Goal: Task Accomplishment & Management: Complete application form

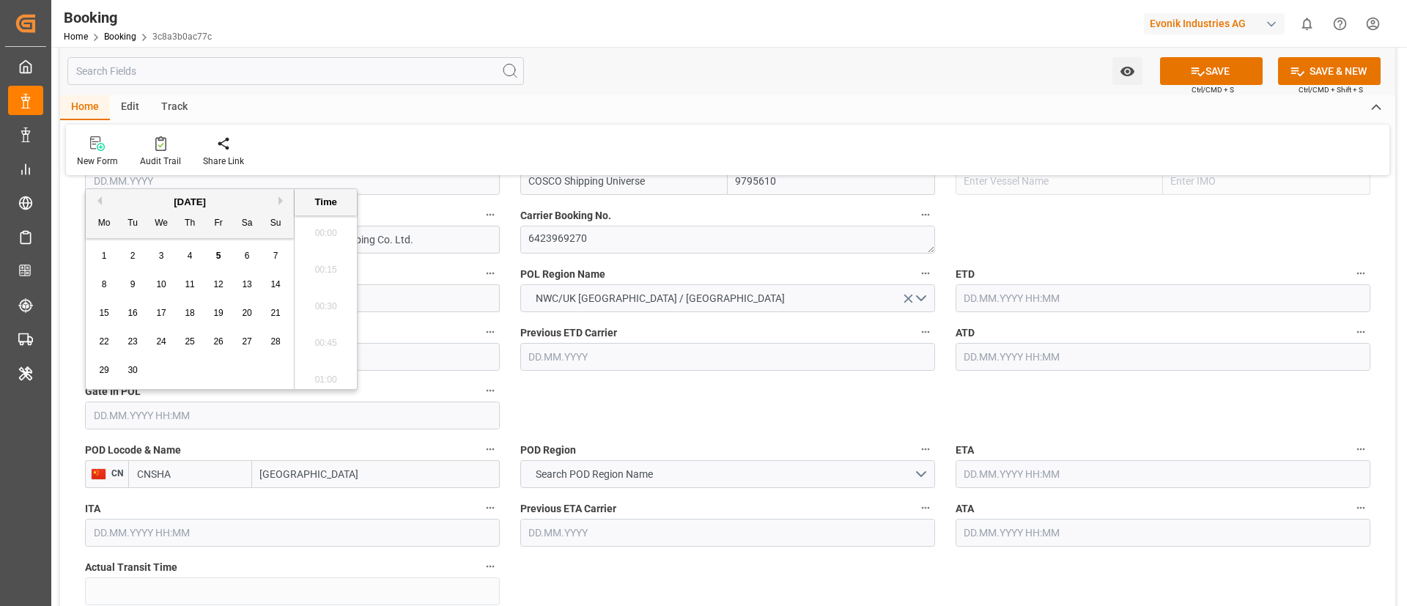
scroll to position [2570, 0]
click at [100, 202] on button "Previous Month" at bounding box center [97, 200] width 9 height 9
click at [221, 287] on div "8" at bounding box center [219, 285] width 18 height 18
type input "08.08.2025 00:00"
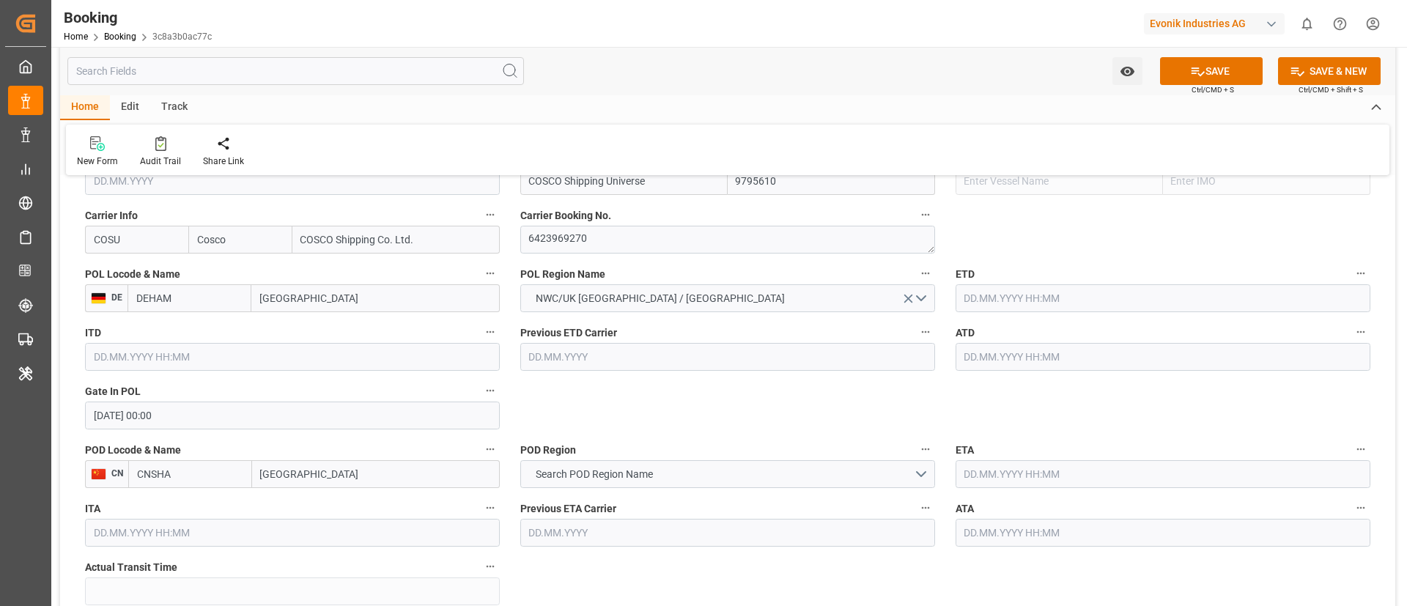
click at [1058, 293] on input "text" at bounding box center [1163, 298] width 415 height 28
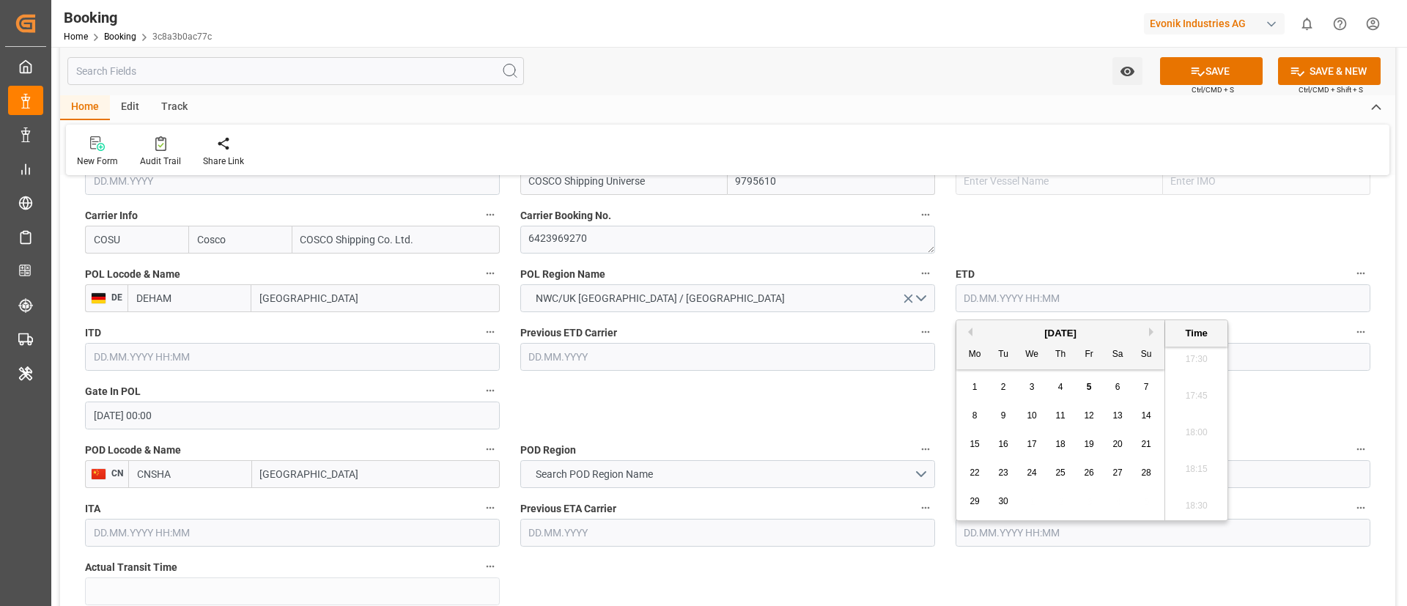
click at [972, 331] on button "Previous Month" at bounding box center [968, 332] width 9 height 9
click at [1090, 447] on span "15" at bounding box center [1089, 444] width 10 height 10
type input "15.08.2025 00:00"
click at [1059, 290] on input "15.08.2025 00:00" at bounding box center [1163, 298] width 415 height 28
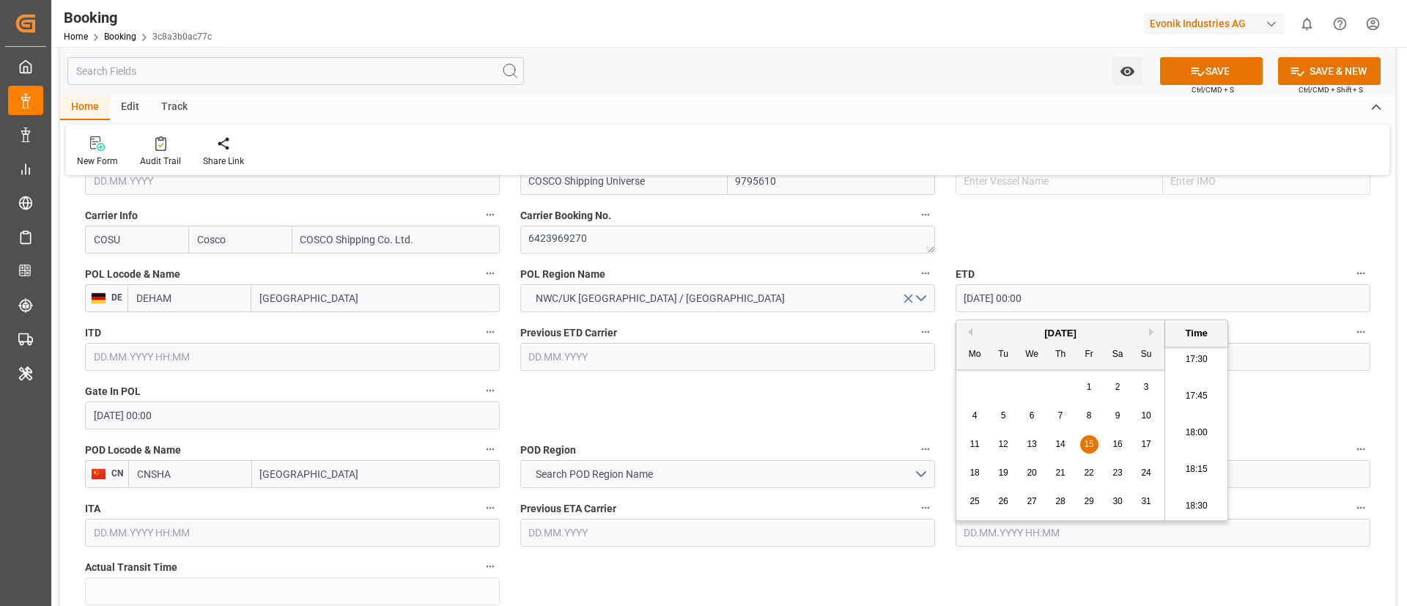
click at [1059, 290] on input "15.08.2025 00:00" at bounding box center [1163, 298] width 415 height 28
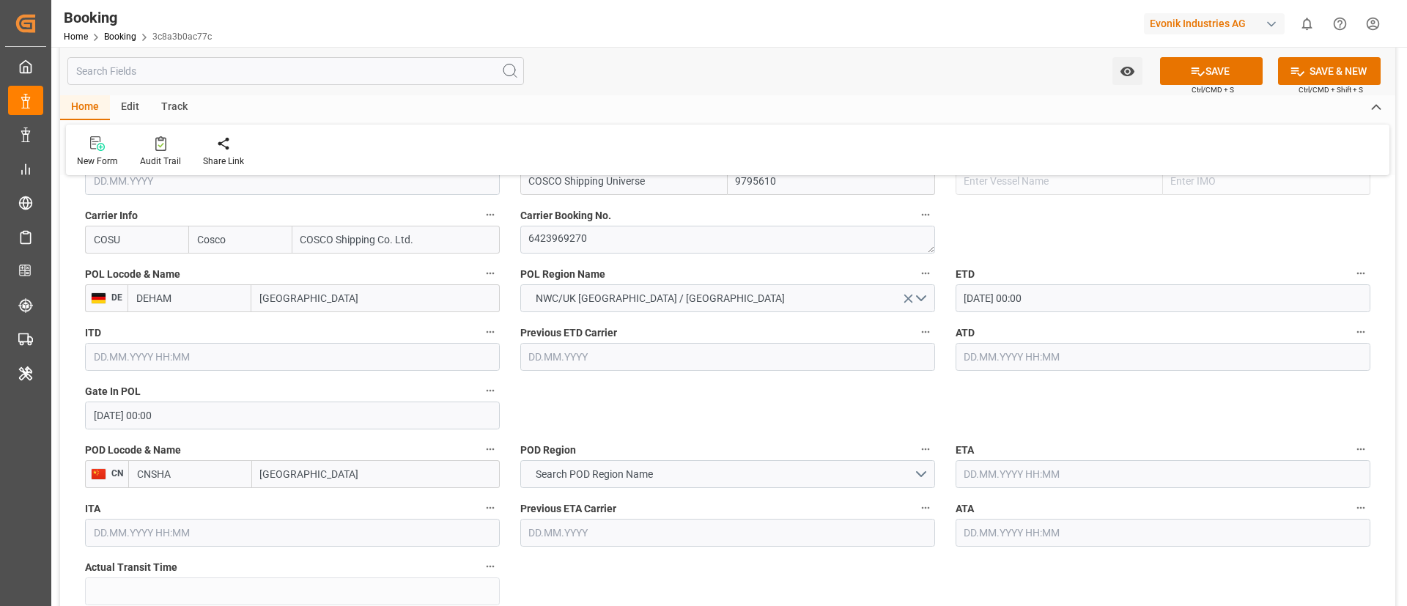
click at [993, 355] on input "text" at bounding box center [1163, 357] width 415 height 28
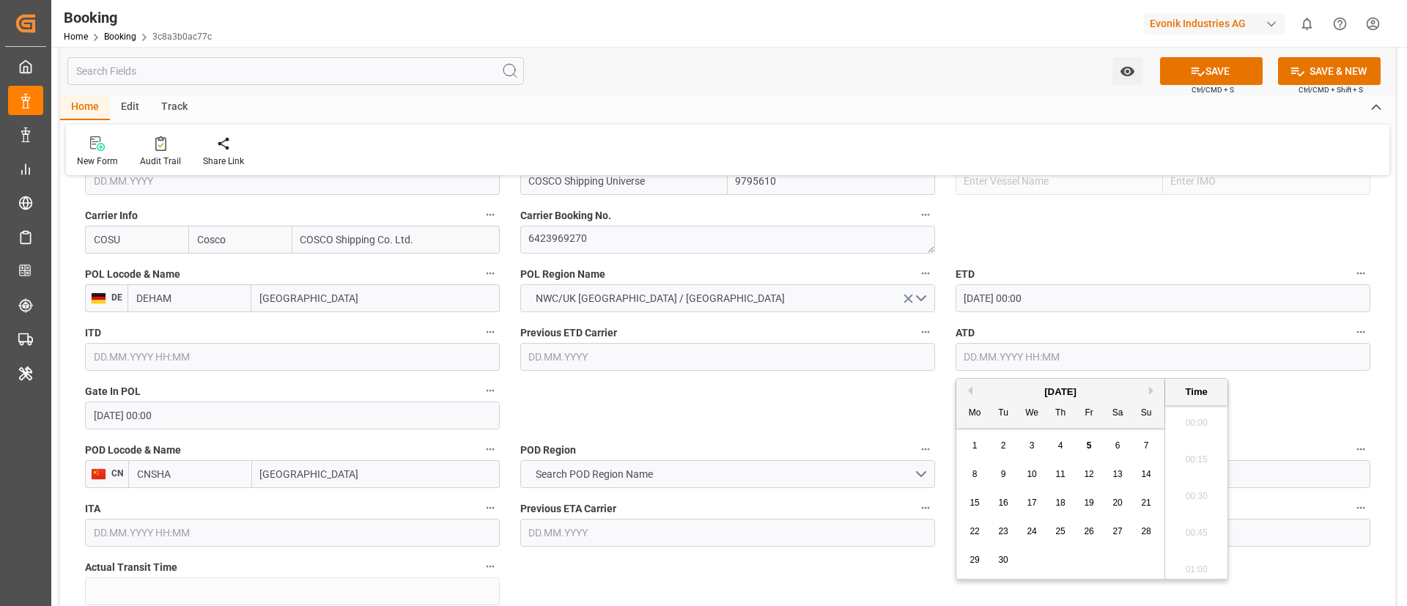
paste input "15.08.2025 00:00"
type input "15.08.2025 00:00"
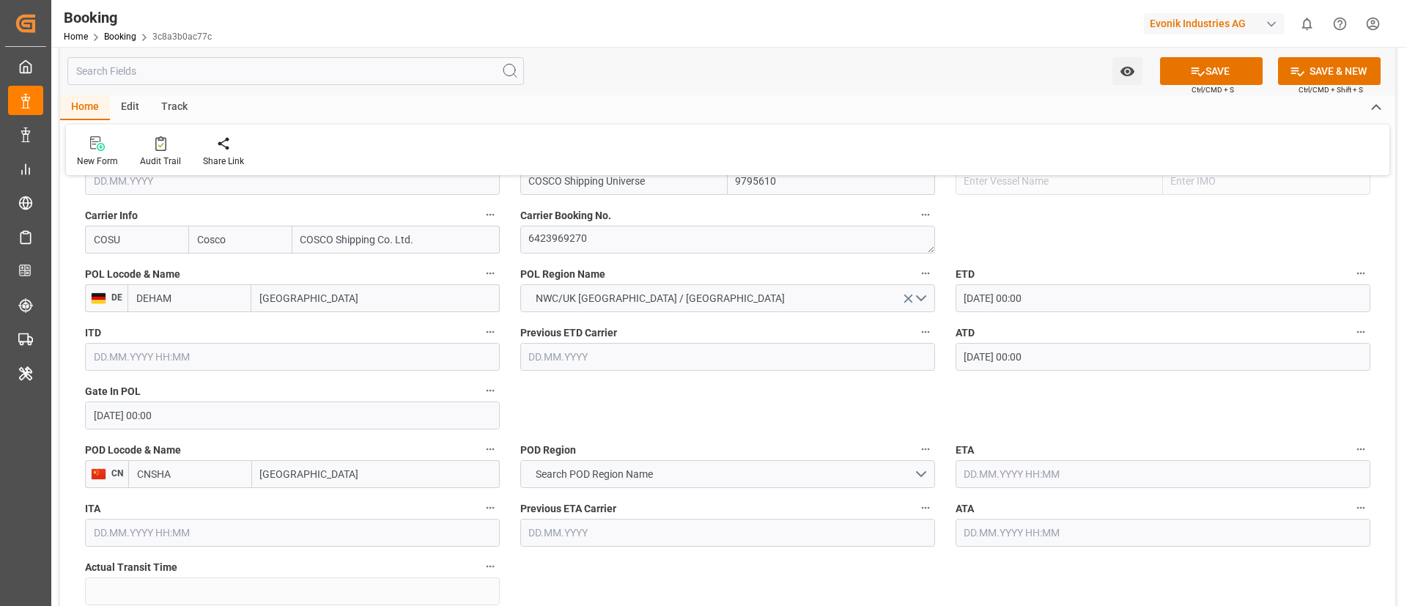
scroll to position [1209, 0]
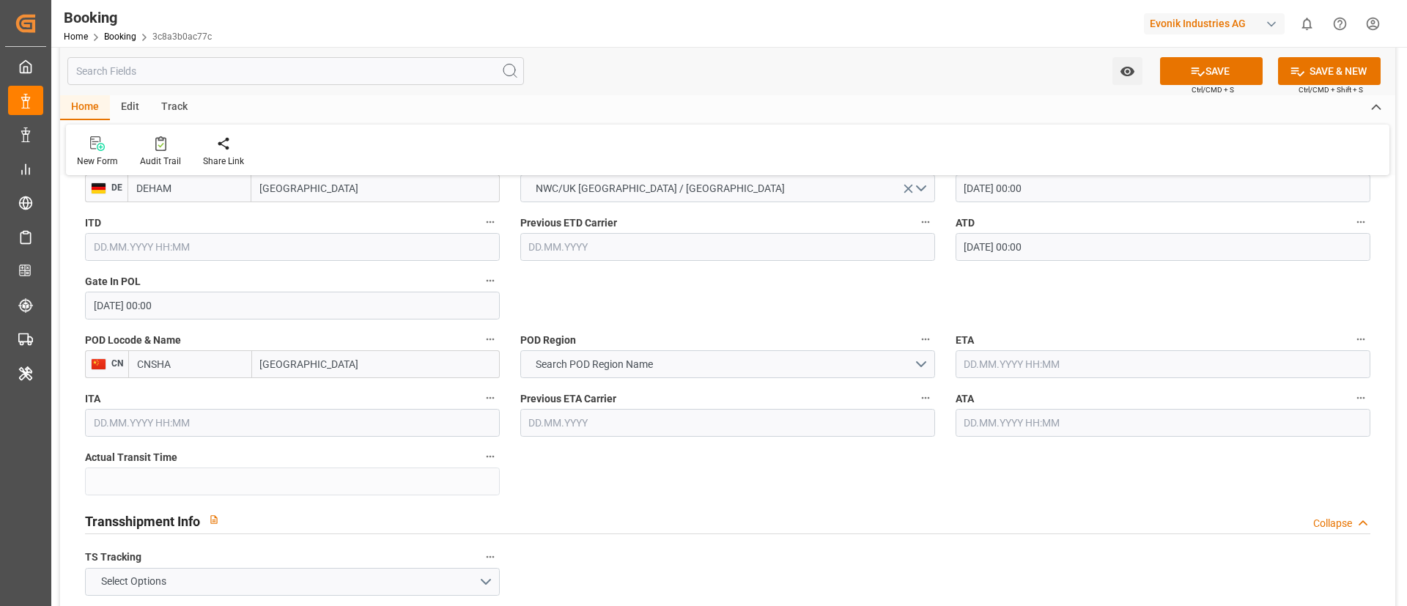
click at [333, 371] on input "Shanghai" at bounding box center [376, 364] width 248 height 28
type input "Shanghai"
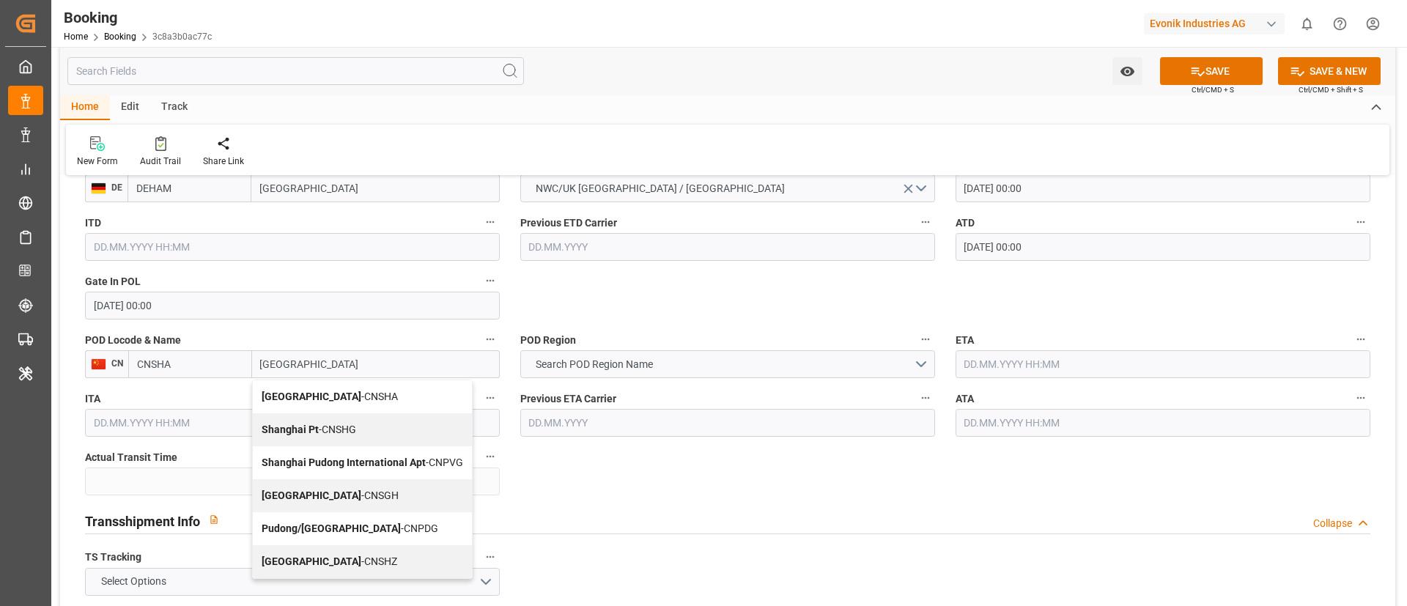
click at [334, 495] on span "Shanghai - CNSGH" at bounding box center [330, 496] width 137 height 12
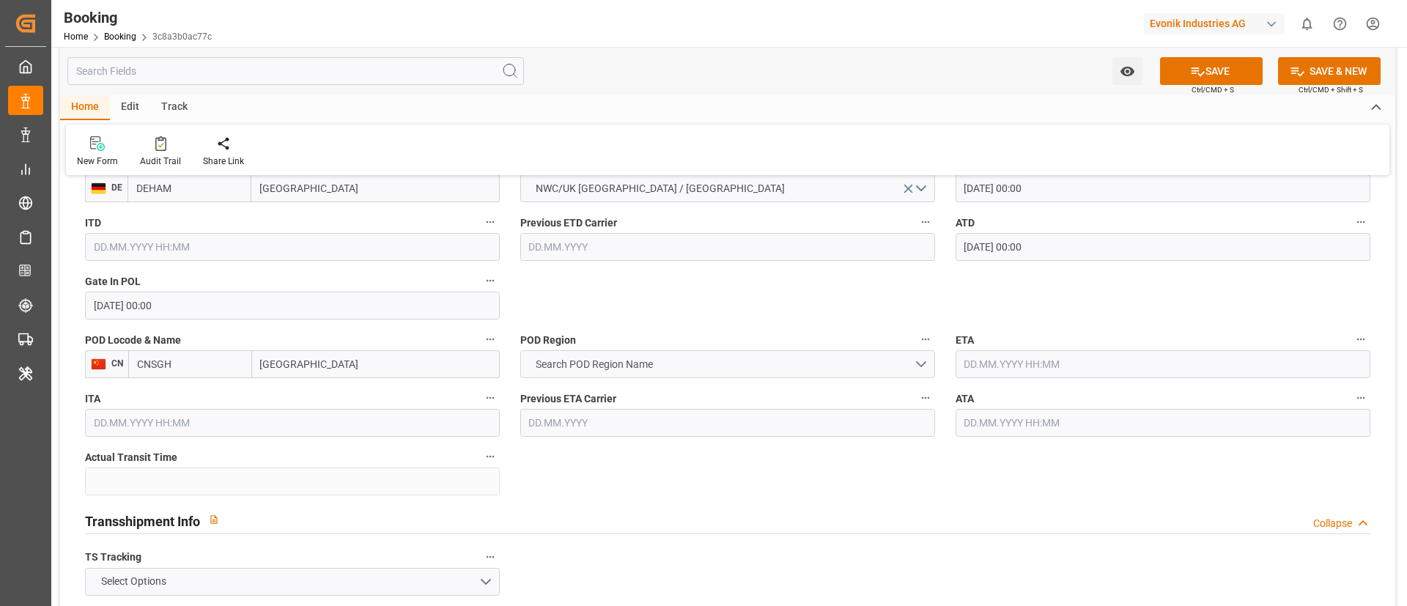
type input "CNSGH"
type input "Shanghai"
click at [659, 363] on span "Search POD Region Name" at bounding box center [594, 364] width 132 height 15
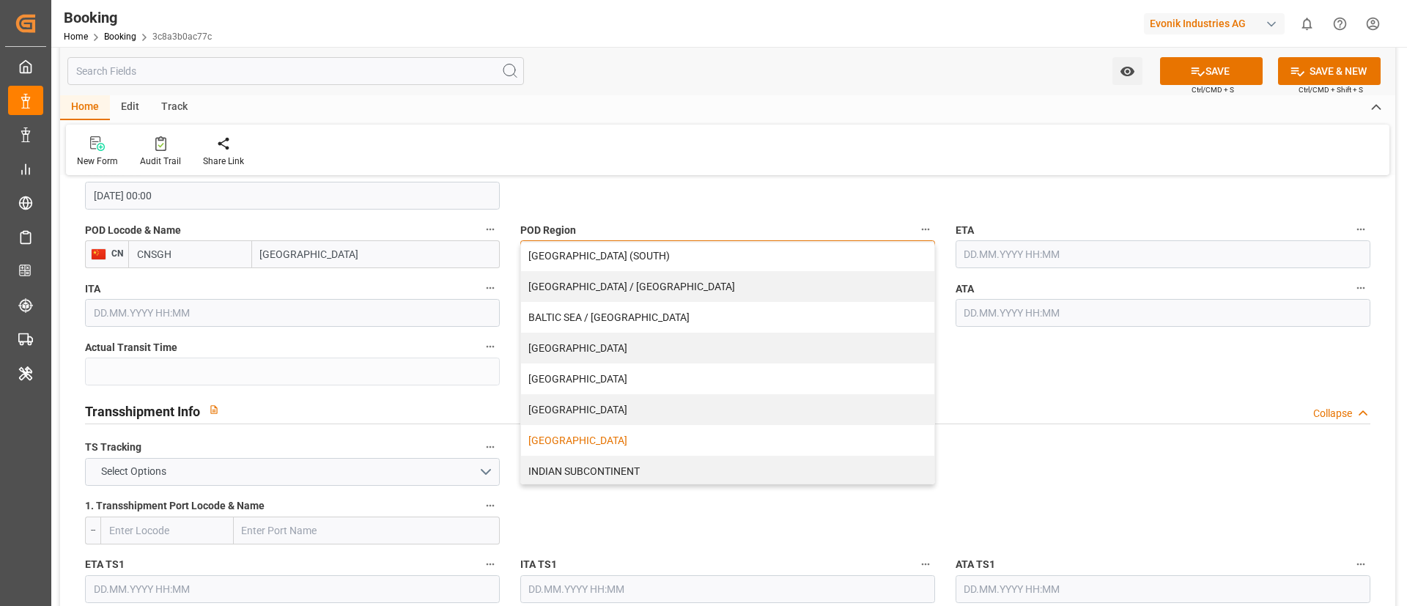
scroll to position [110, 0]
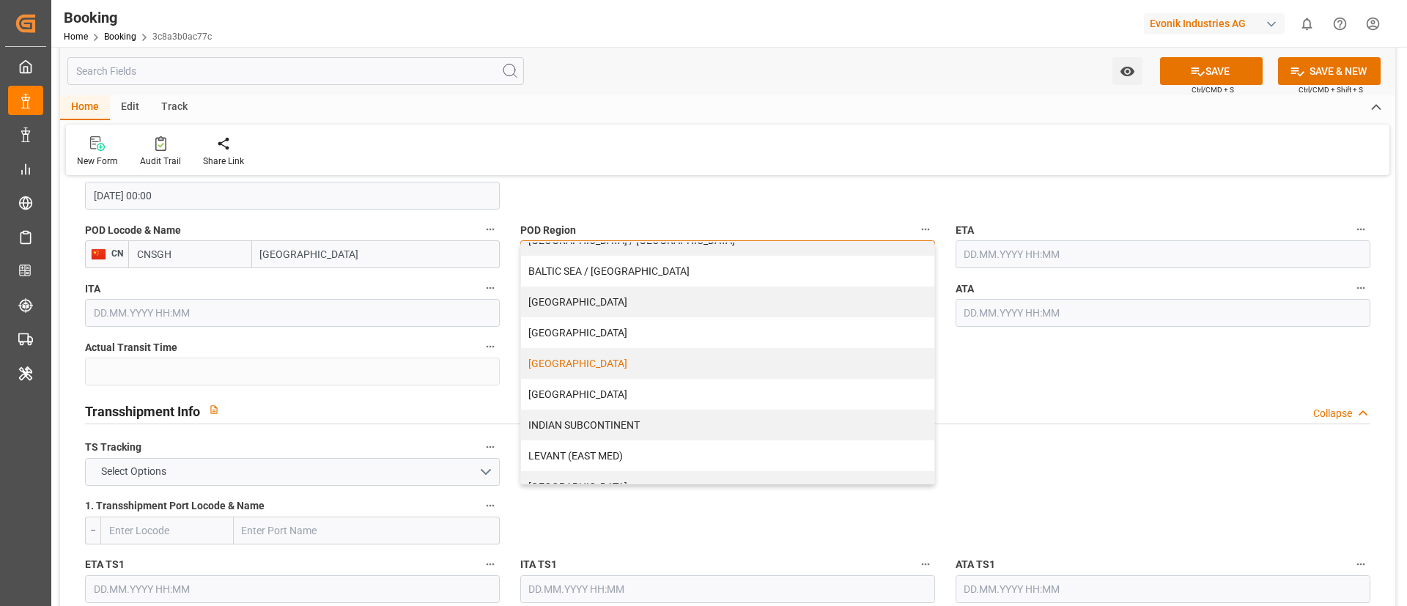
click at [597, 366] on div "CHINA" at bounding box center [727, 363] width 413 height 31
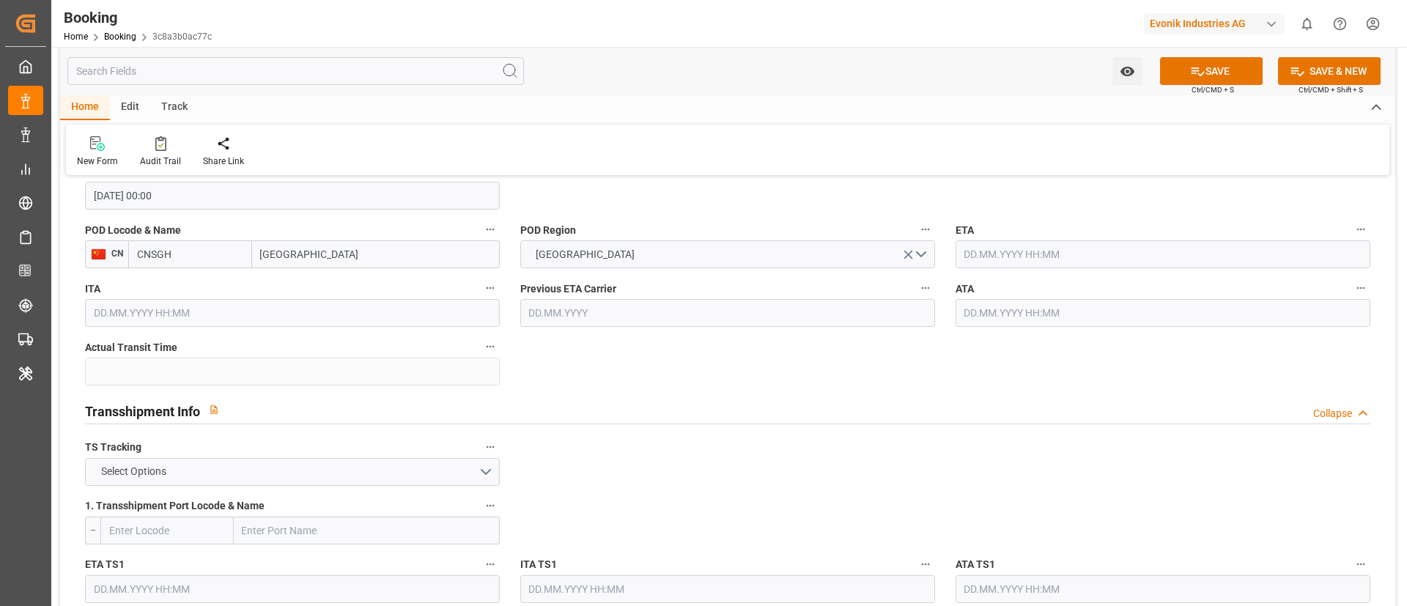
click at [1013, 255] on input "text" at bounding box center [1163, 254] width 415 height 28
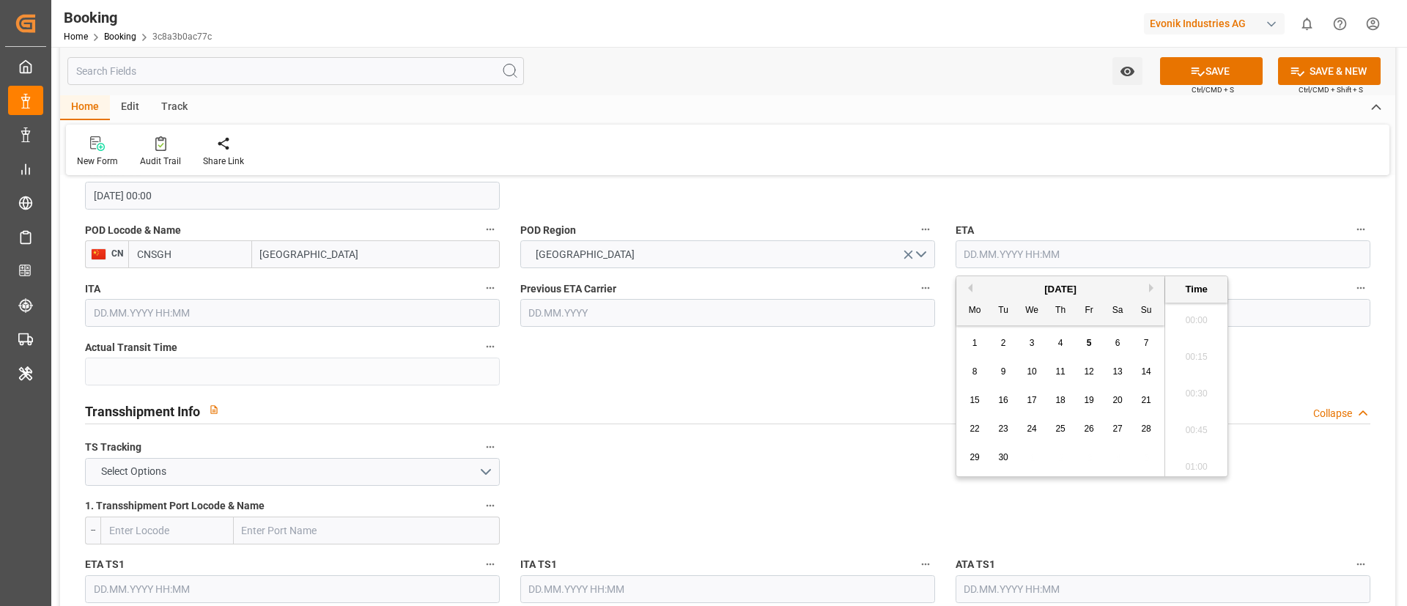
scroll to position [2570, 0]
click at [1005, 427] on span "23" at bounding box center [1003, 429] width 10 height 10
type input "23.09.2025 00:00"
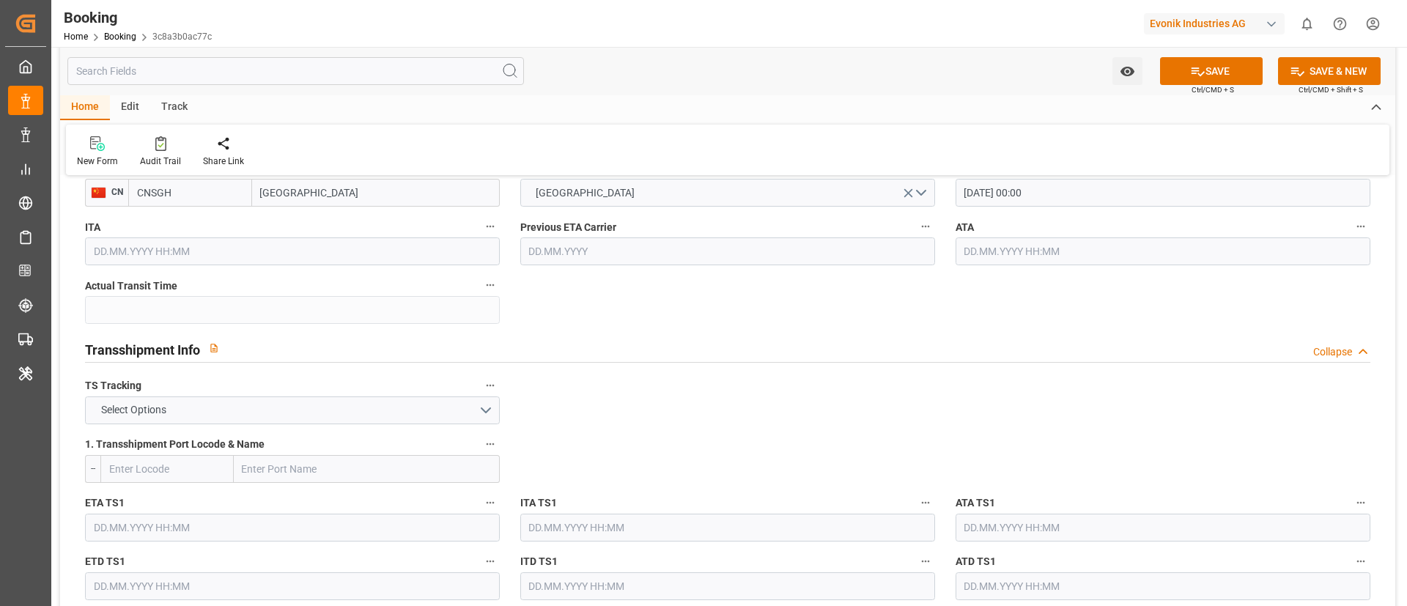
scroll to position [1429, 0]
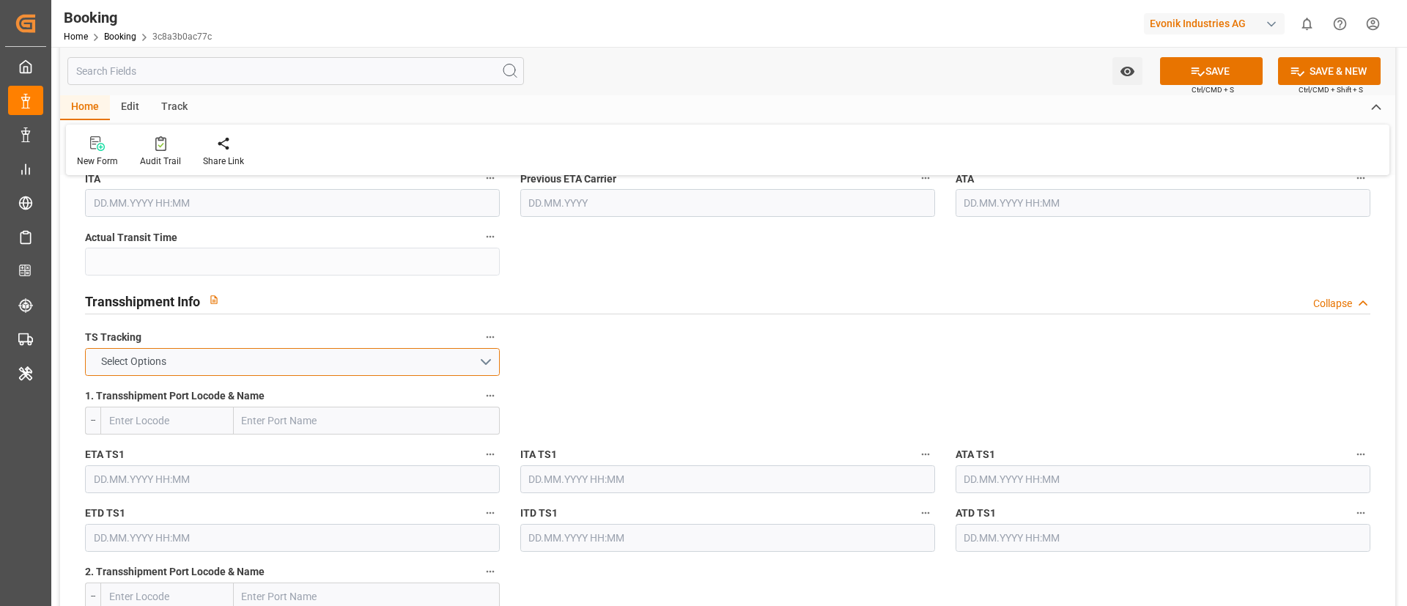
click at [406, 365] on button "Select Options" at bounding box center [292, 362] width 415 height 28
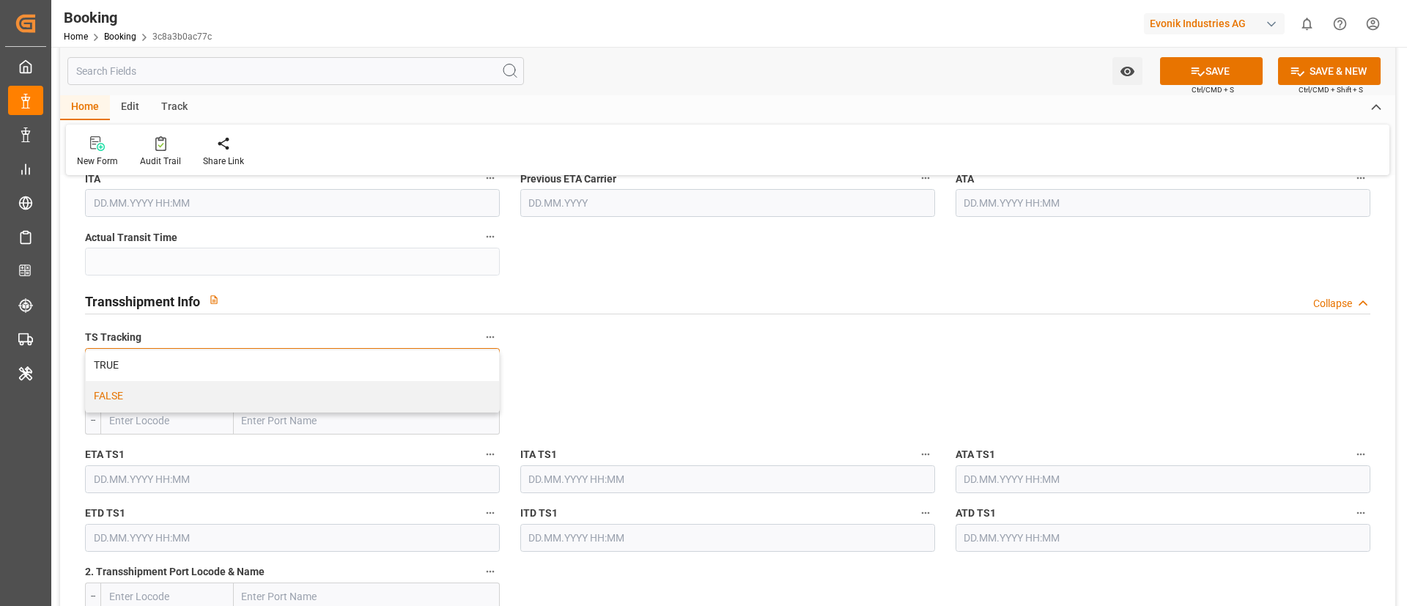
click at [380, 394] on div "FALSE" at bounding box center [292, 396] width 413 height 31
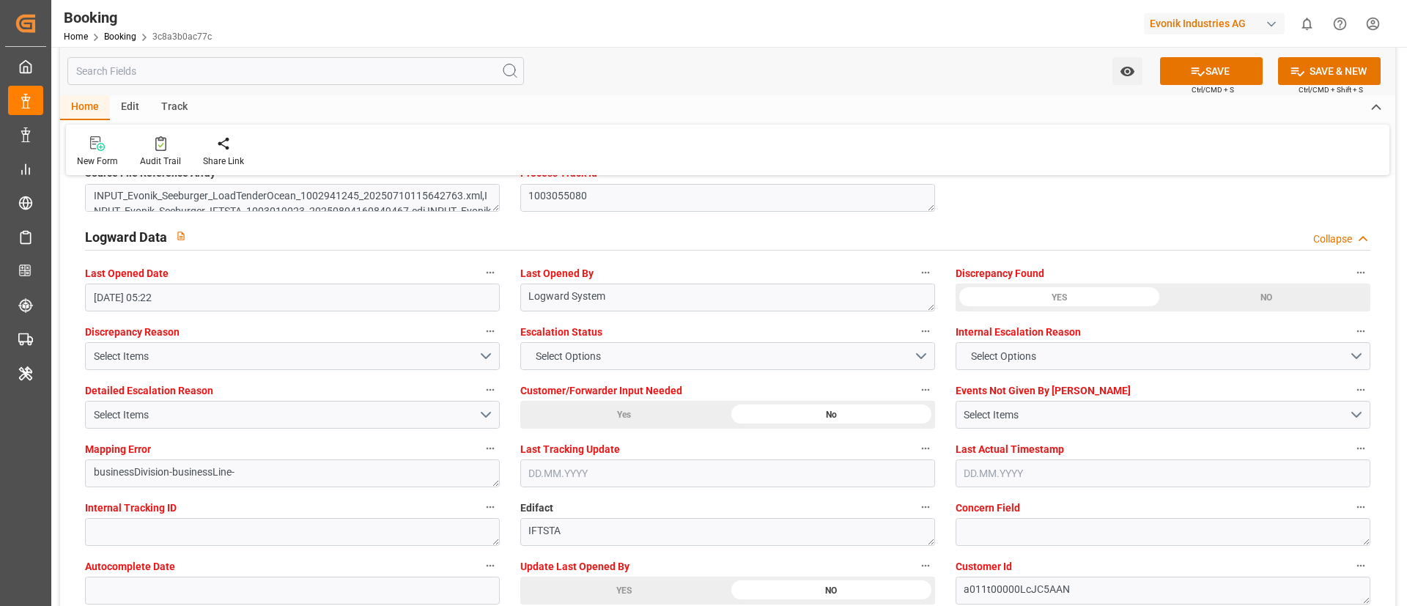
scroll to position [2749, 0]
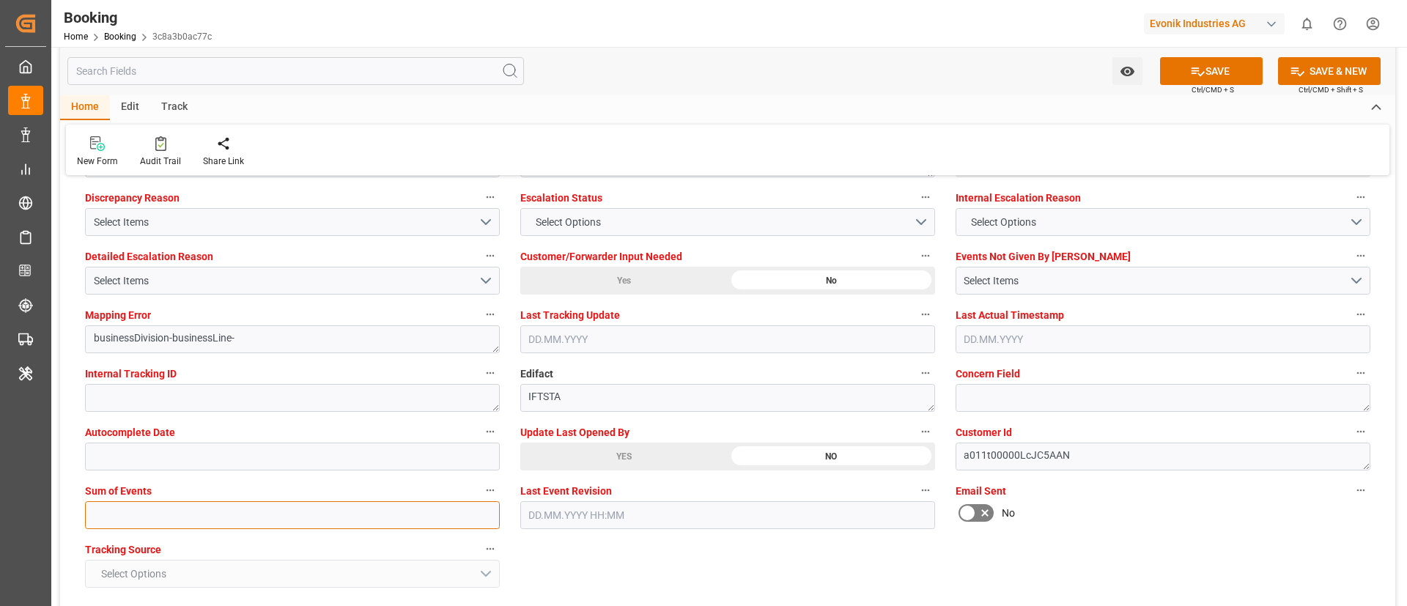
click at [290, 520] on input "text" at bounding box center [292, 515] width 415 height 28
type input "0"
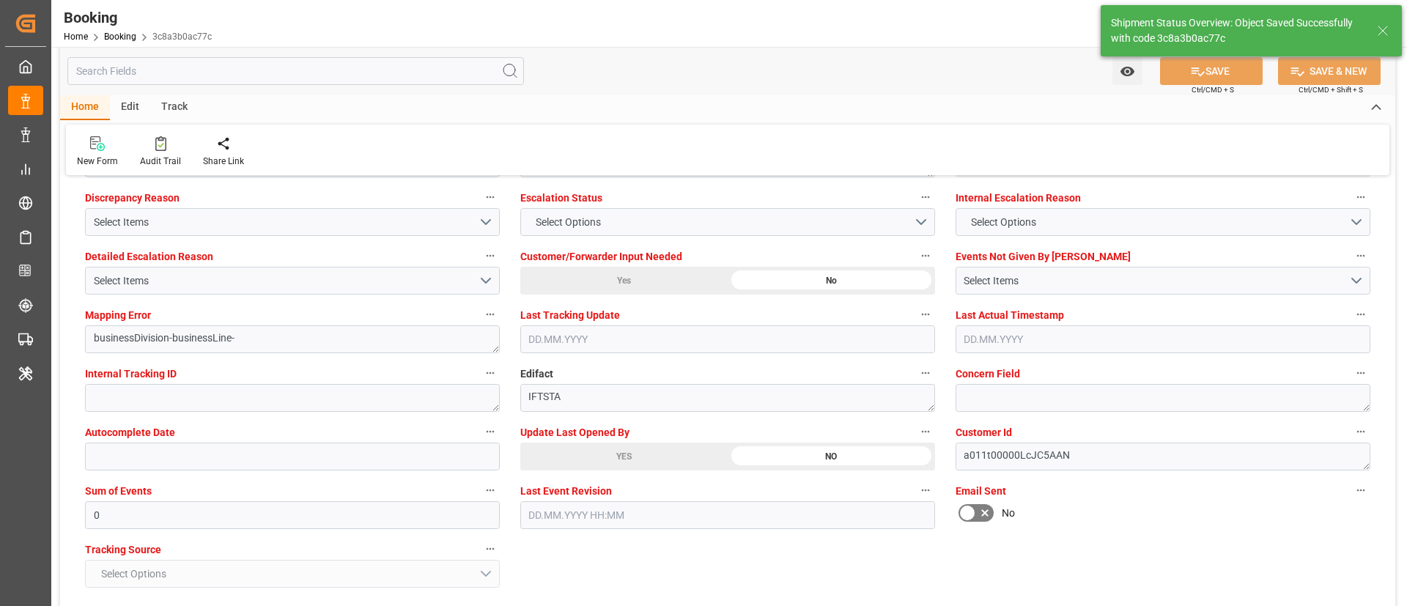
type input "15.08.2025 00:00"
type input "23.09.2025 00:00"
type input "05.09.2025 12:44"
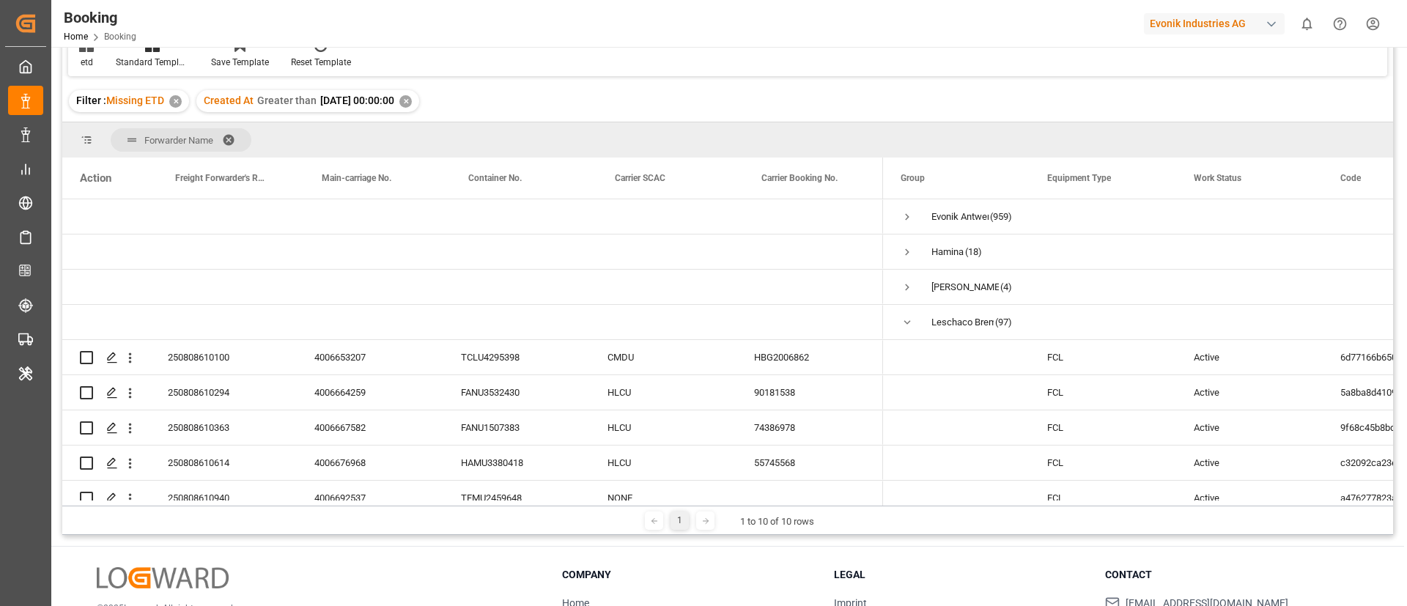
scroll to position [1171, 0]
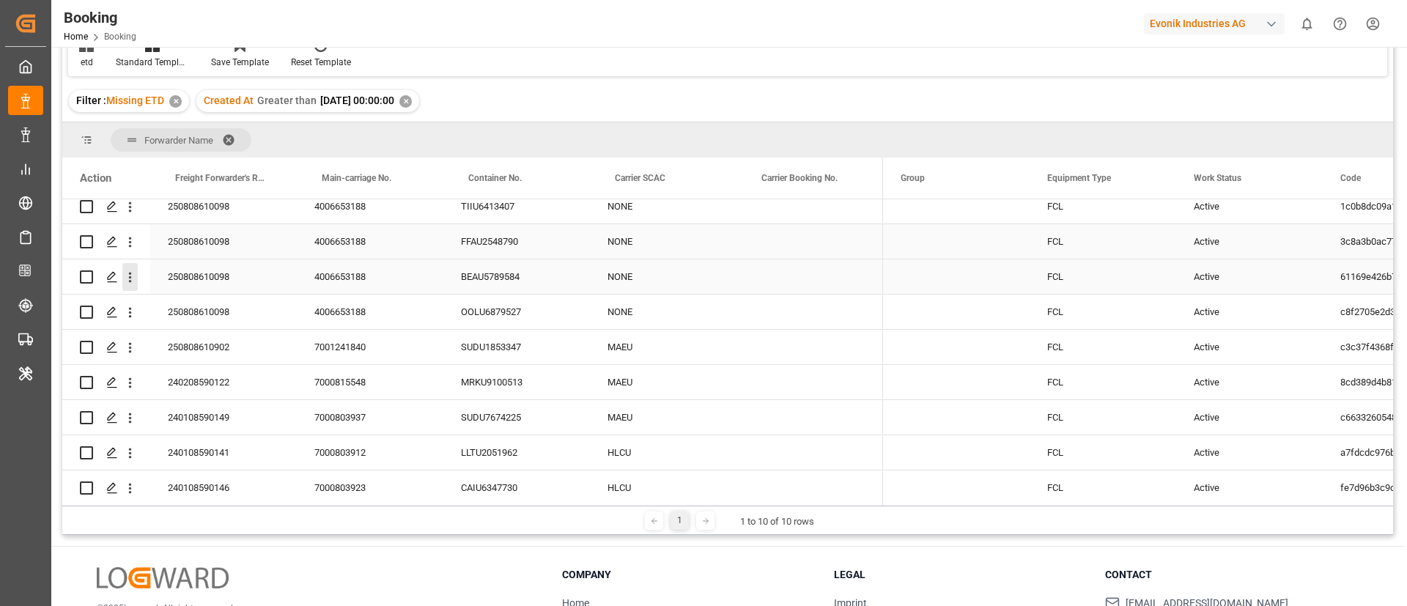
click at [128, 279] on icon "open menu" at bounding box center [129, 277] width 15 height 15
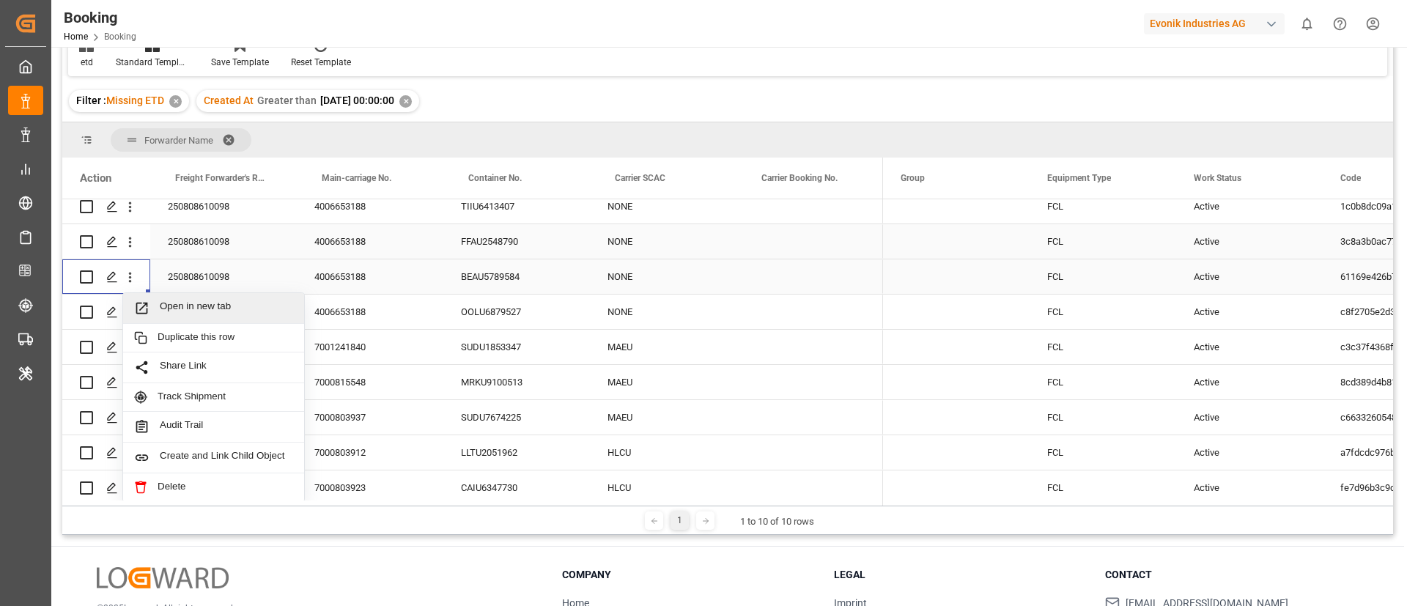
click at [168, 309] on span "Open in new tab" at bounding box center [226, 308] width 133 height 15
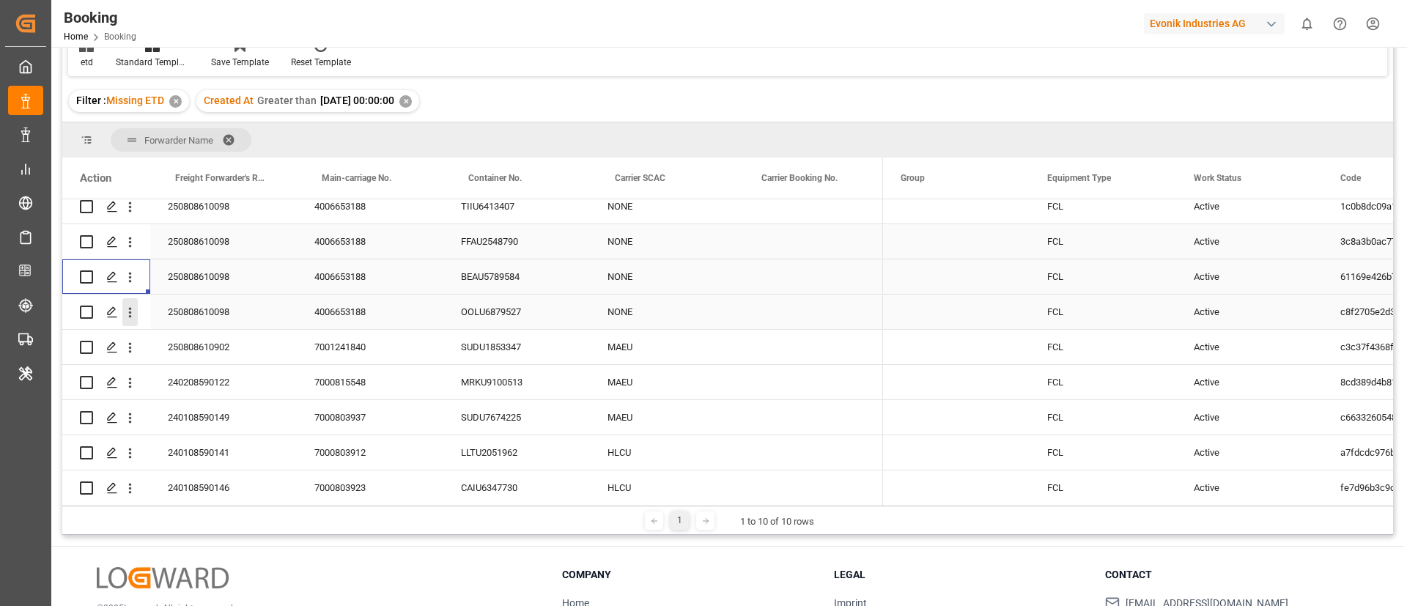
click at [130, 317] on icon "open menu" at bounding box center [130, 313] width 3 height 10
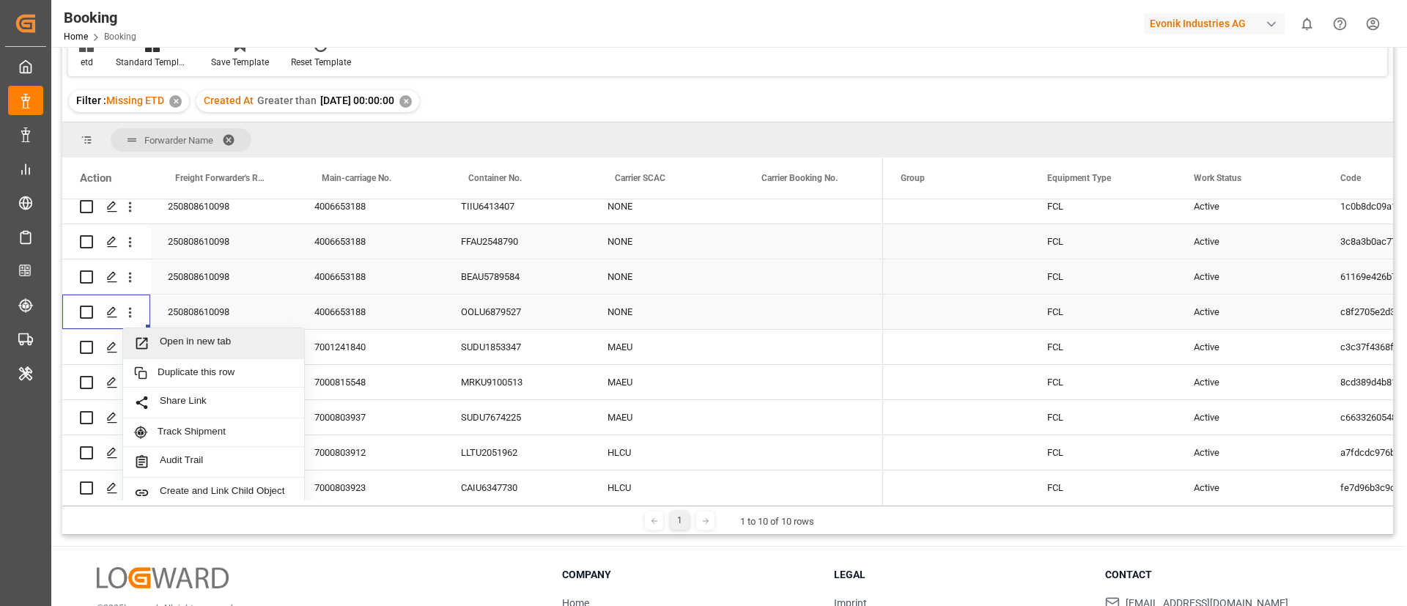
click at [169, 340] on span "Open in new tab" at bounding box center [226, 343] width 133 height 15
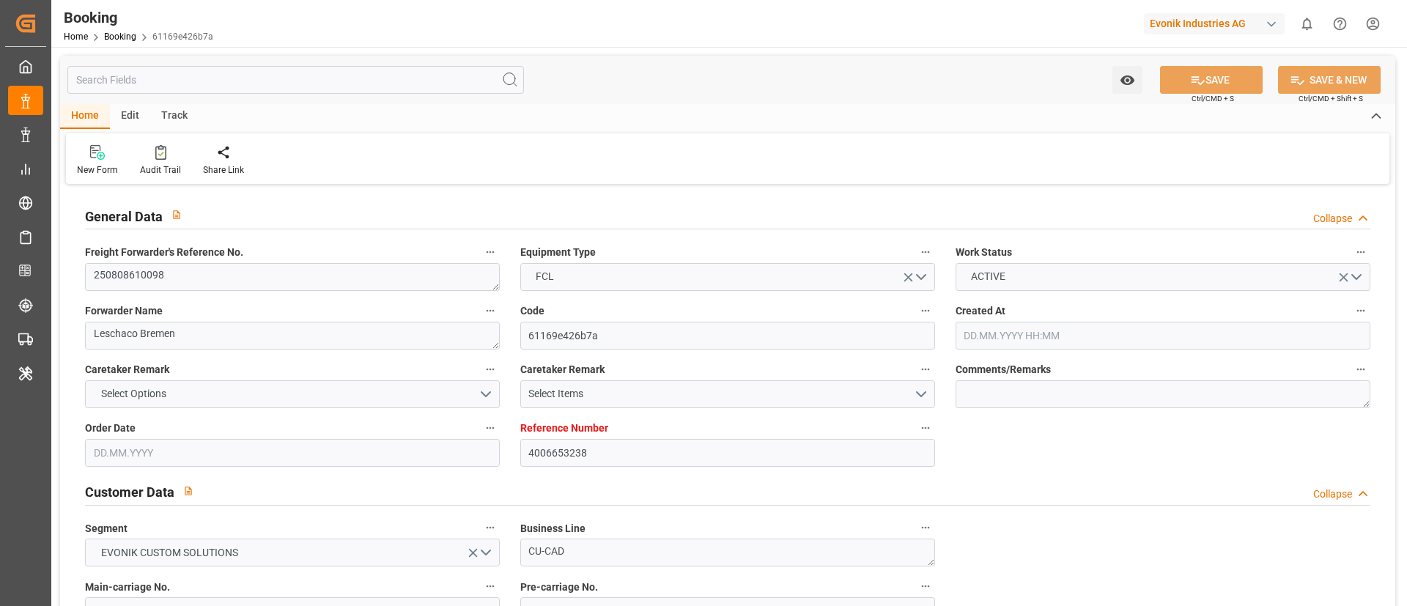
type input "4006653238"
type input "Dummy"
type input "Dummy Carrier"
type input "DEHAM"
type input "CNSHA"
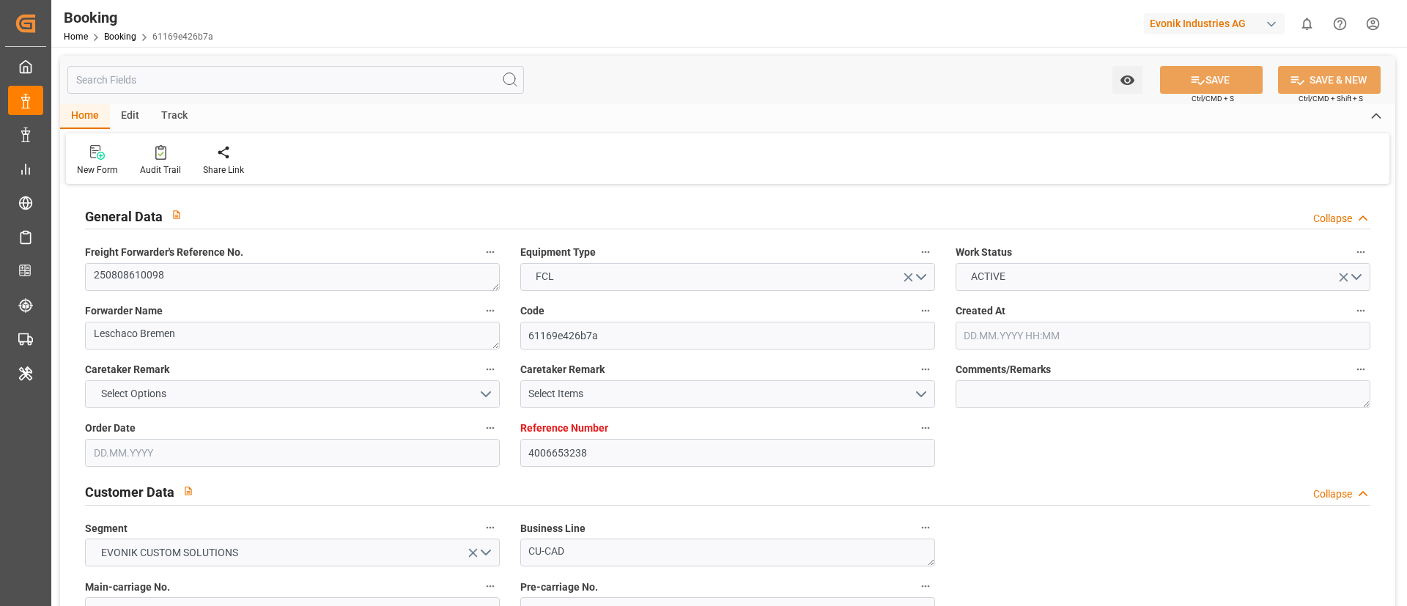
type input "10.07.2025 10:01"
type input "10.07.2025"
type input "27.09.2025"
type input "30.07.2025"
type input "04.08.2025"
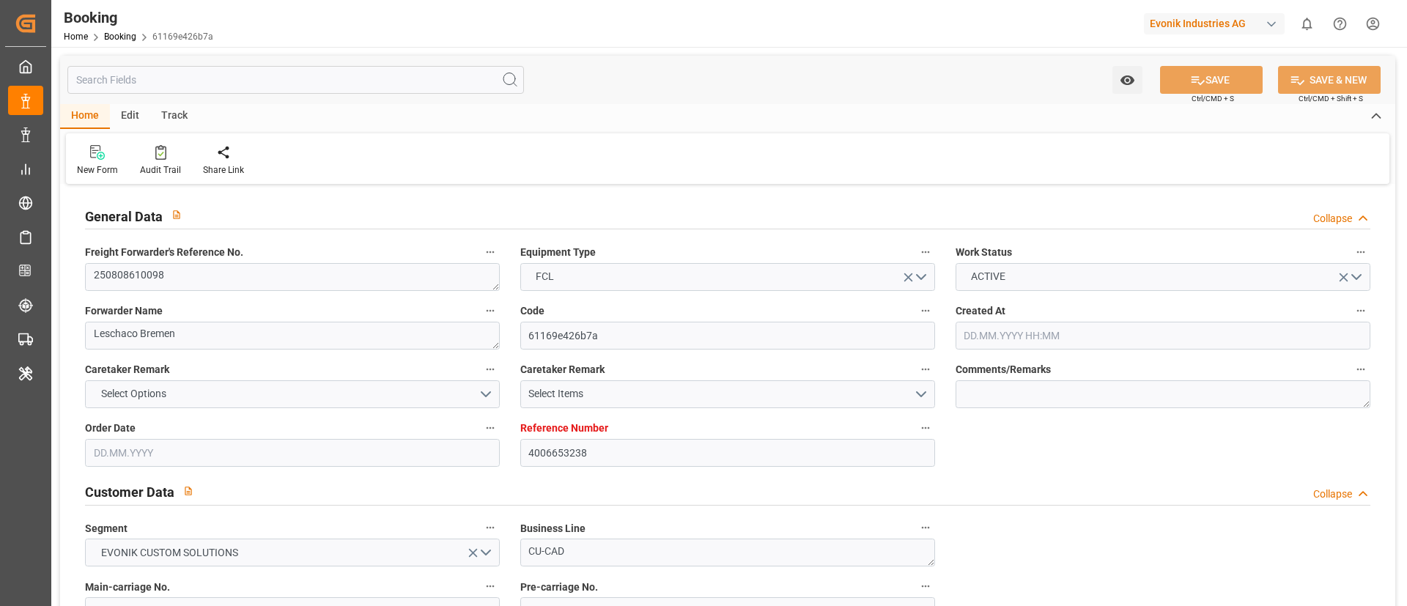
type input "15.08.2025 05:22"
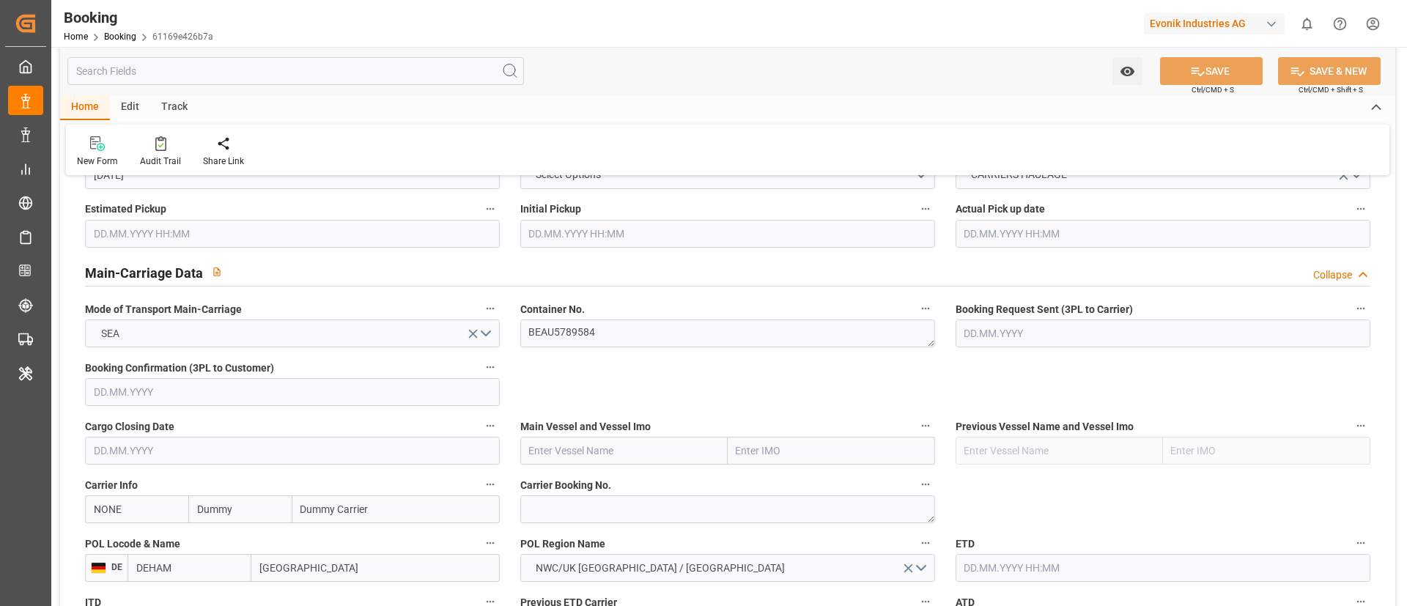
scroll to position [880, 0]
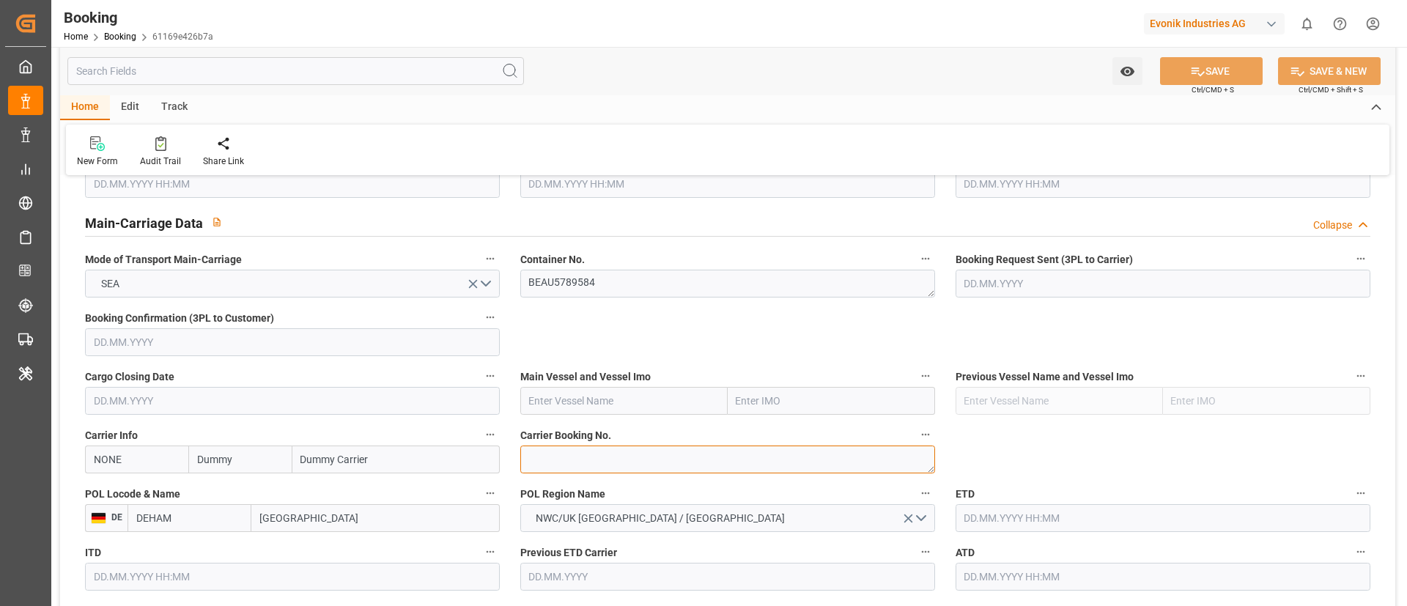
click at [598, 452] on textarea at bounding box center [727, 460] width 415 height 28
paste textarea "6423969270"
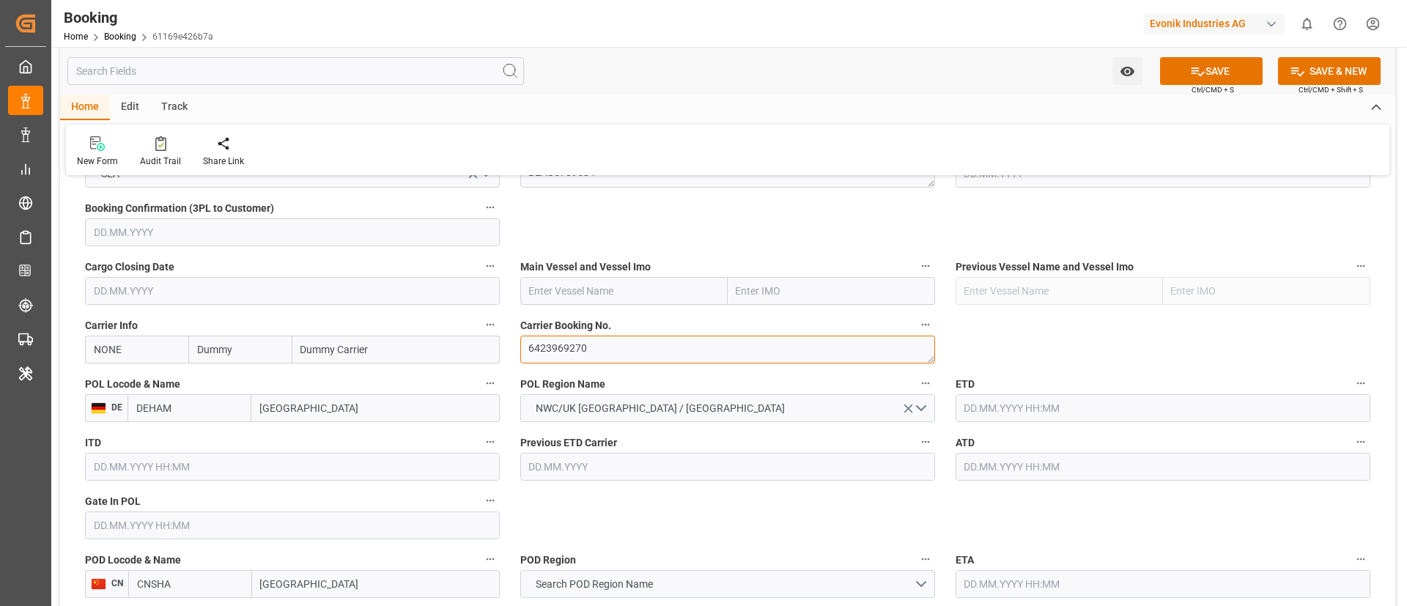
type textarea "6423969270"
click at [168, 349] on input "NONE" at bounding box center [136, 350] width 103 height 28
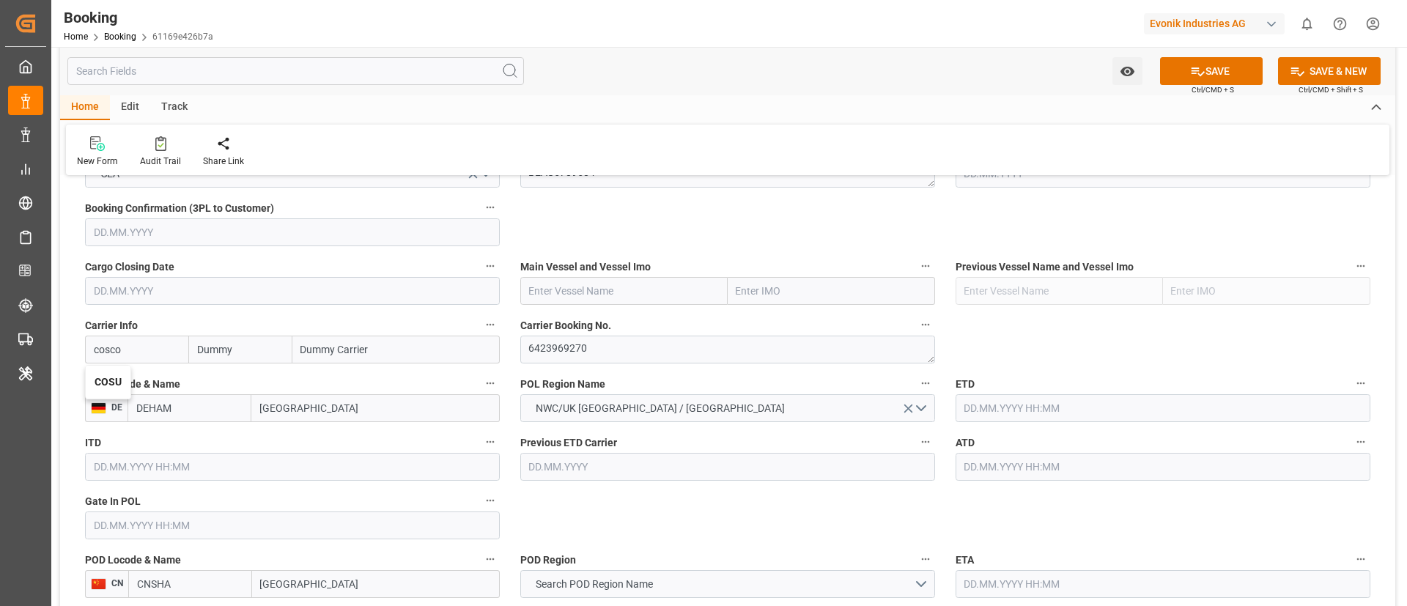
click at [117, 381] on b "COSU" at bounding box center [108, 382] width 27 height 12
type input "COSU"
type input "Cosco"
type input "COSCO Shipping Co. Ltd."
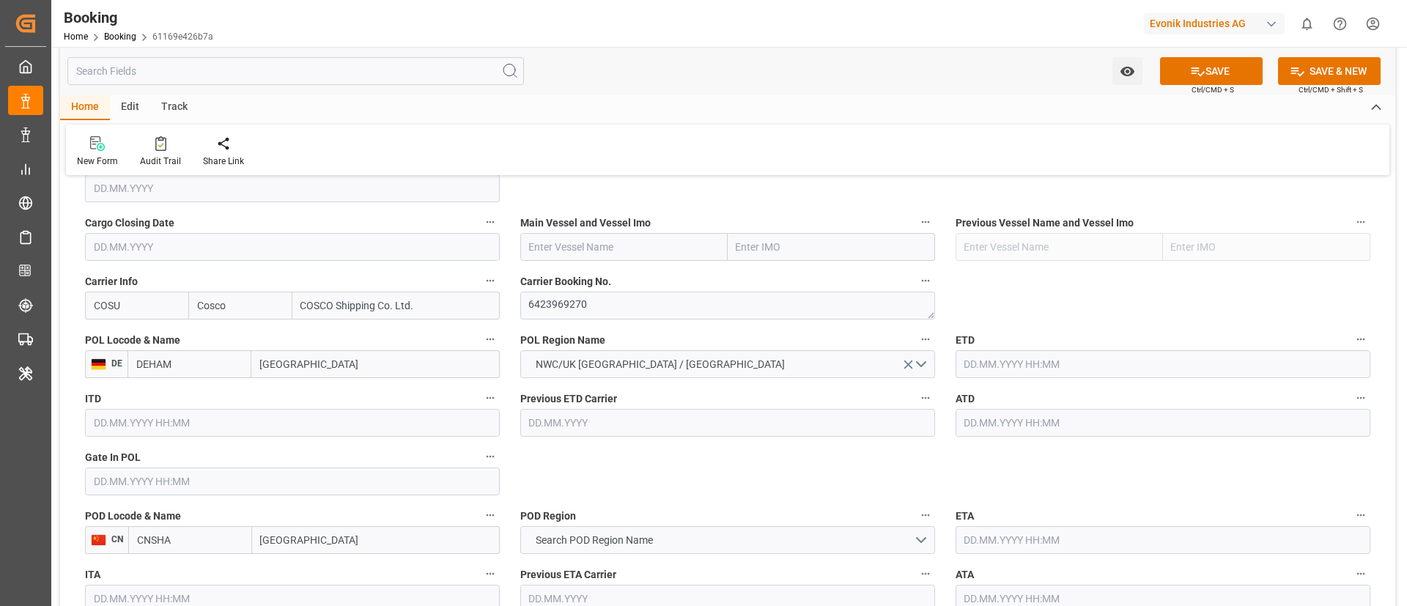
scroll to position [1099, 0]
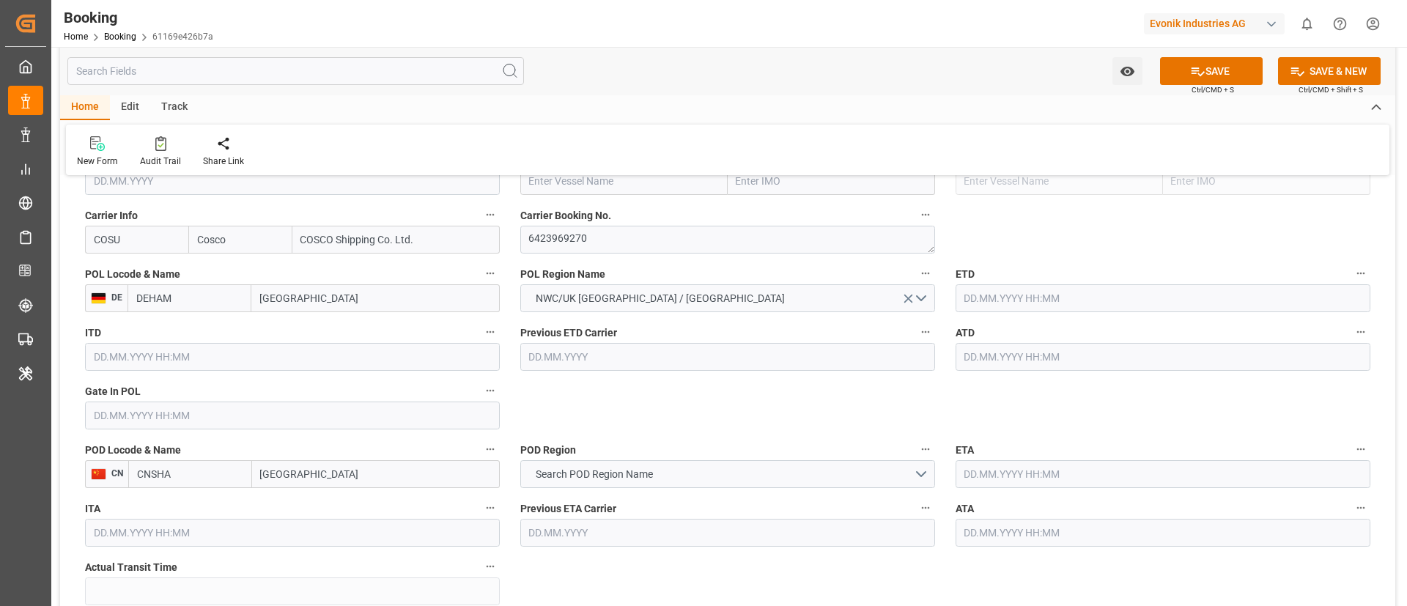
type input "COSU"
click at [210, 410] on input "text" at bounding box center [292, 416] width 415 height 28
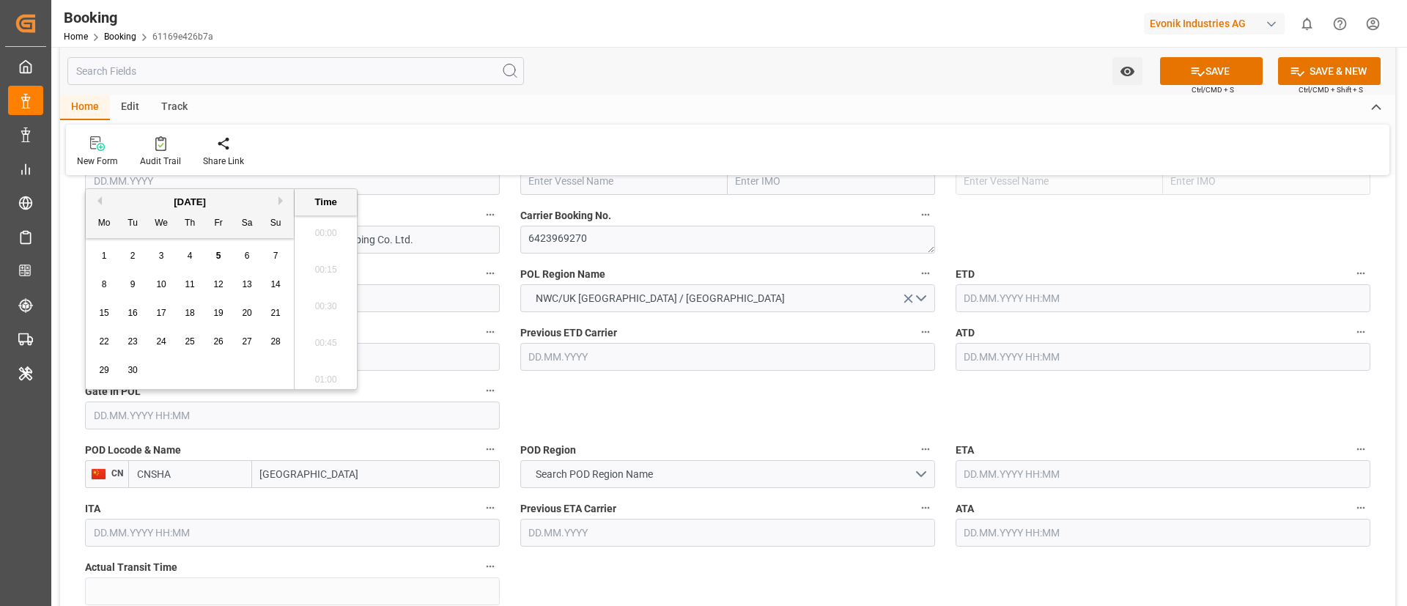
scroll to position [2607, 0]
click at [100, 201] on button "Previous Month" at bounding box center [97, 200] width 9 height 9
click at [218, 286] on span "8" at bounding box center [218, 284] width 5 height 10
type input "08.08.2025 00:00"
click at [1030, 292] on input "text" at bounding box center [1163, 298] width 415 height 28
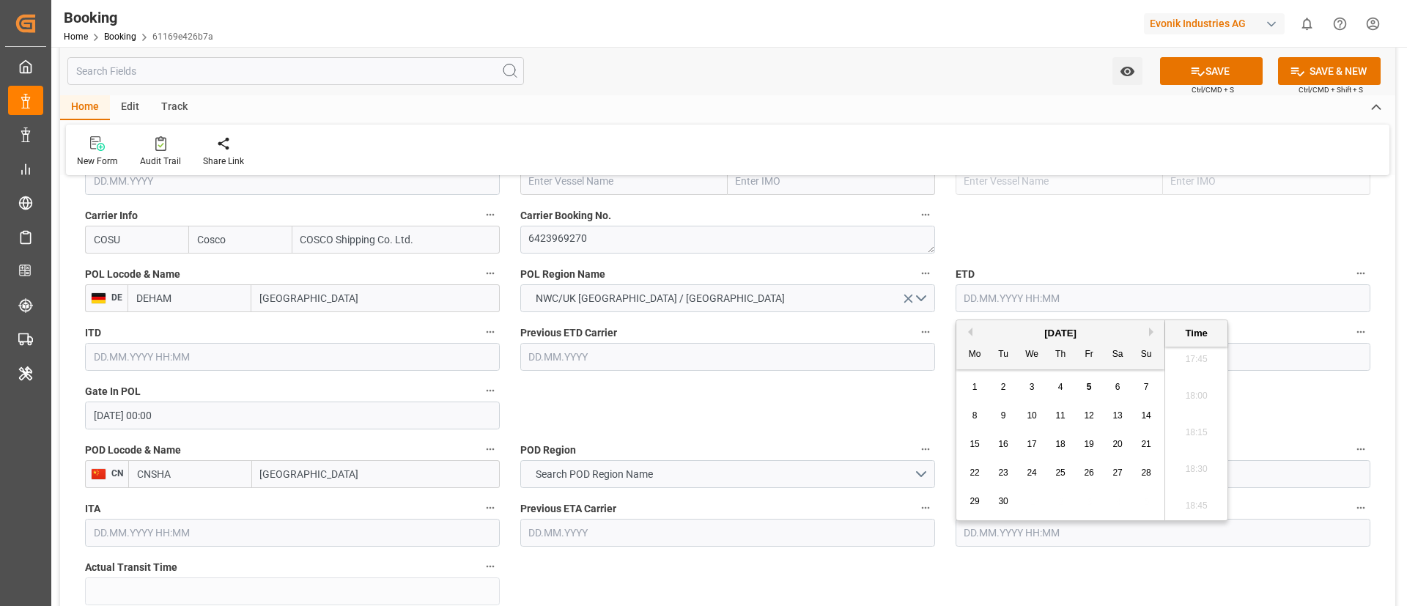
click at [971, 333] on button "Previous Month" at bounding box center [968, 332] width 9 height 9
click at [1083, 443] on div "15" at bounding box center [1089, 445] width 18 height 18
type input "15.08.2025 00:00"
click at [1088, 290] on input "15.08.2025 00:00" at bounding box center [1163, 298] width 415 height 28
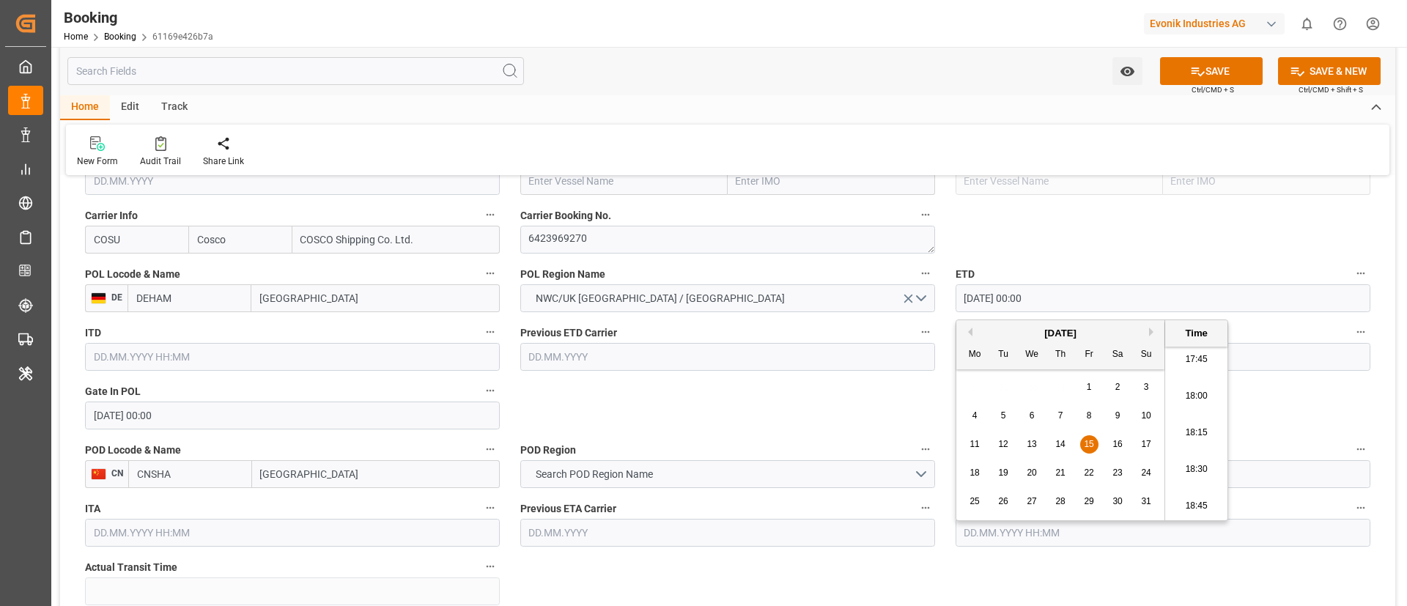
click at [1088, 290] on input "15.08.2025 00:00" at bounding box center [1163, 298] width 415 height 28
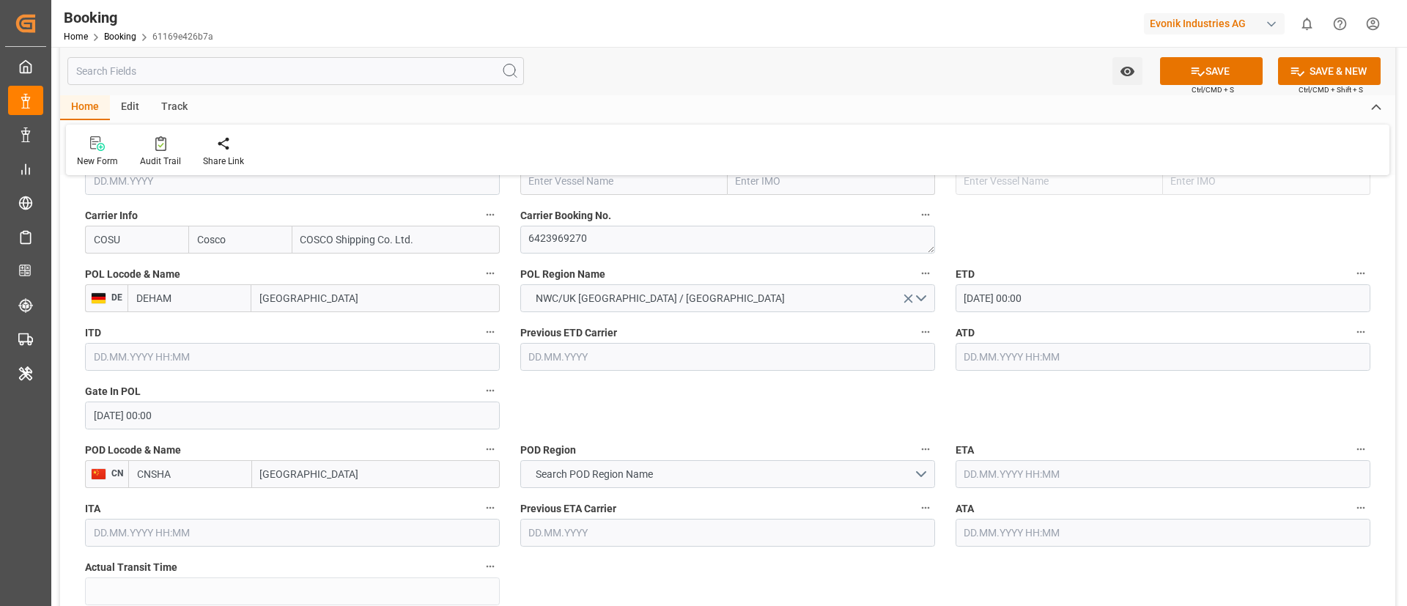
click at [1000, 352] on input "text" at bounding box center [1163, 357] width 415 height 28
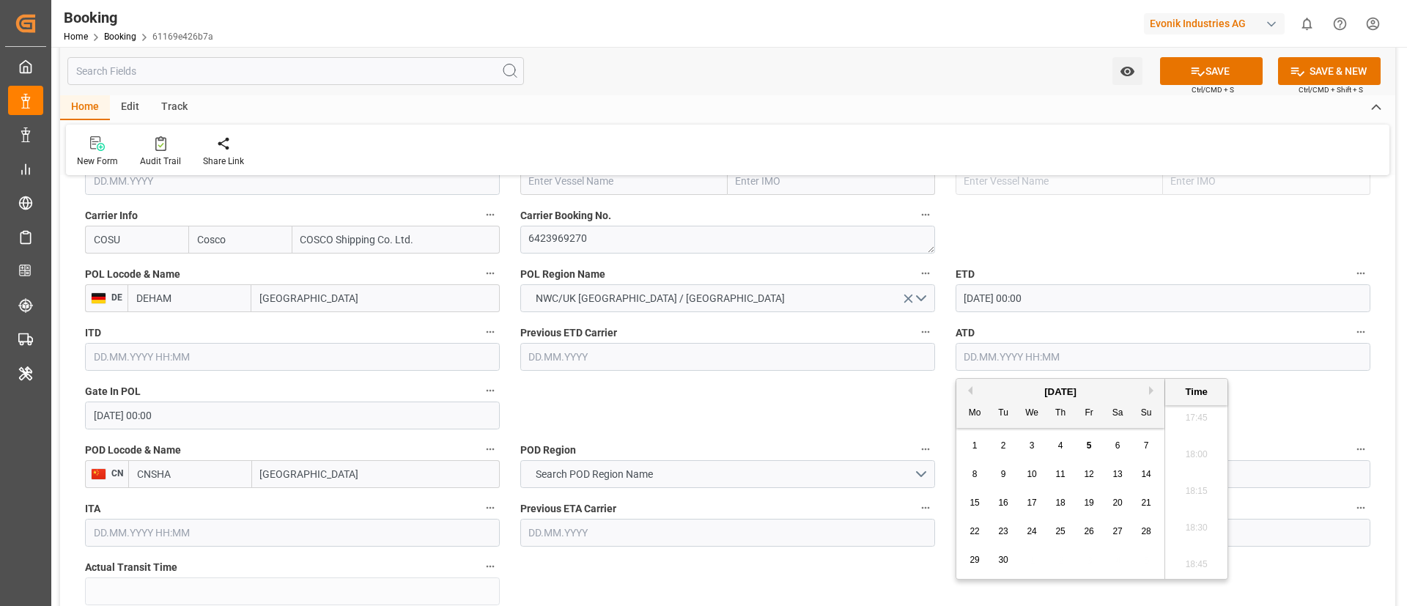
paste input "15.08.2025 00:00"
type input "15.08.2025 00:00"
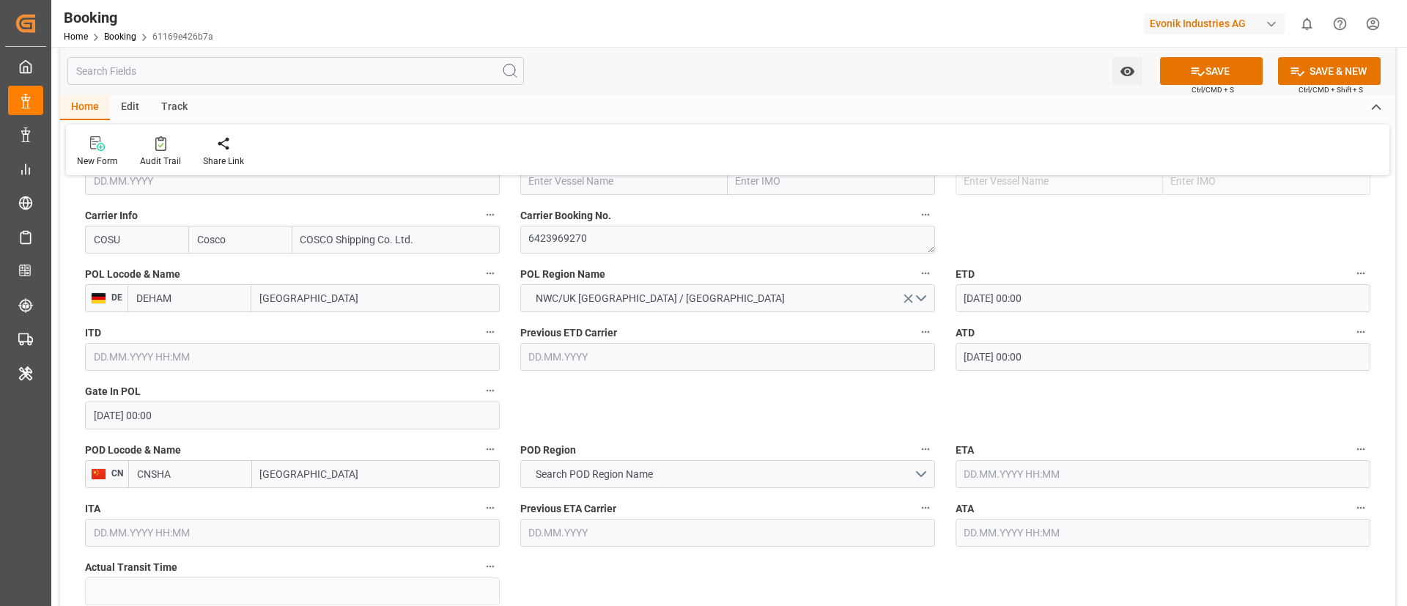
click at [319, 470] on input "Shanghai" at bounding box center [376, 474] width 248 height 28
type input "Shanghai"
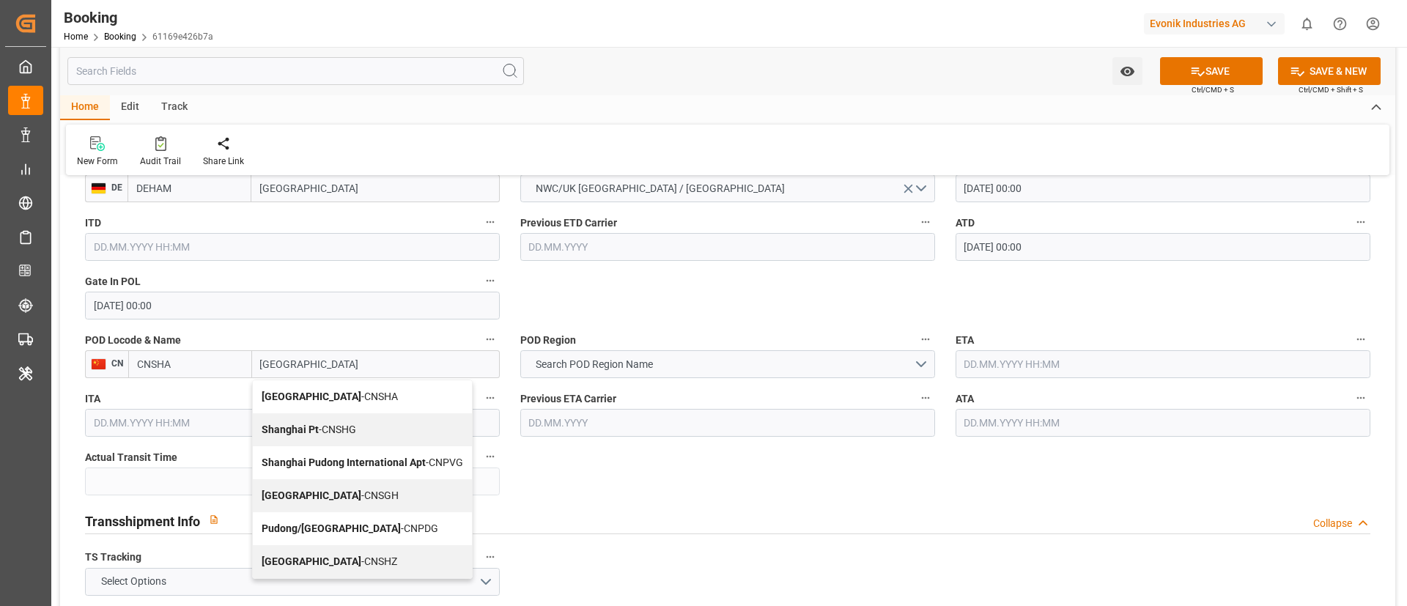
click at [314, 493] on span "Shanghai - CNSGH" at bounding box center [330, 496] width 137 height 12
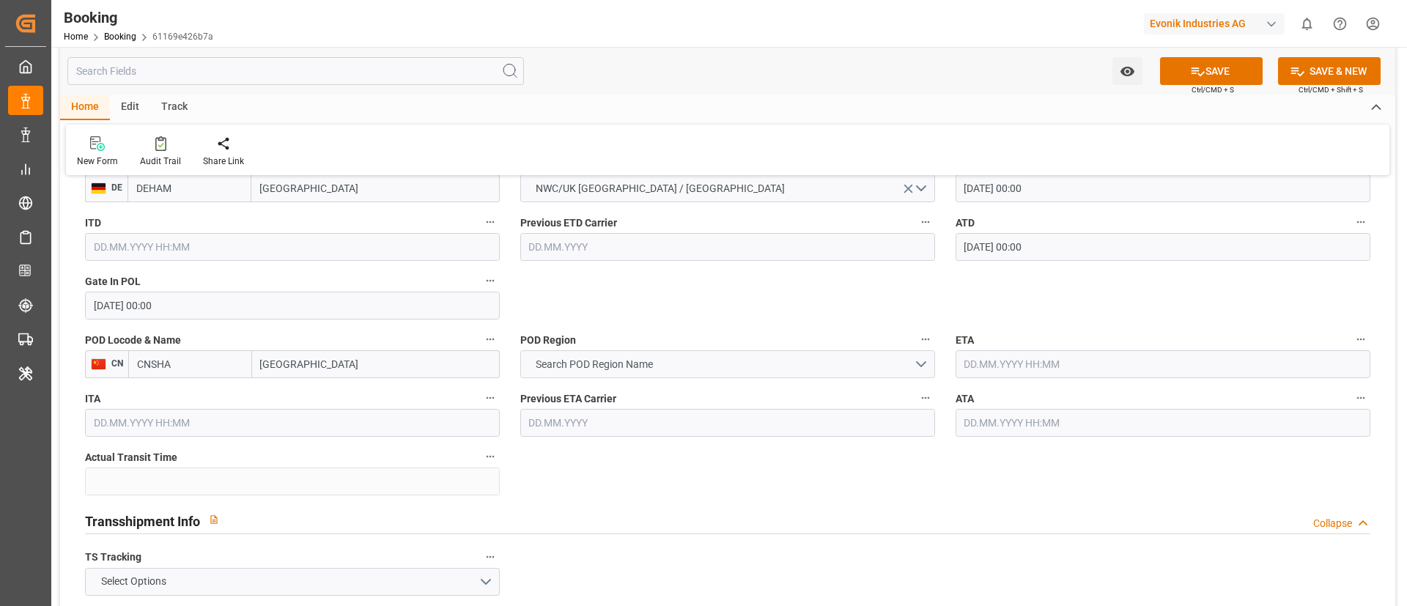
type input "CNSGH"
type input "Shanghai"
click at [581, 366] on span "Search POD Region Name" at bounding box center [594, 364] width 132 height 15
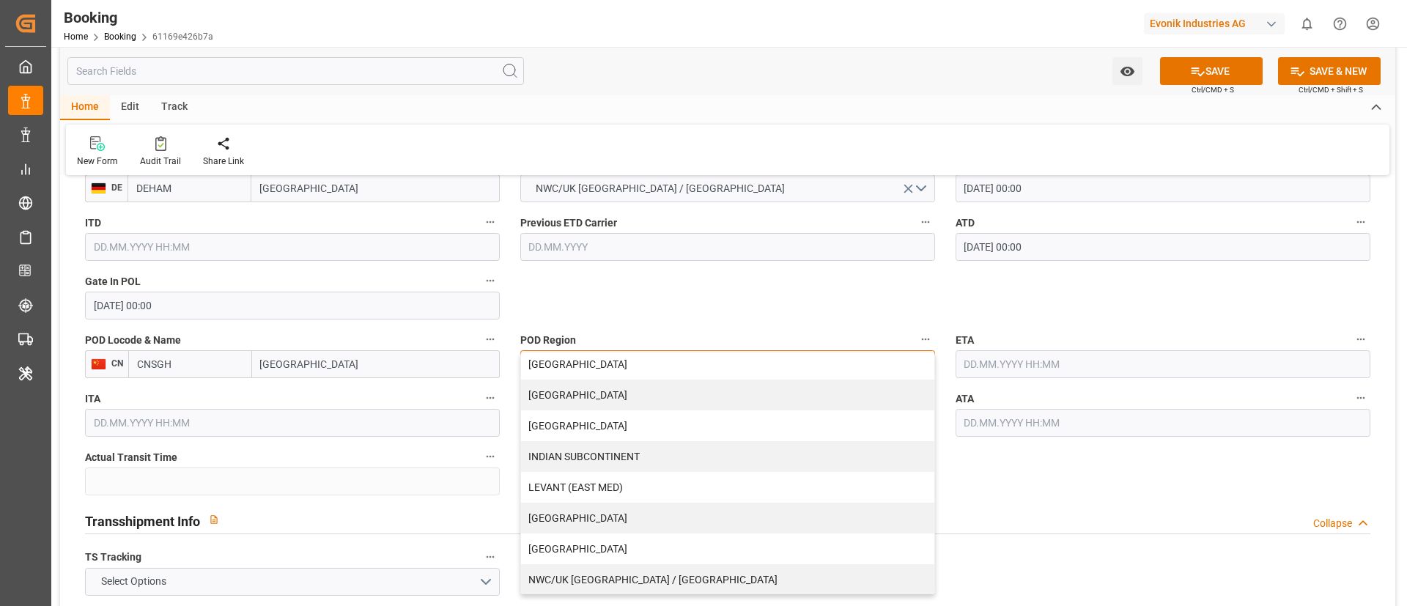
scroll to position [220, 0]
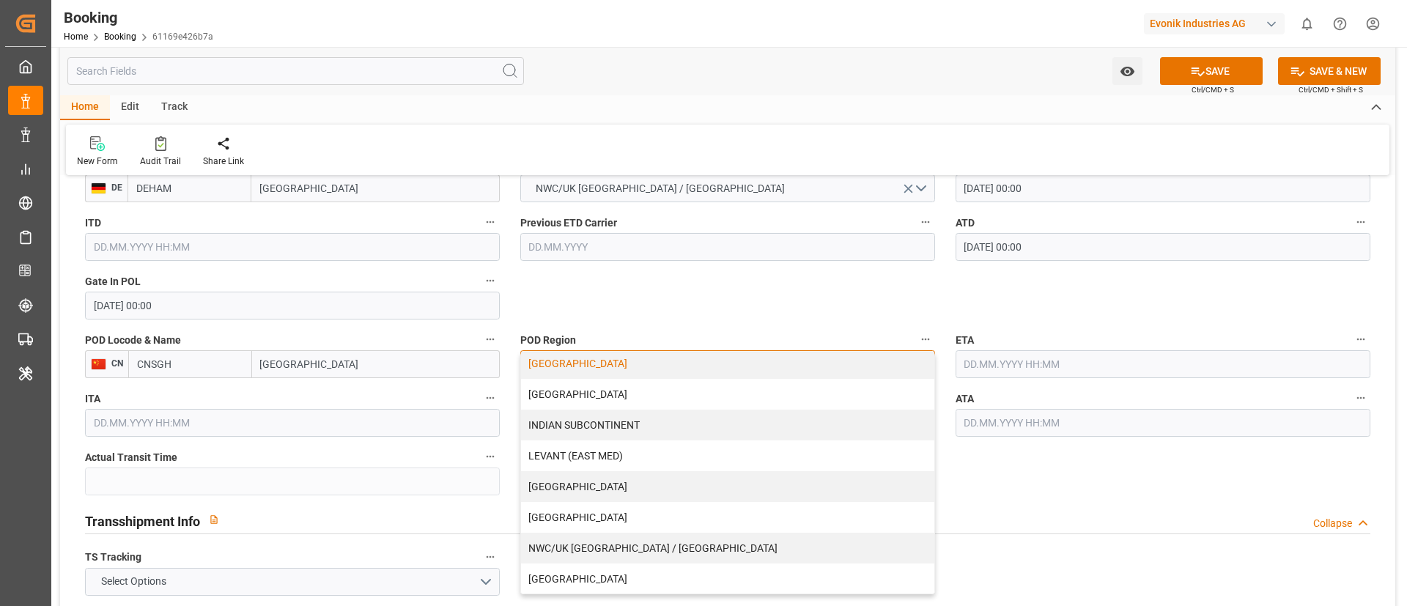
click at [583, 369] on div "CHINA" at bounding box center [727, 363] width 413 height 31
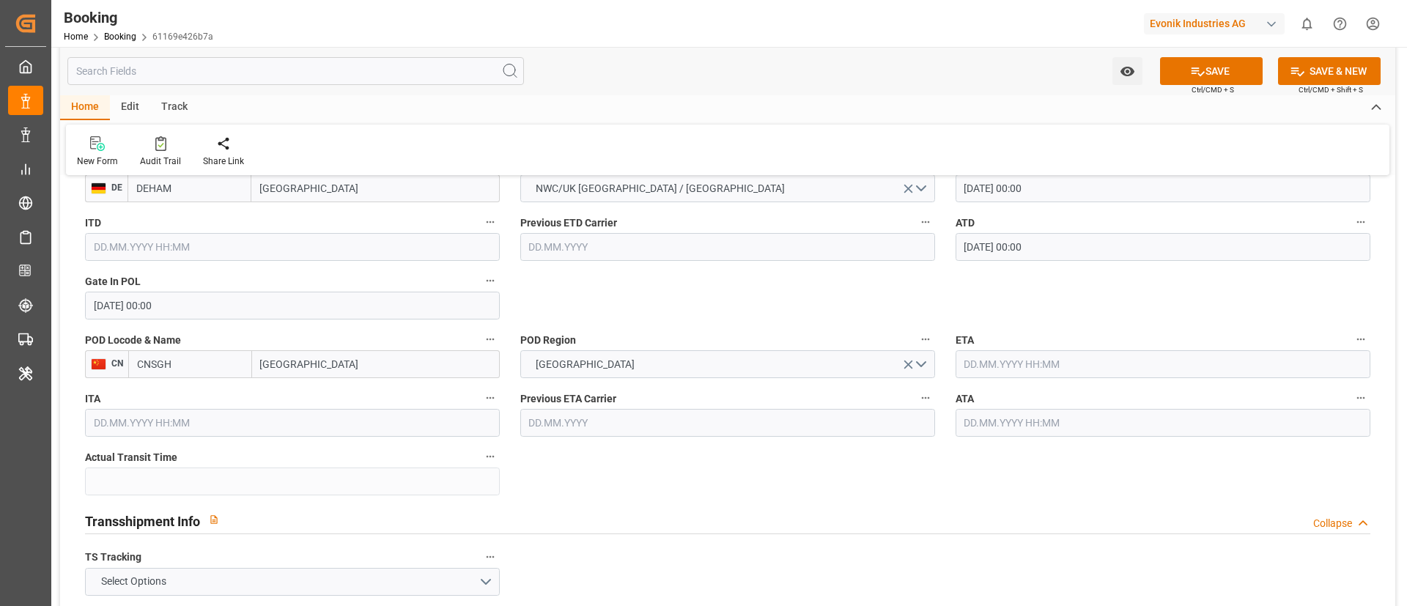
click at [997, 368] on input "text" at bounding box center [1163, 364] width 415 height 28
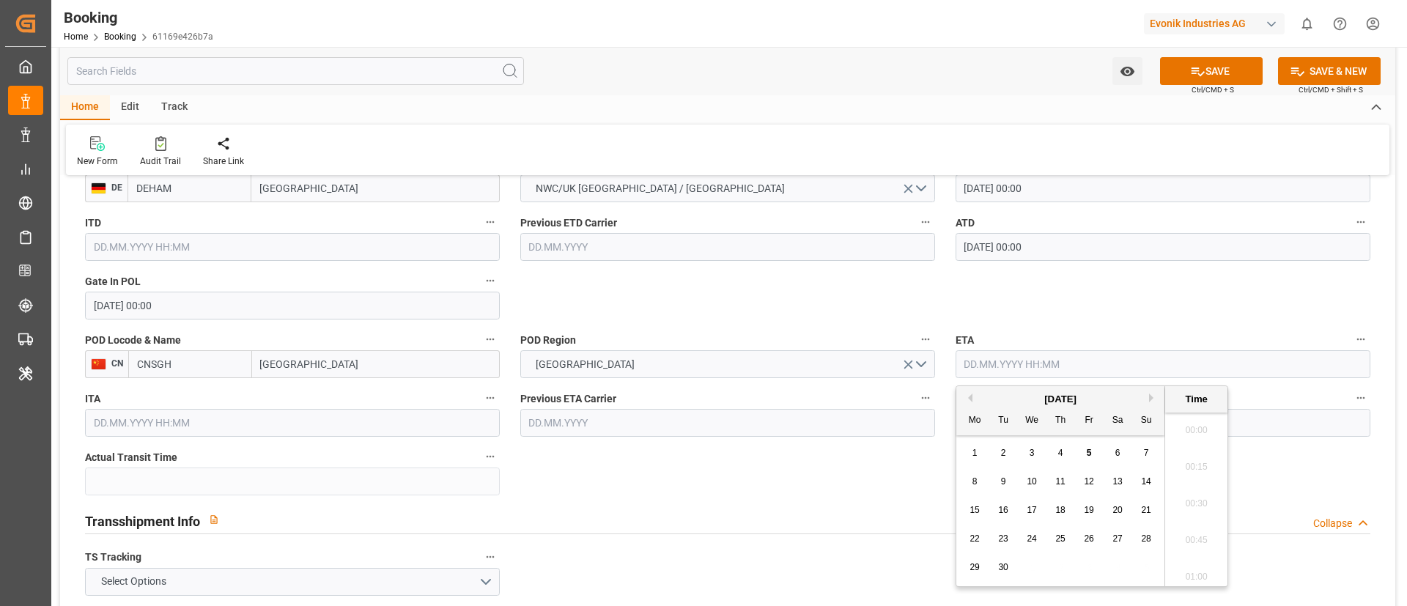
scroll to position [2607, 0]
click at [1010, 543] on div "23" at bounding box center [1004, 540] width 18 height 18
type input "23.09.2025 00:00"
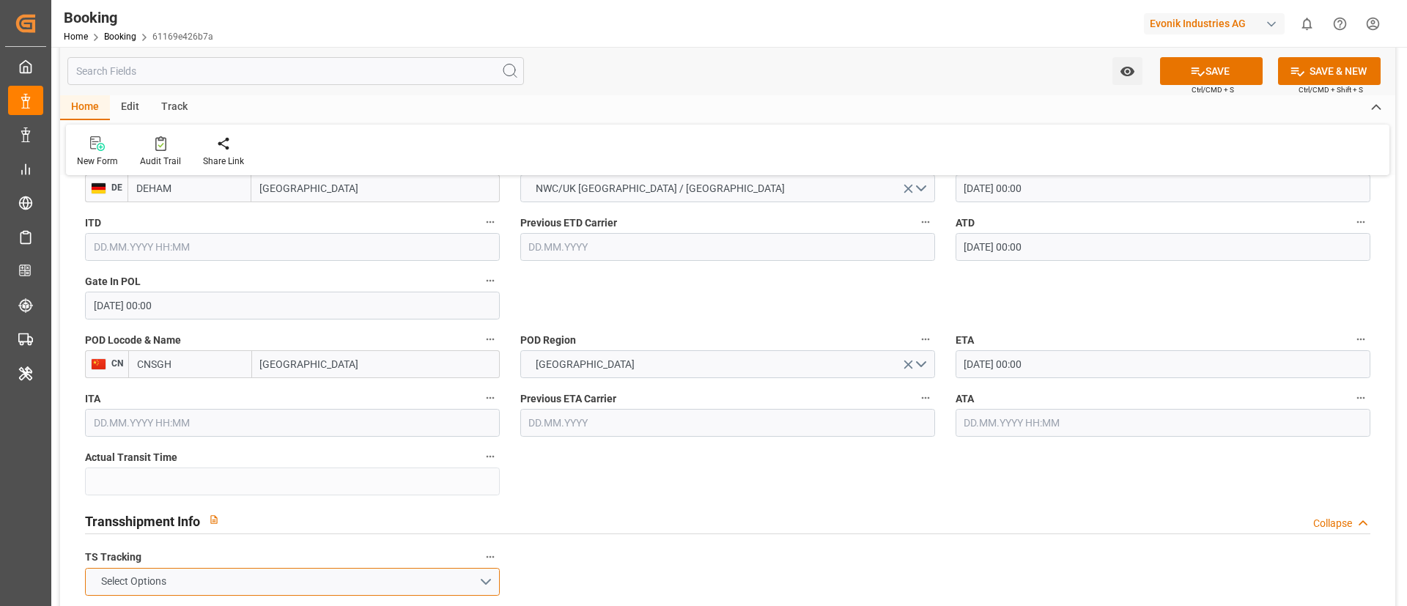
click at [336, 581] on button "Select Options" at bounding box center [292, 582] width 415 height 28
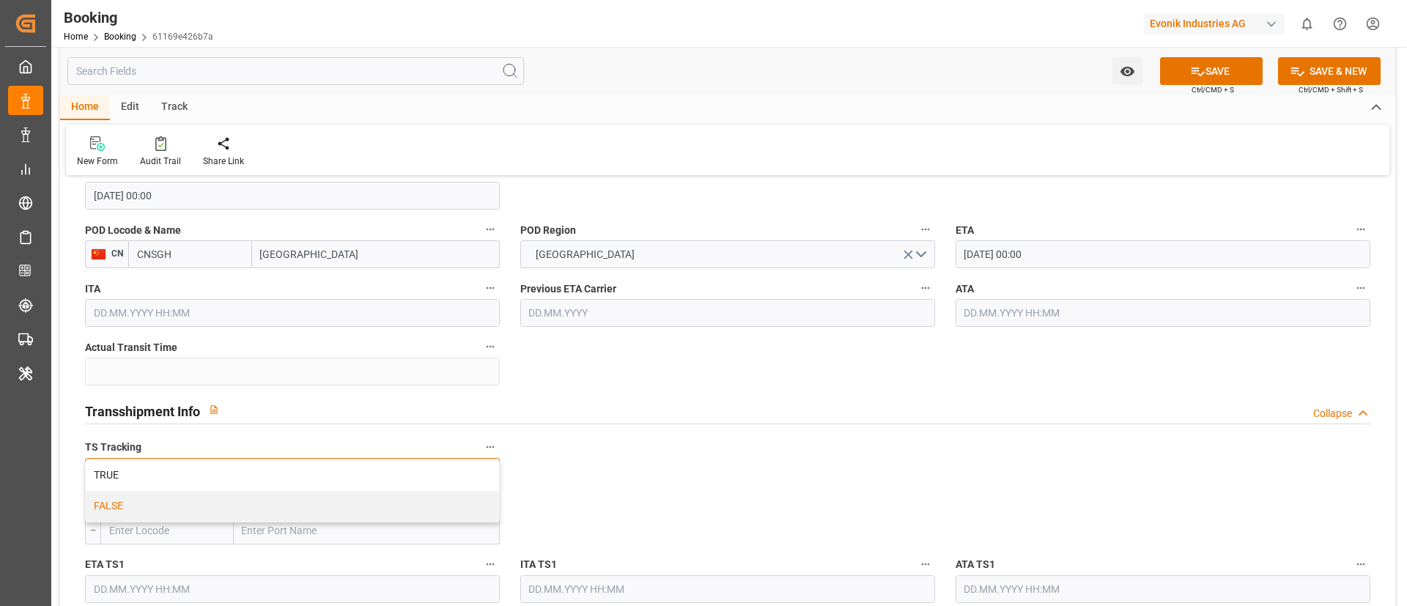
click at [265, 504] on div "FALSE" at bounding box center [292, 506] width 413 height 31
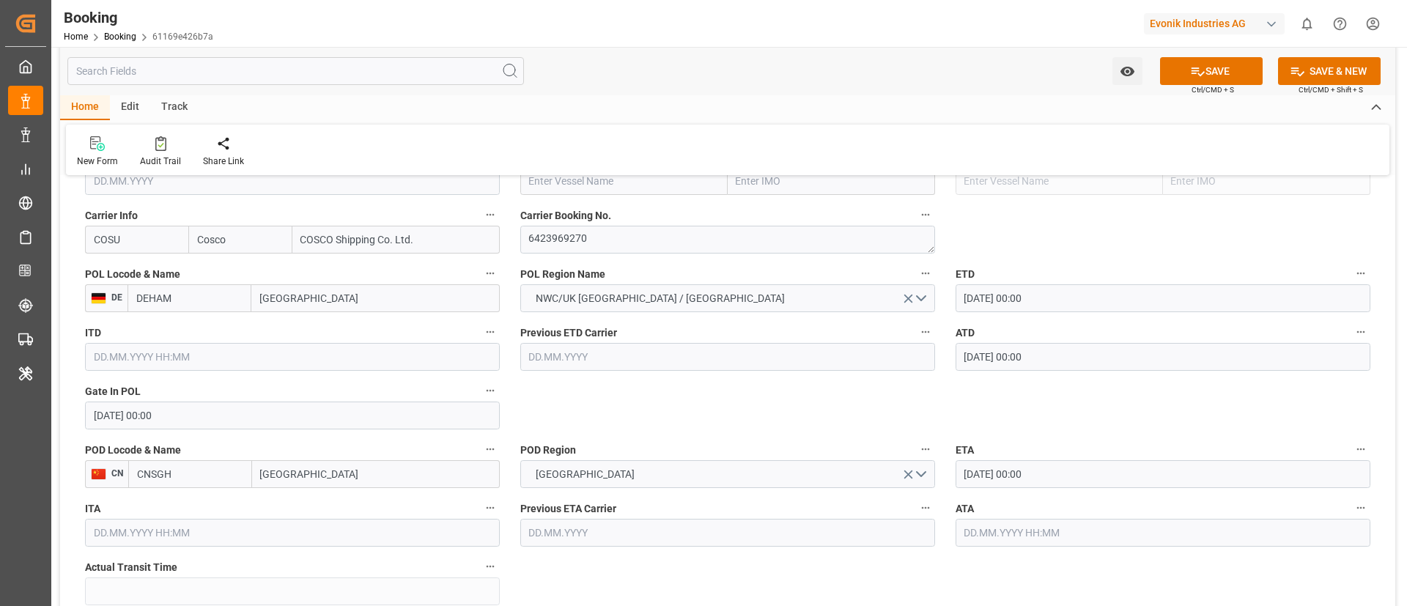
scroll to position [989, 0]
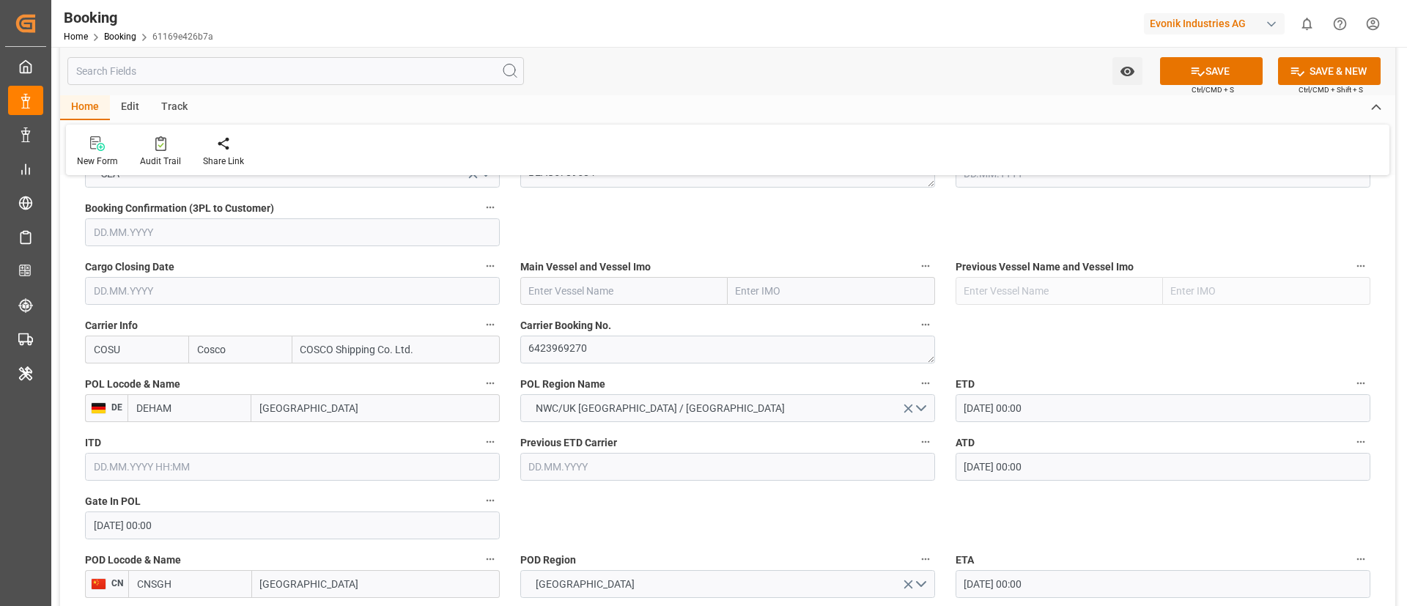
click at [588, 295] on input "text" at bounding box center [623, 291] width 207 height 28
paste input "COSCO SHIPPING UNIVERSE"
click at [570, 325] on b "COSCO Shipping Universe" at bounding box center [591, 323] width 122 height 12
type input "COSCO Shipping Universe"
type input "9795610"
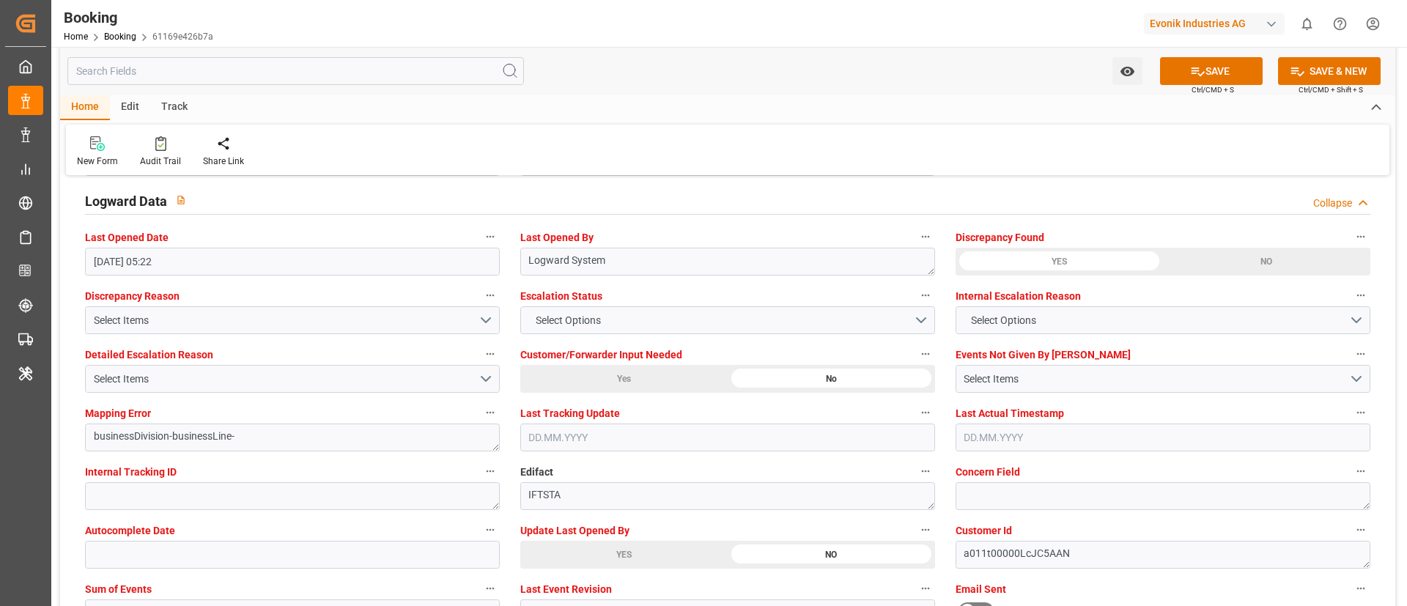
scroll to position [2859, 0]
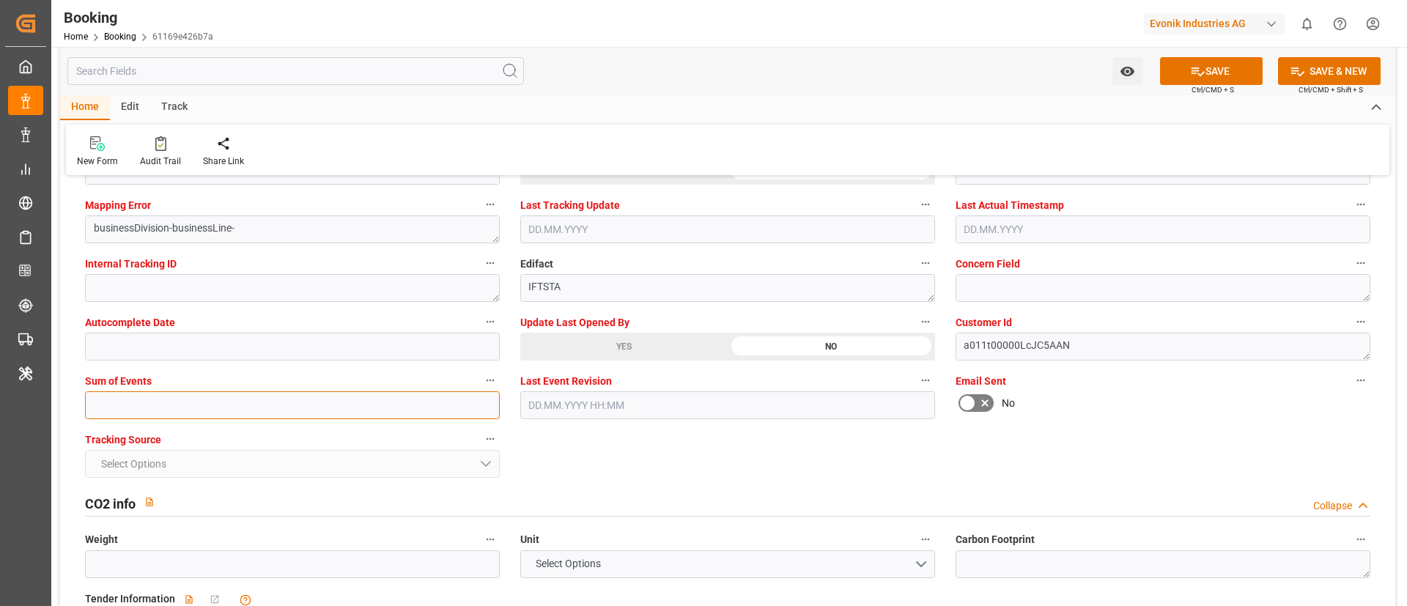
click at [350, 405] on input "text" at bounding box center [292, 405] width 415 height 28
type input "0"
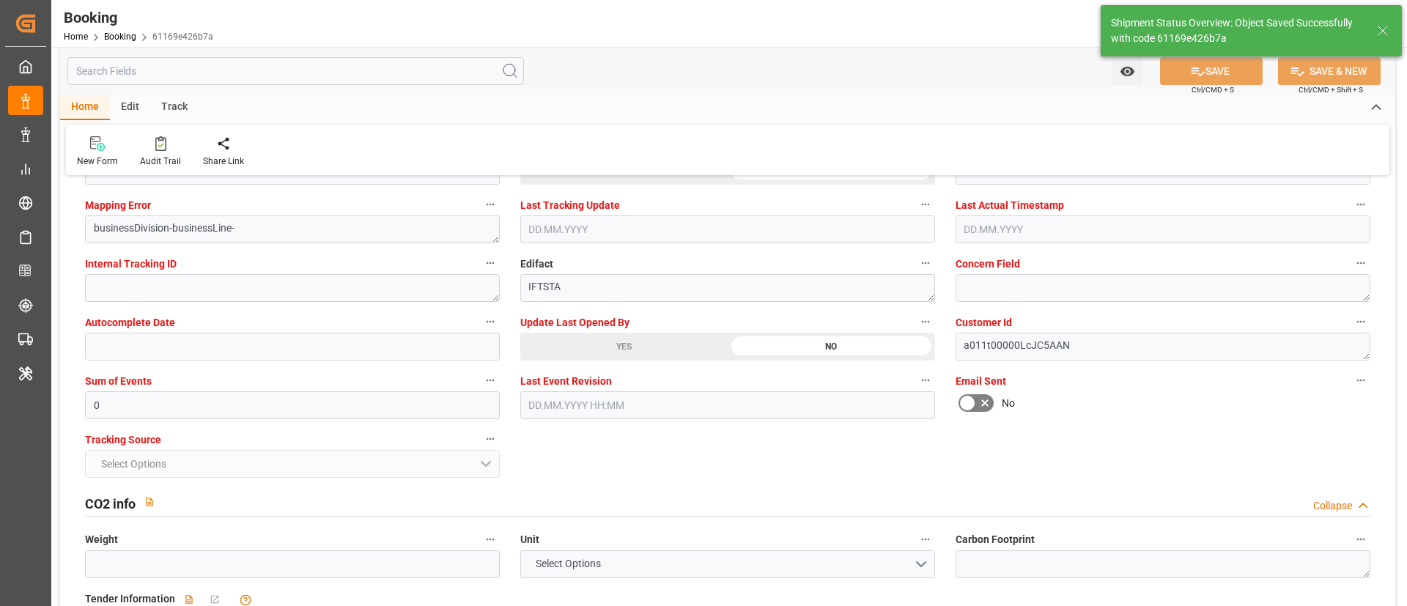
scroll to position [2639, 0]
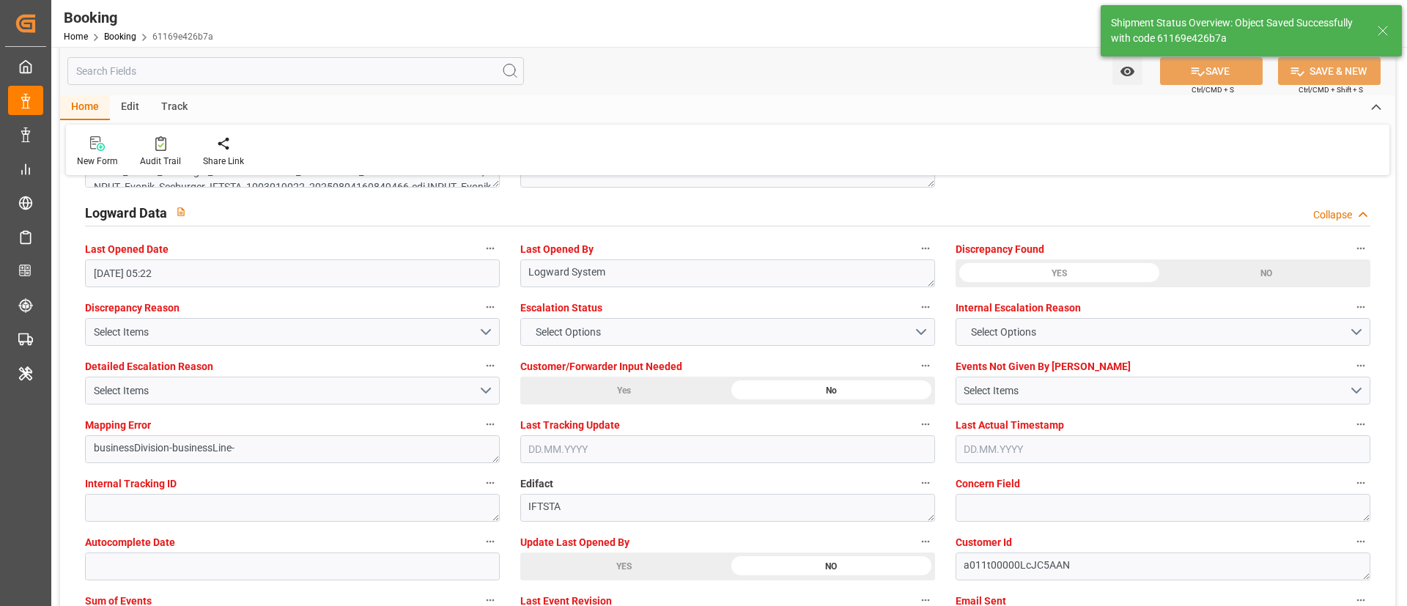
type textarea "NWC/UK North West Continent / UK_CNSGH_COSU_CU-CAD"
type textarea "Vismitha Mahadev"
type textarea "Pod-PodRegionName-businessDivision-businessLine-"
type input "15.08.2025 00:00"
type input "23.09.2025 00:00"
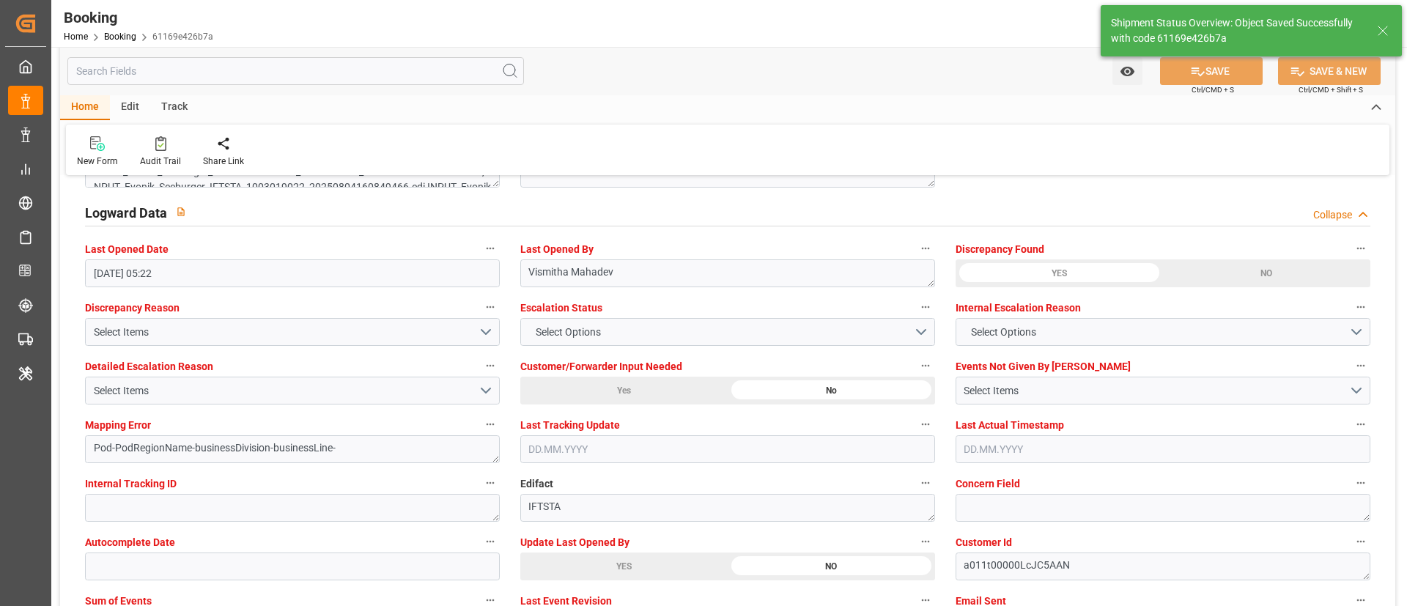
type input "05.09.2025 12:46"
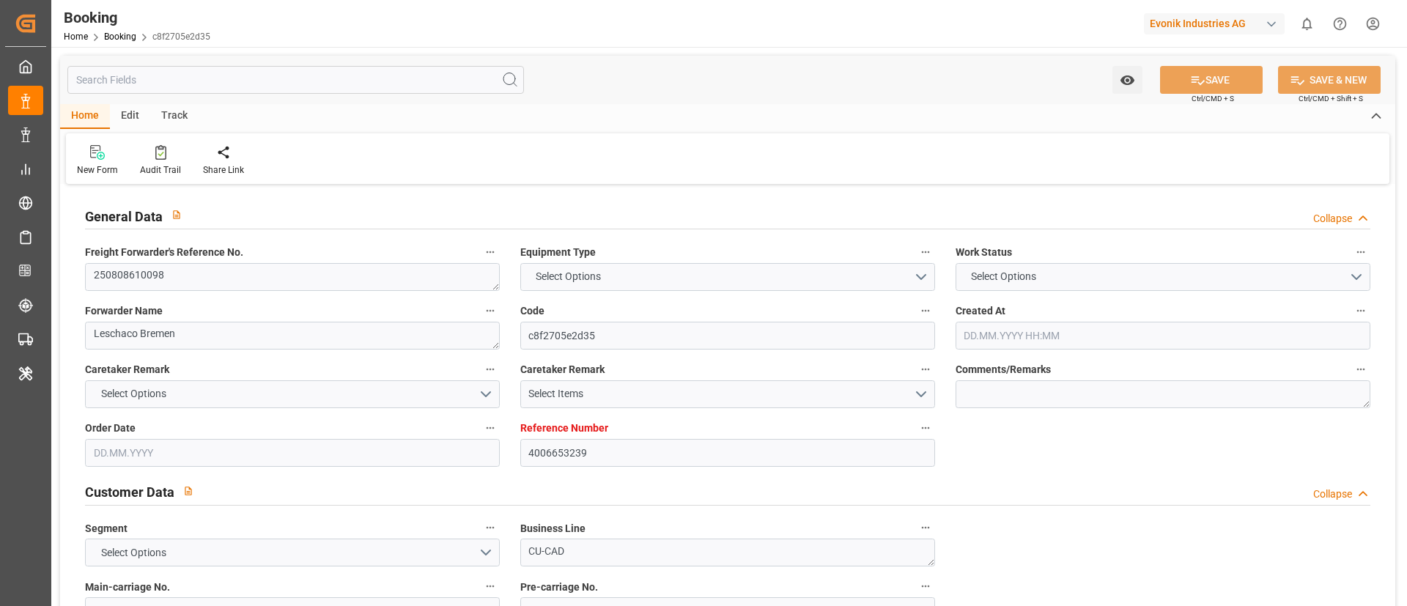
type textarea "250808610098"
type textarea "Leschaco Bremen"
type input "c8f2705e2d35"
type input "4006653239"
type textarea "CU-CAD"
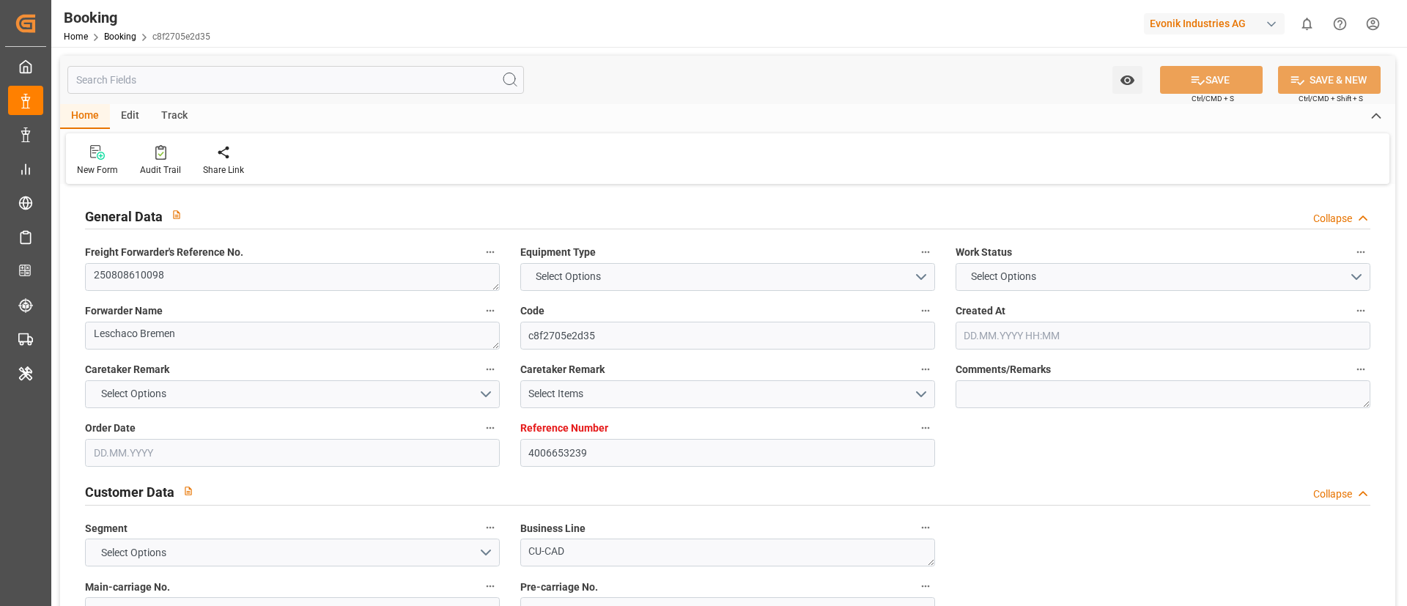
type input "4006653188"
type textarea "CIF"
type textarea "Shanghai"
type textarea "Evonik Plant 0000503983"
type textarea "Hombourg"
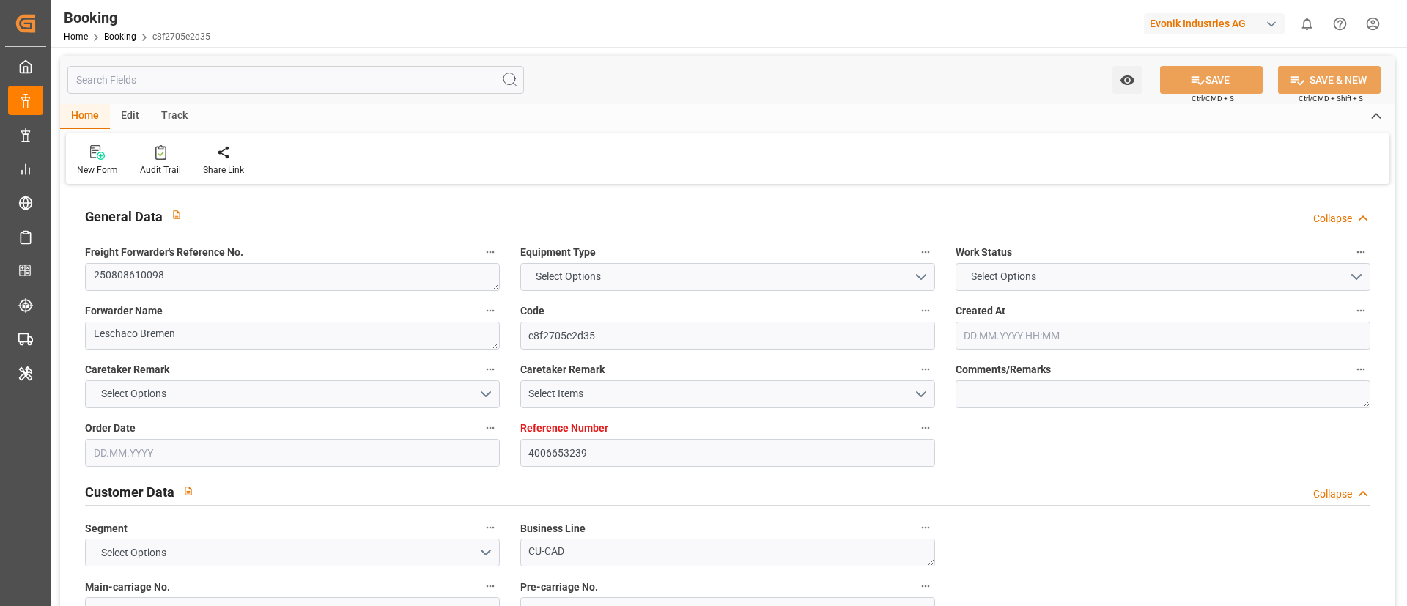
type textarea "OOLU6879527"
type input "NONE"
type input "Hamburg"
type input "Shanghai"
type textarea "vesselName"
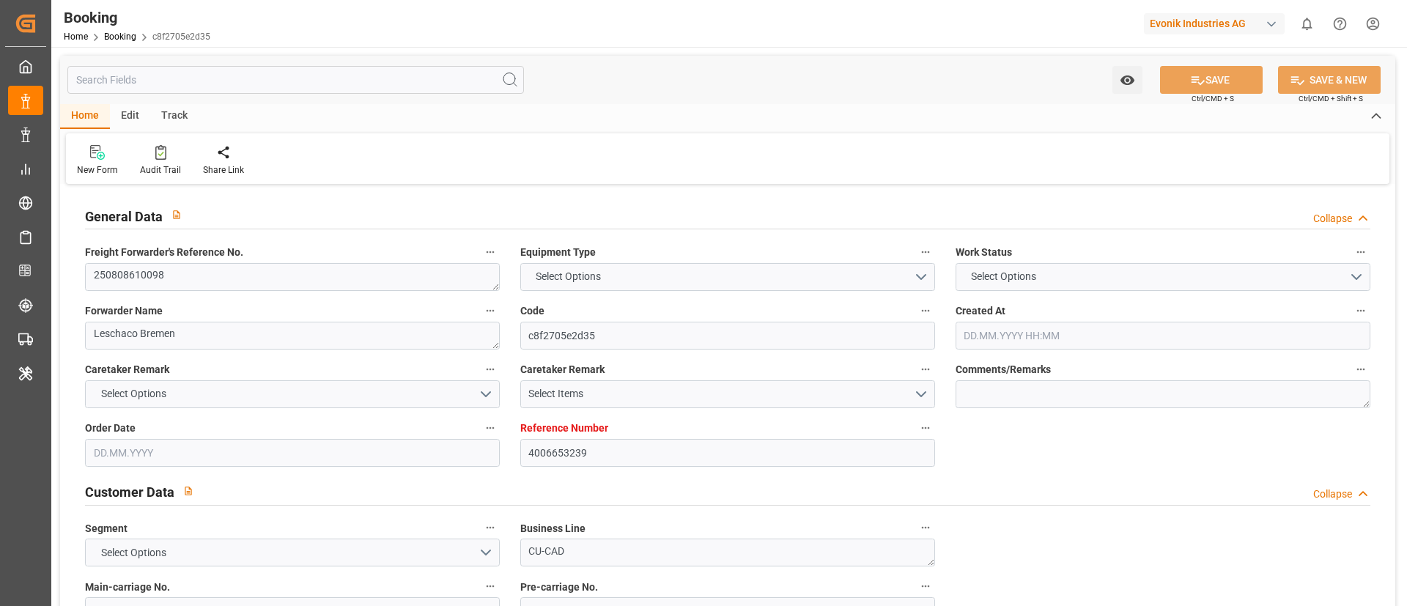
type textarea "INPUT_Evonik_Seeburger_LoadTenderOcean_1003055080_20250815071940807.xml"
type textarea "NWC/UK North West Continent / UK_CNSHA_NONE_CU-CAD"
type textarea "INPUT_Evonik_Seeburger_LoadTenderOcean_1002941245_20250710115642763.xml,INPUT_E…"
type textarea "1003055080"
type textarea "Logward System"
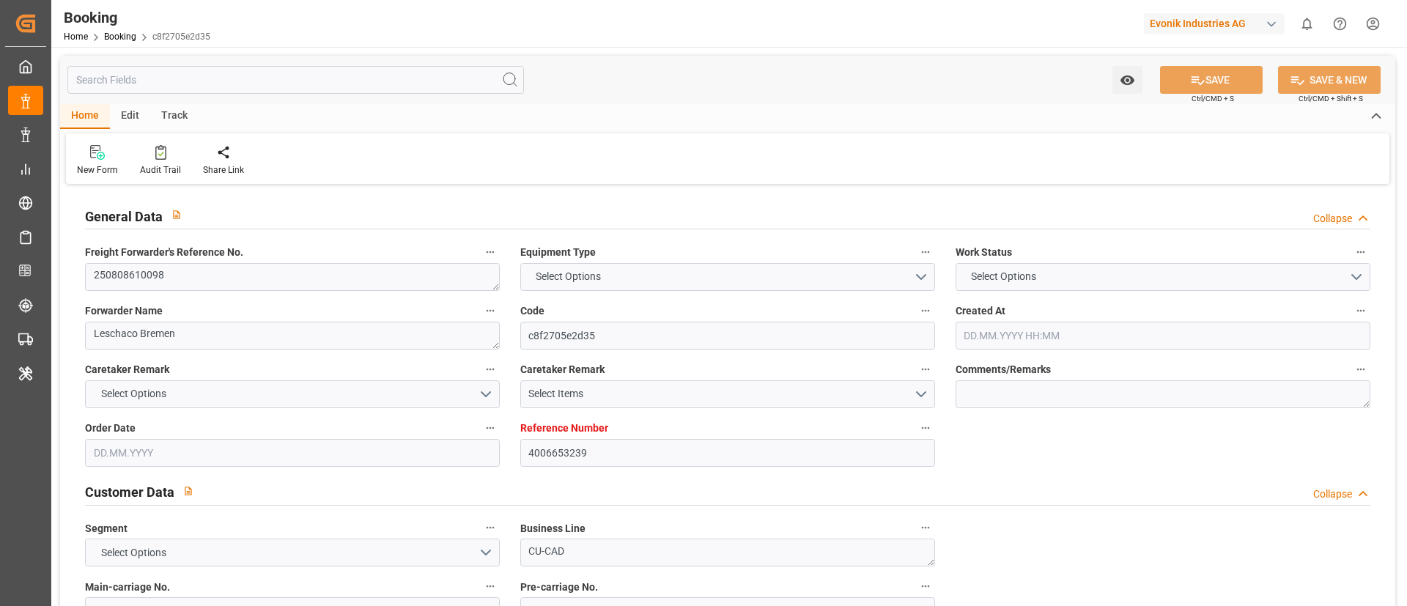
type textarea "businessDivision-businessLine-"
type textarea "IFTSTA"
type textarea "a011t00000LcJC5AAN"
type textarea "No"
type input "4006653239"
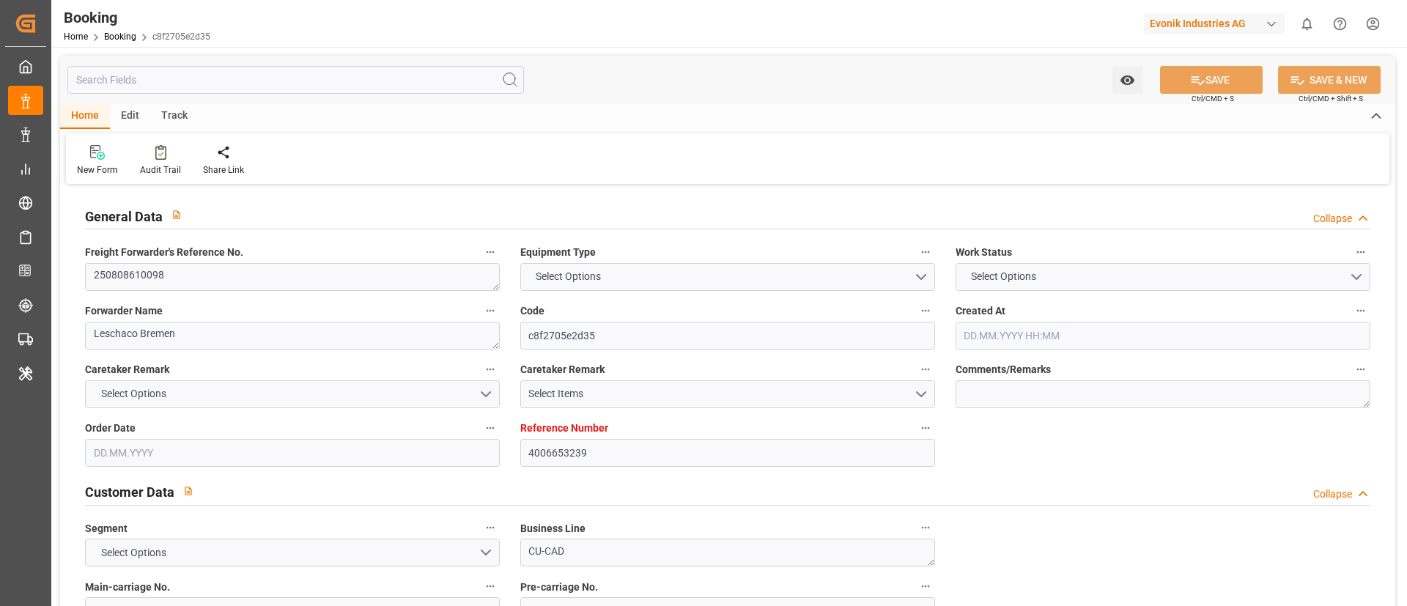
type input "Dummy"
type input "Dummy Carrier"
type input "DEHAM"
type input "CNSHA"
type input "10.07.2025 10:01"
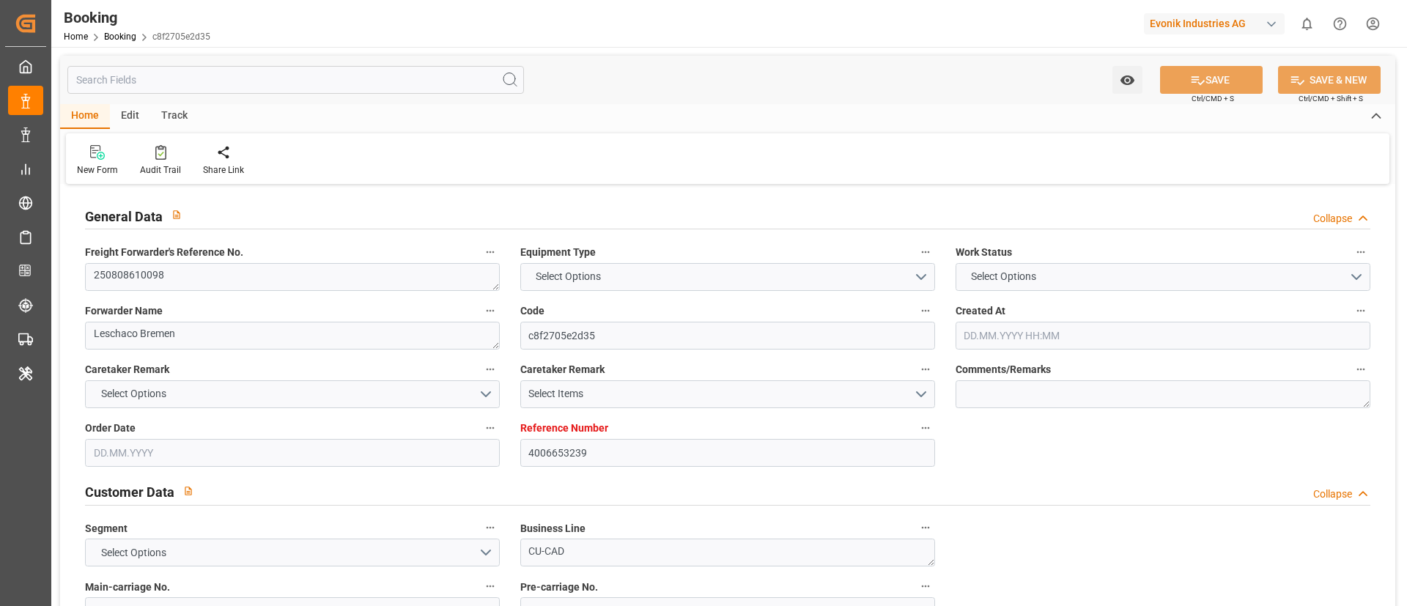
type input "[DATE]"
type input "27.09.2025"
type input "30.07.2025"
type input "04.08.2025"
type input "15.08.2025 05:22"
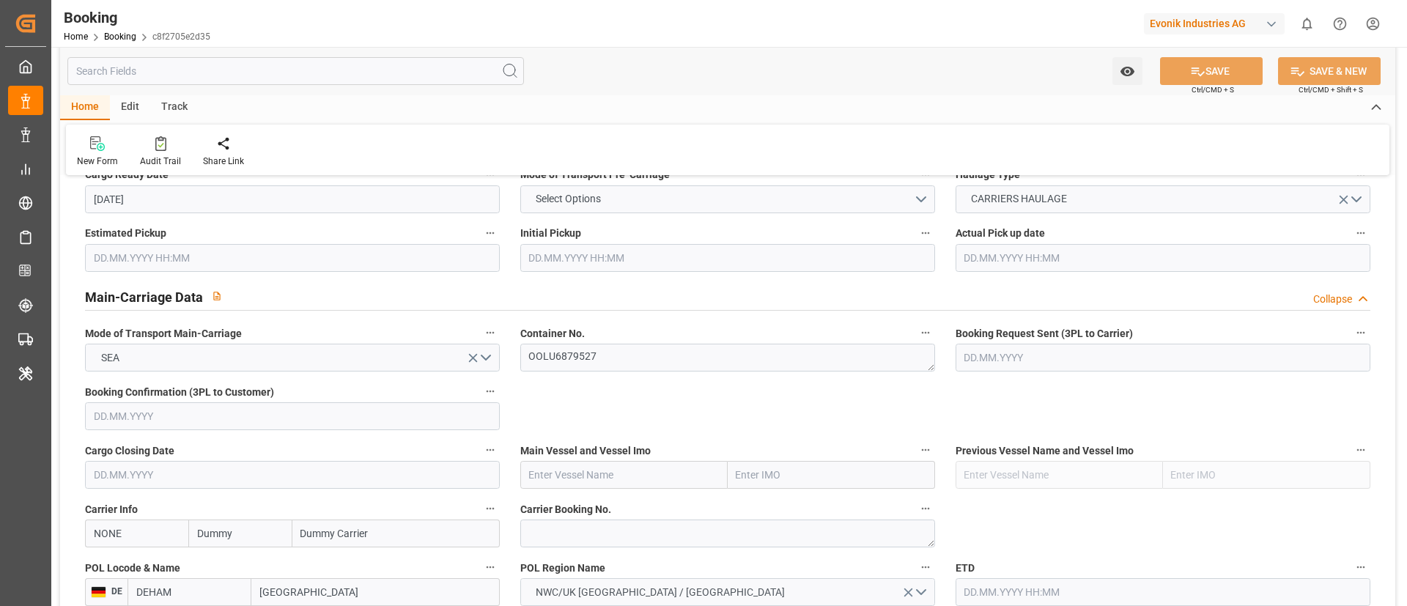
scroll to position [989, 0]
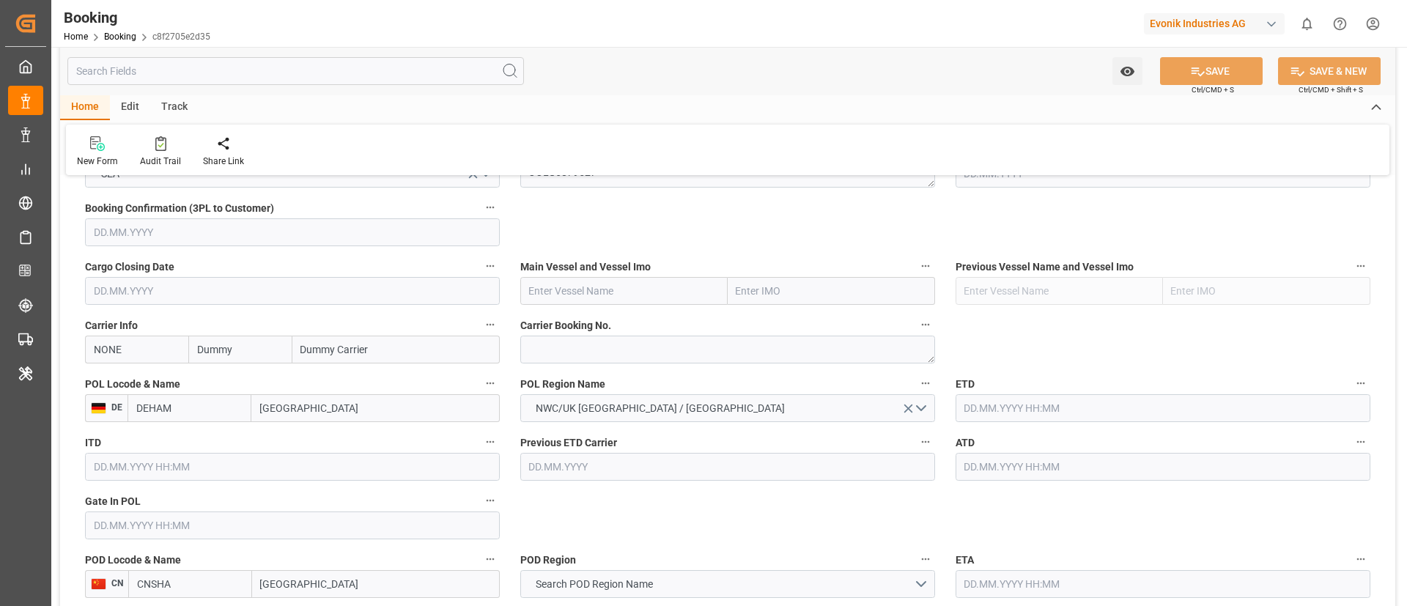
click at [602, 297] on input "text" at bounding box center [623, 291] width 207 height 28
paste input "COSCO SHIPPING UNIVERSE"
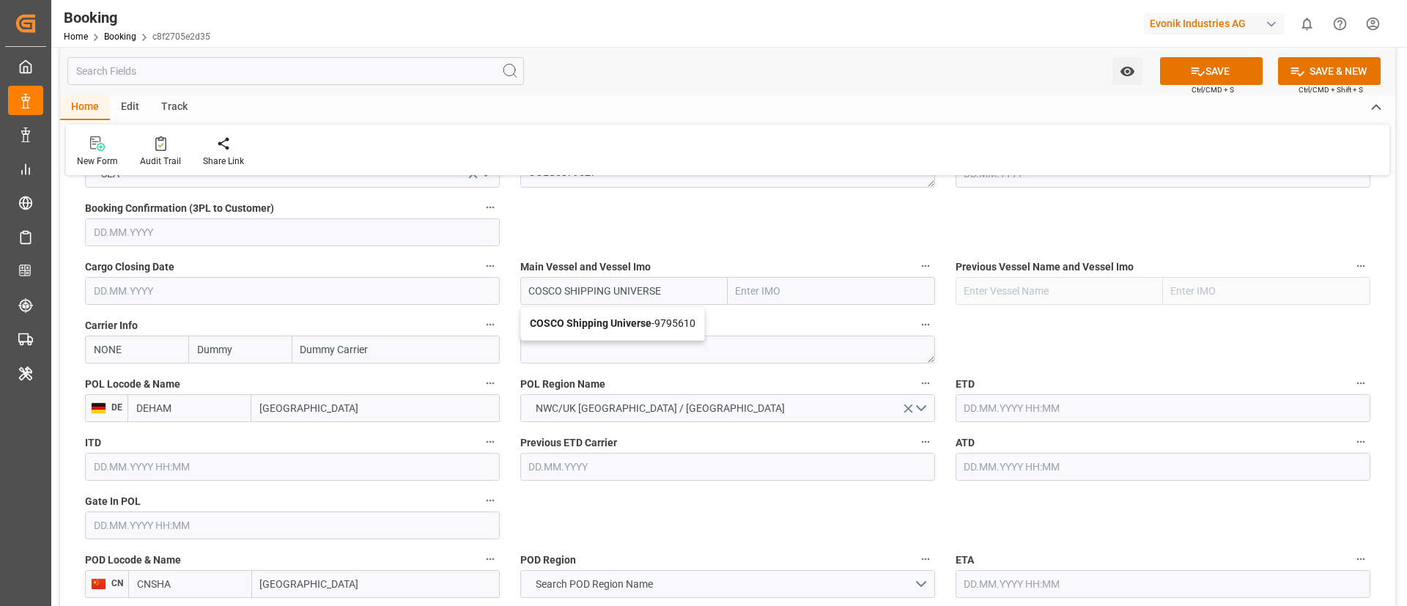
click at [604, 320] on b "COSCO Shipping Universe" at bounding box center [591, 323] width 122 height 12
type input "COSCO Shipping Universe"
type input "9795610"
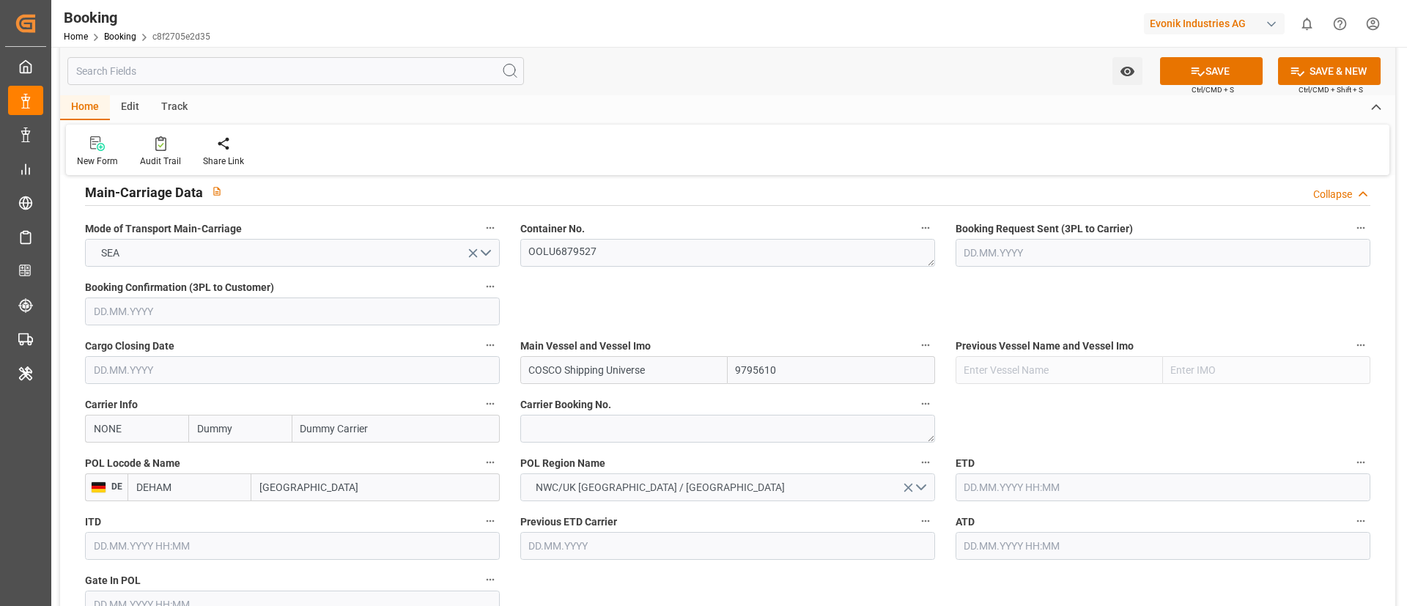
scroll to position [880, 0]
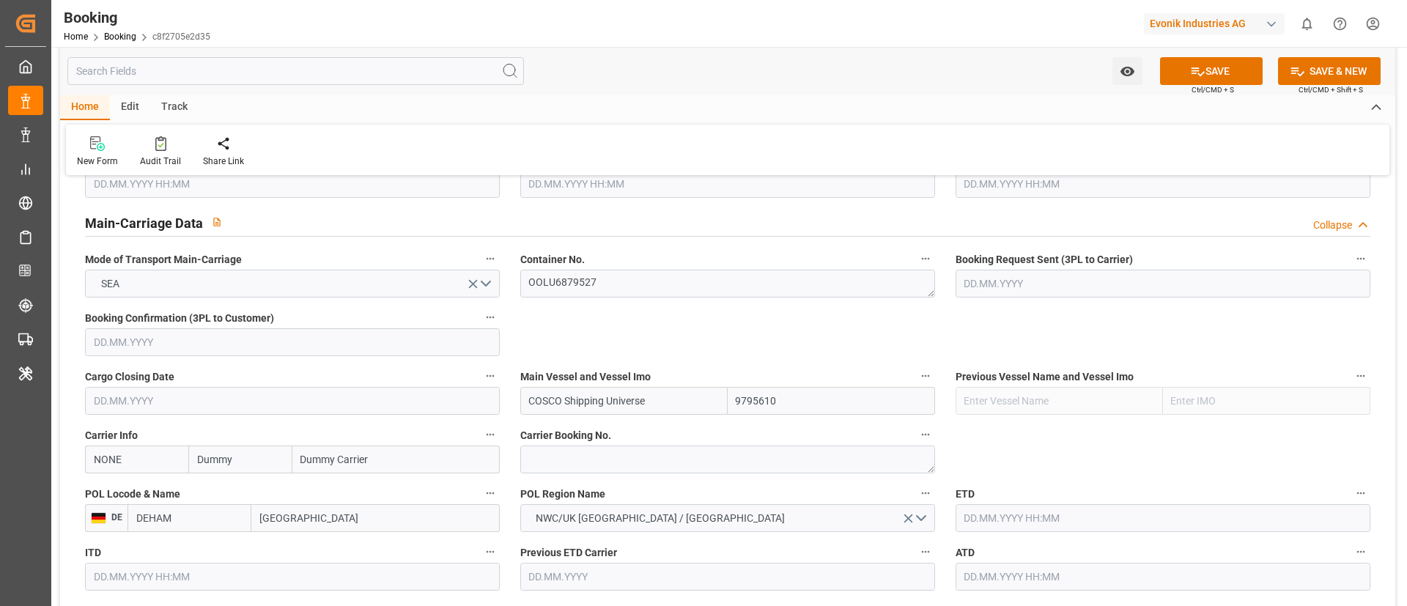
type input "COSCO Shipping Universe"
click at [631, 462] on textarea at bounding box center [727, 460] width 415 height 28
paste textarea "6423969270"
type textarea "6423969270"
click at [199, 460] on input "Dummy" at bounding box center [239, 460] width 103 height 28
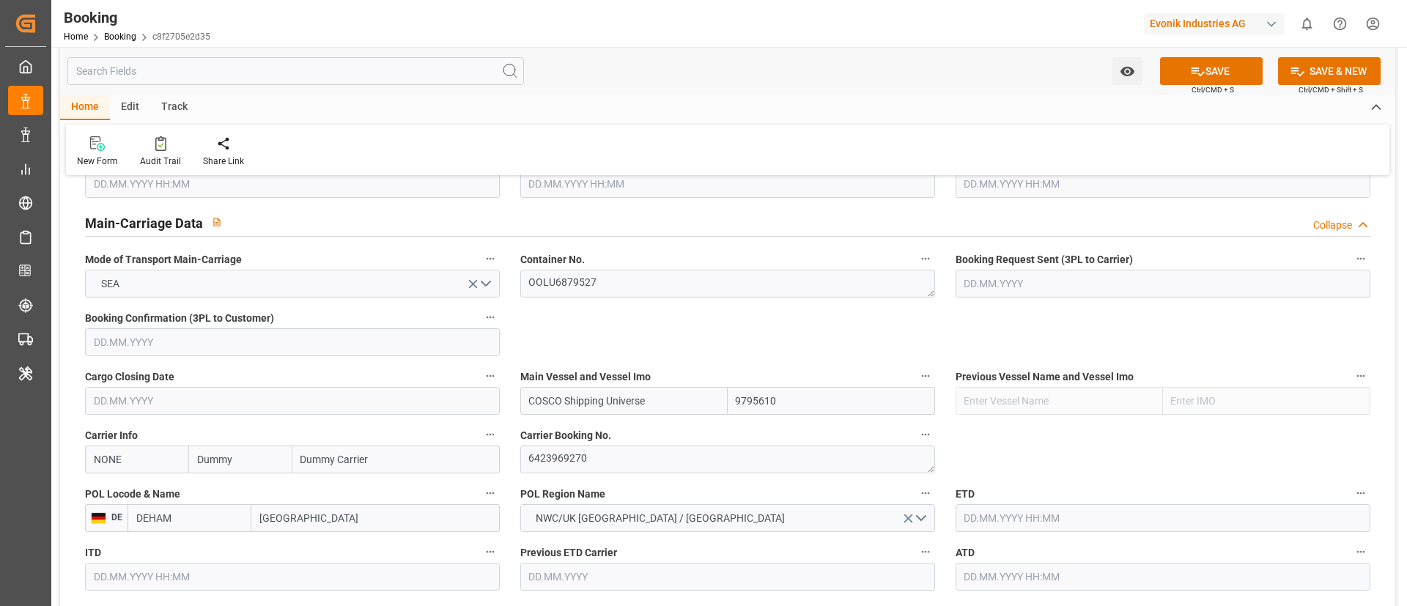
click at [128, 454] on input "NONE" at bounding box center [136, 460] width 103 height 28
click at [114, 484] on div "COSU" at bounding box center [108, 492] width 45 height 33
type input "COSU"
type input "Cosco"
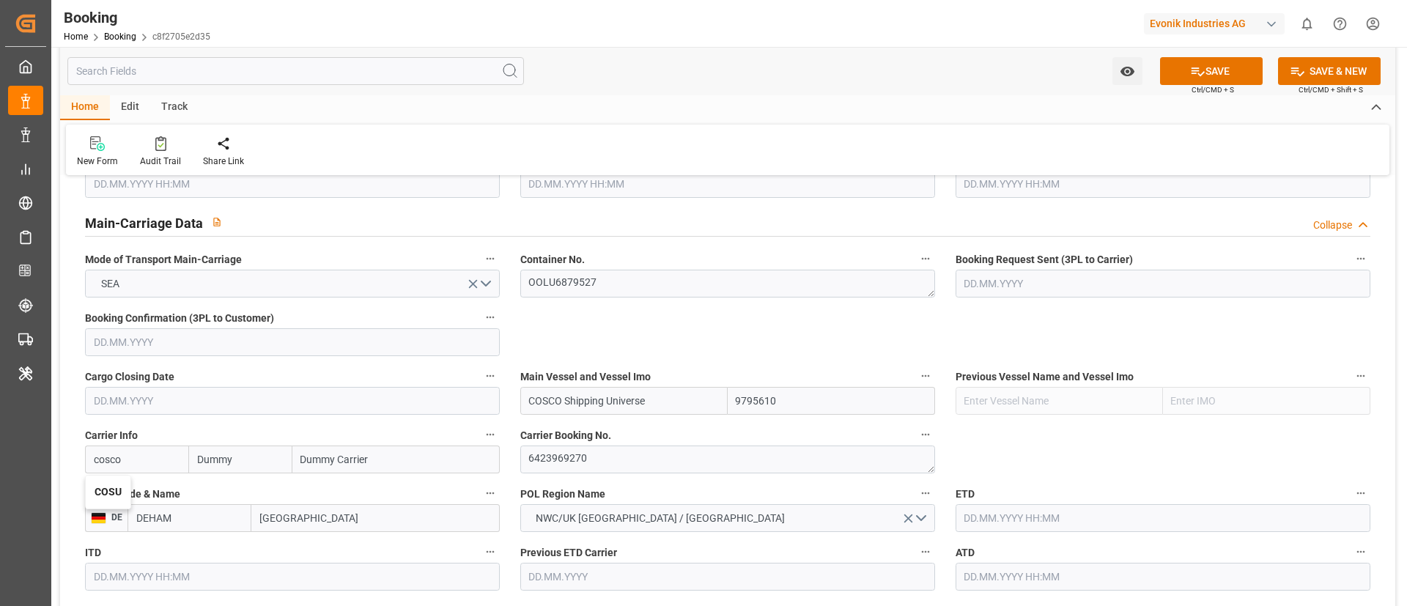
type input "COSCO Shipping Co. Ltd."
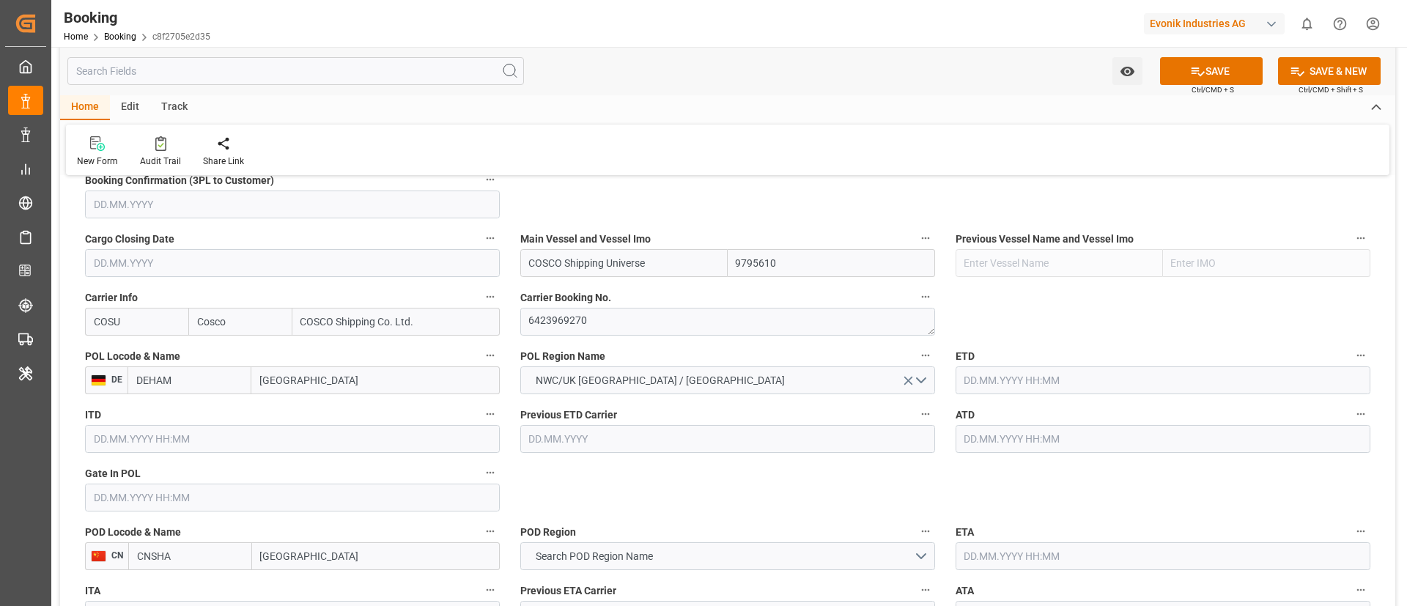
scroll to position [1099, 0]
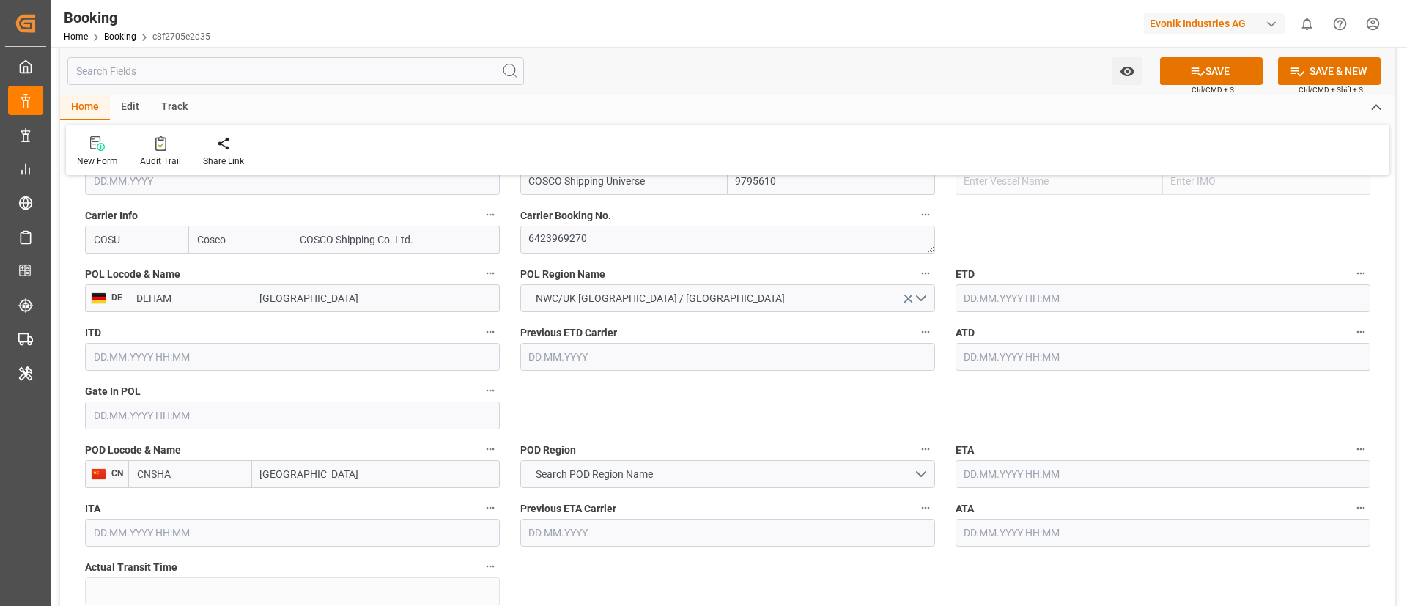
type input "COSU"
click at [195, 402] on input "text" at bounding box center [292, 416] width 415 height 28
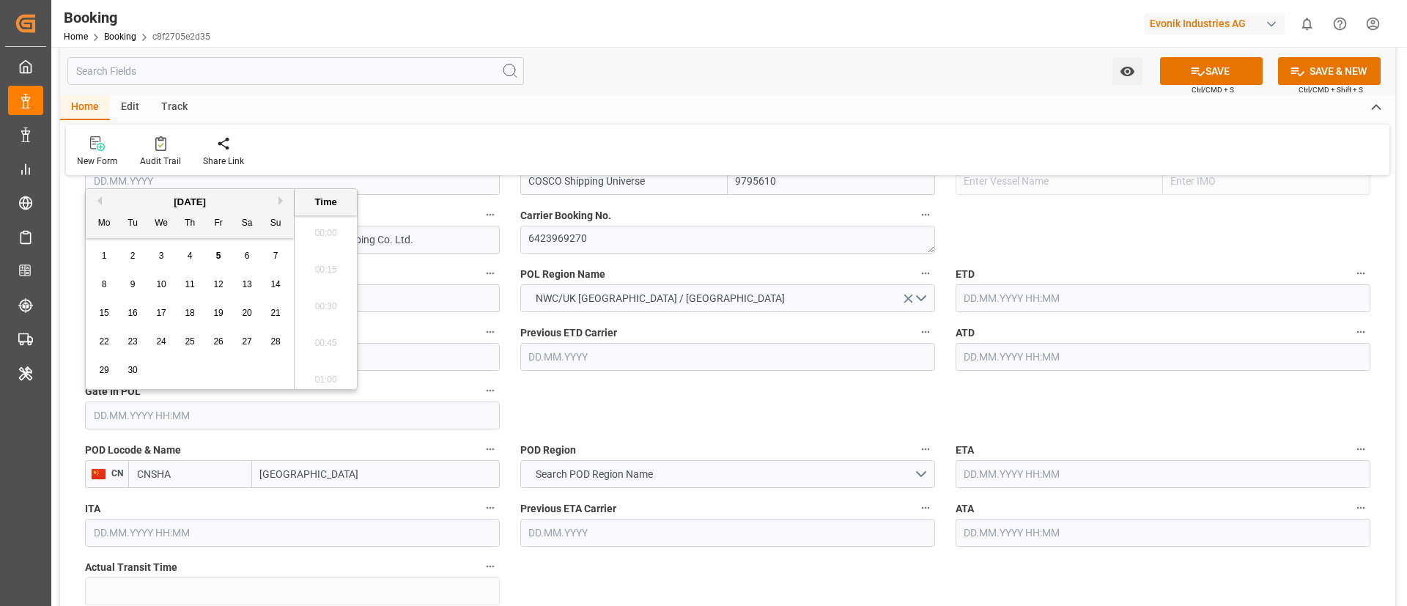
scroll to position [2607, 0]
click at [99, 199] on button "Previous Month" at bounding box center [97, 200] width 9 height 9
click at [218, 284] on span "8" at bounding box center [218, 284] width 5 height 10
type input "08.08.2025 00:00"
click at [1058, 297] on input "text" at bounding box center [1163, 298] width 415 height 28
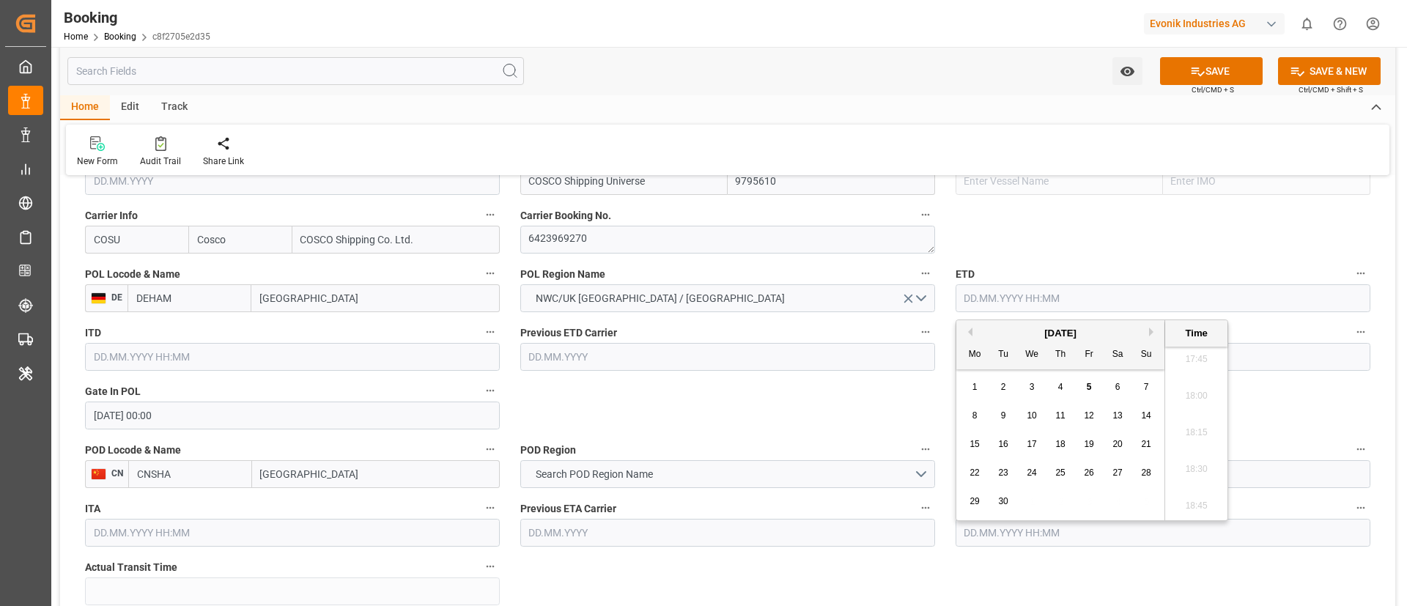
click at [968, 331] on button "Previous Month" at bounding box center [968, 332] width 9 height 9
click at [1094, 443] on span "15" at bounding box center [1089, 444] width 10 height 10
type input "15.08.2025 00:00"
click at [1083, 303] on input "15.08.2025 00:00" at bounding box center [1163, 298] width 415 height 28
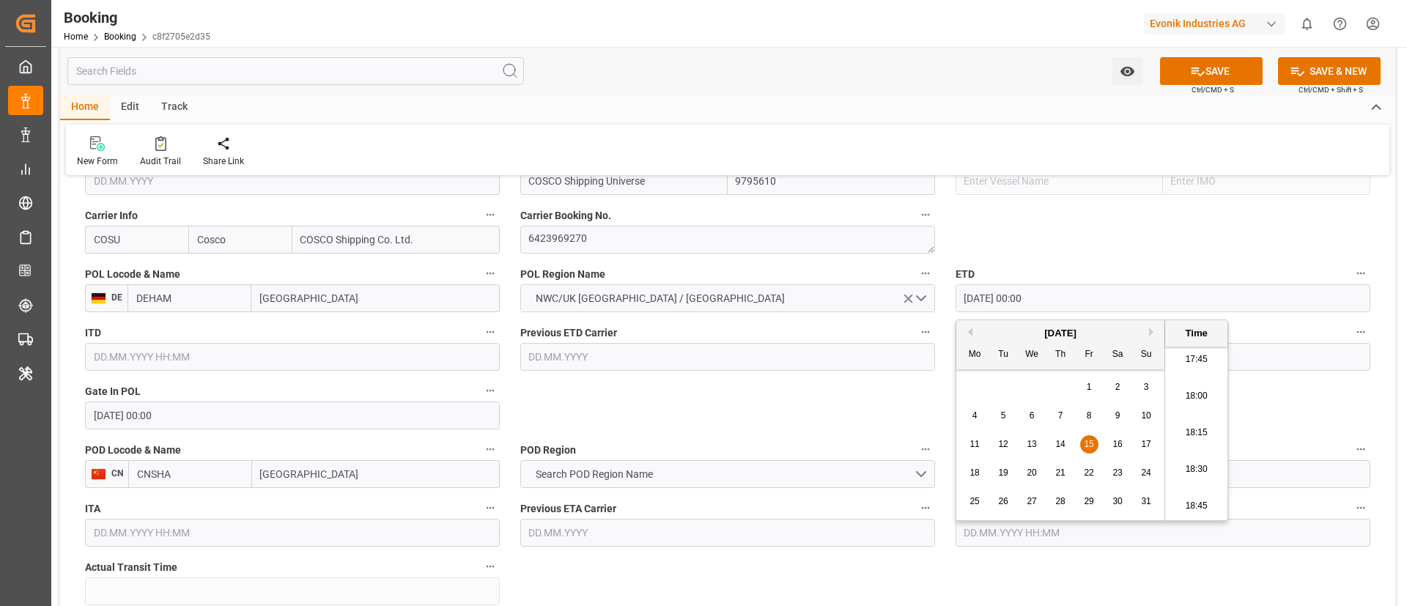
click at [1083, 303] on input "15.08.2025 00:00" at bounding box center [1163, 298] width 415 height 28
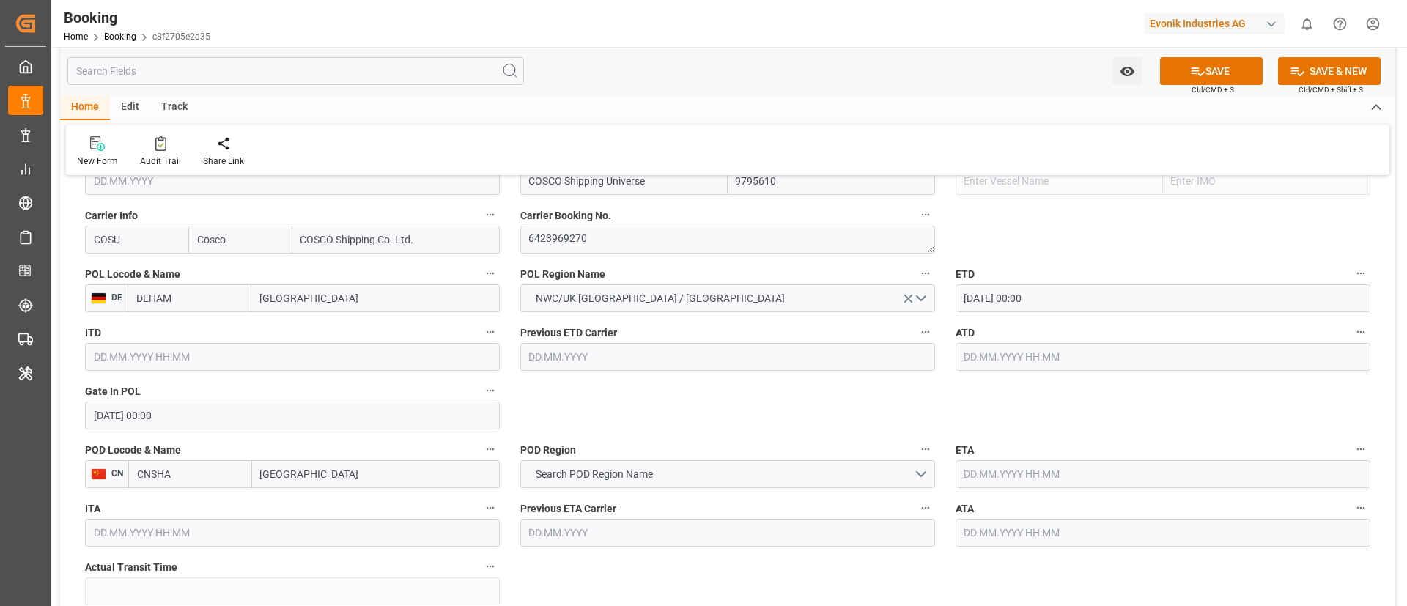
click at [1006, 347] on input "text" at bounding box center [1163, 357] width 415 height 28
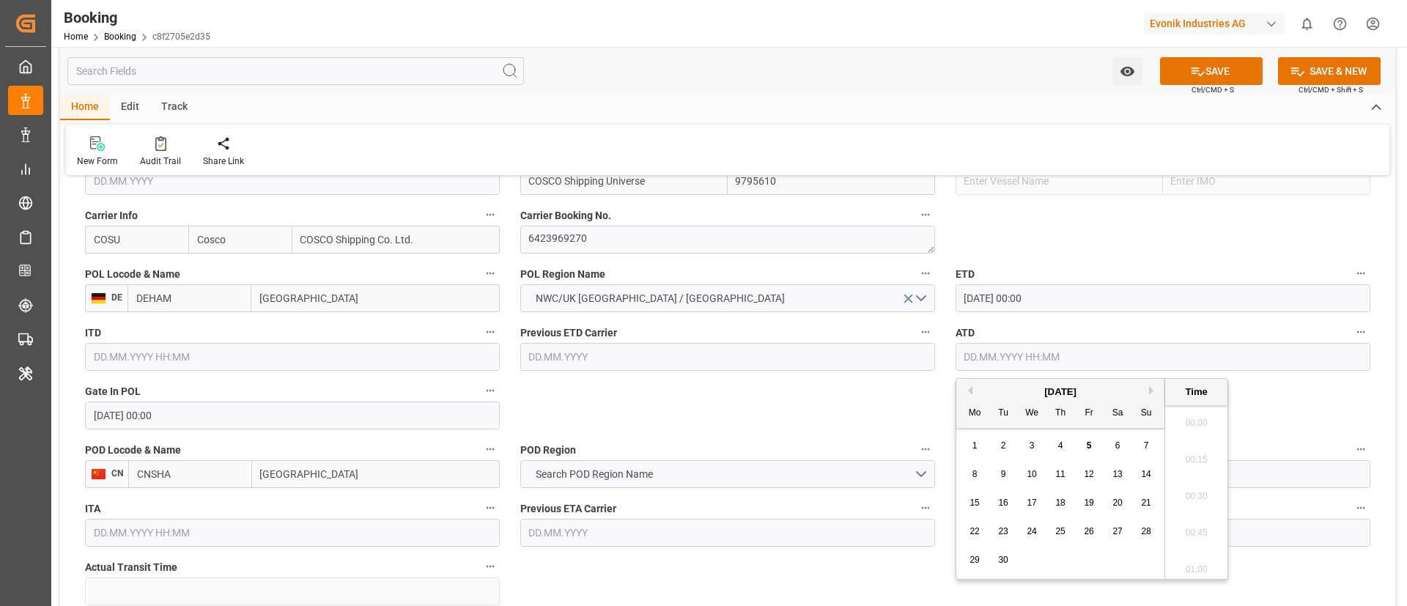
paste input "15.08.2025 00:00"
type input "15.08.2025 00:00"
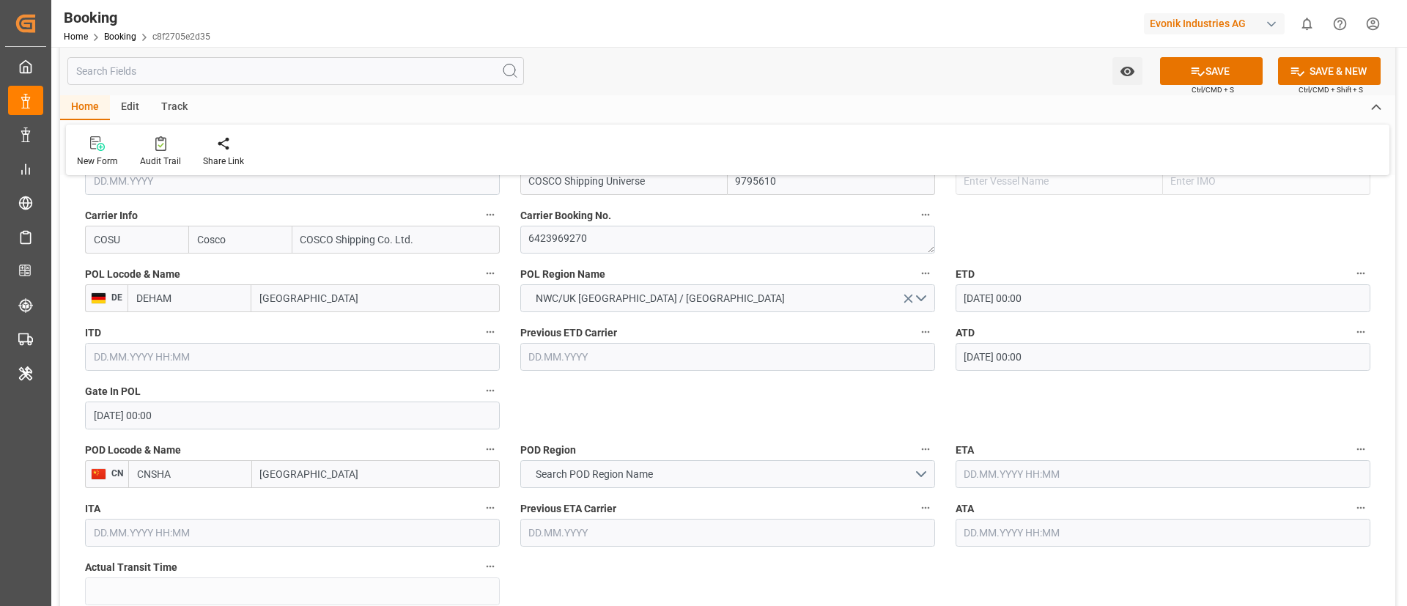
click at [331, 471] on input "Shanghai" at bounding box center [376, 474] width 248 height 28
type input "Shanghai"
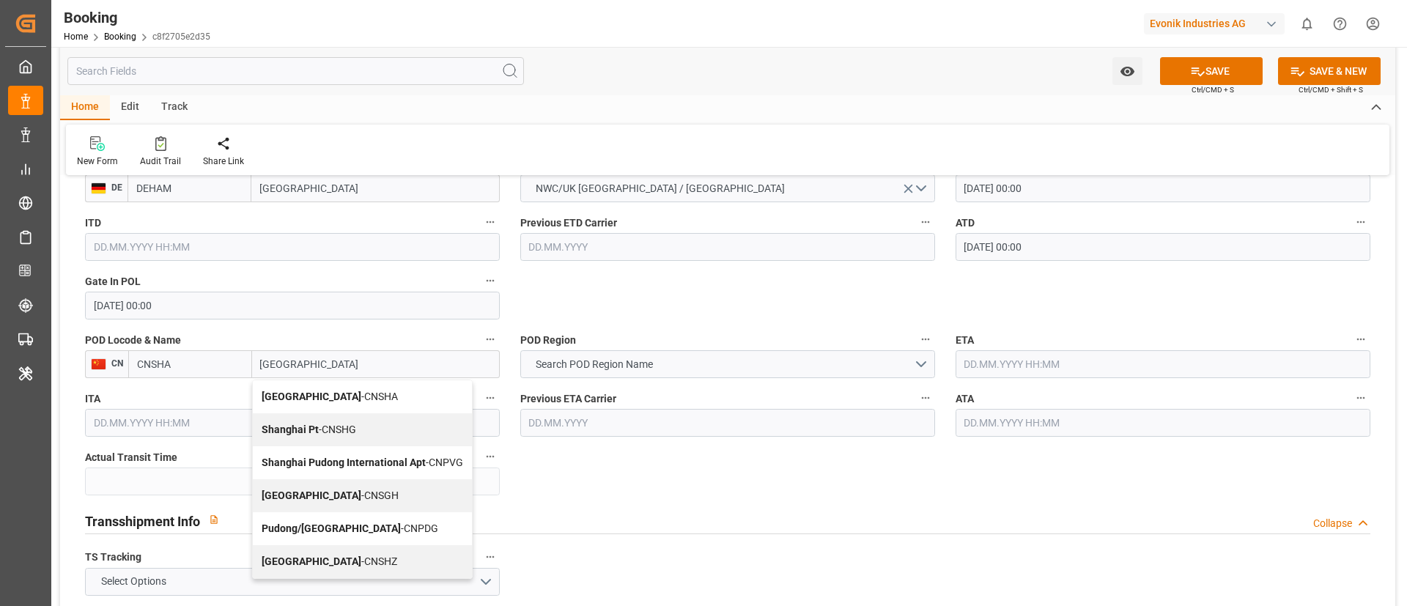
click at [323, 488] on div "Shanghai - CNSGH" at bounding box center [362, 495] width 219 height 33
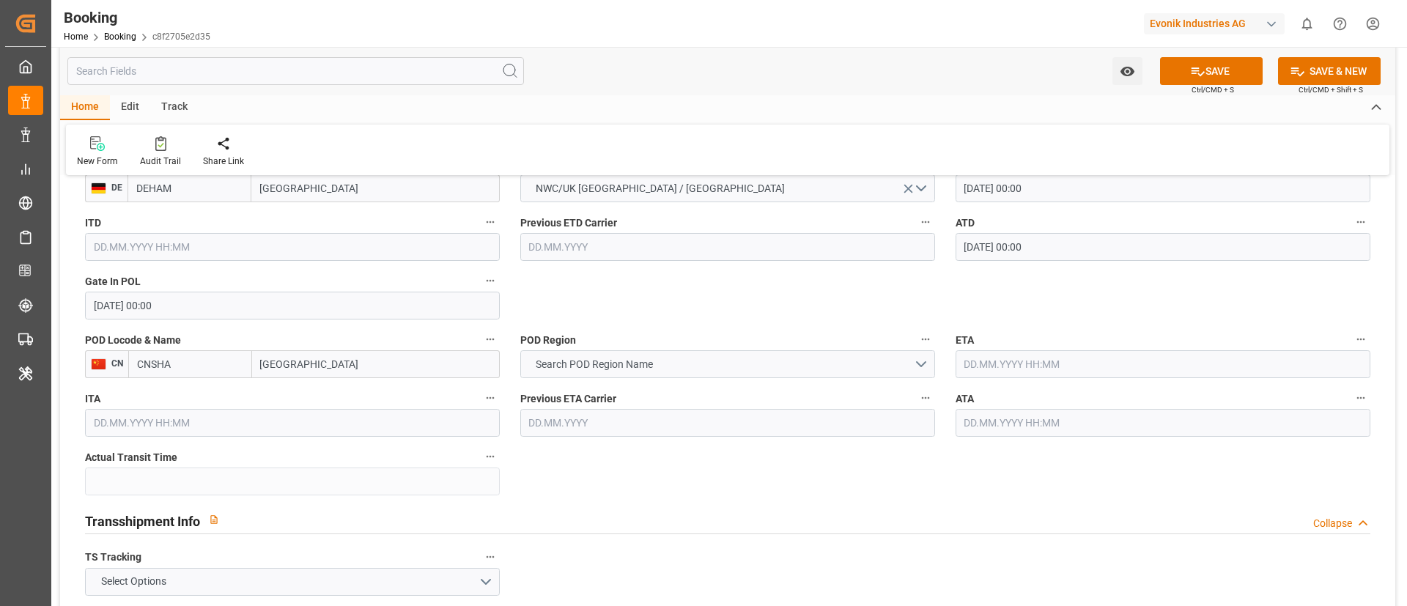
type input "CNSGH"
type input "Shanghai"
click at [677, 366] on button "Search POD Region Name" at bounding box center [727, 364] width 415 height 28
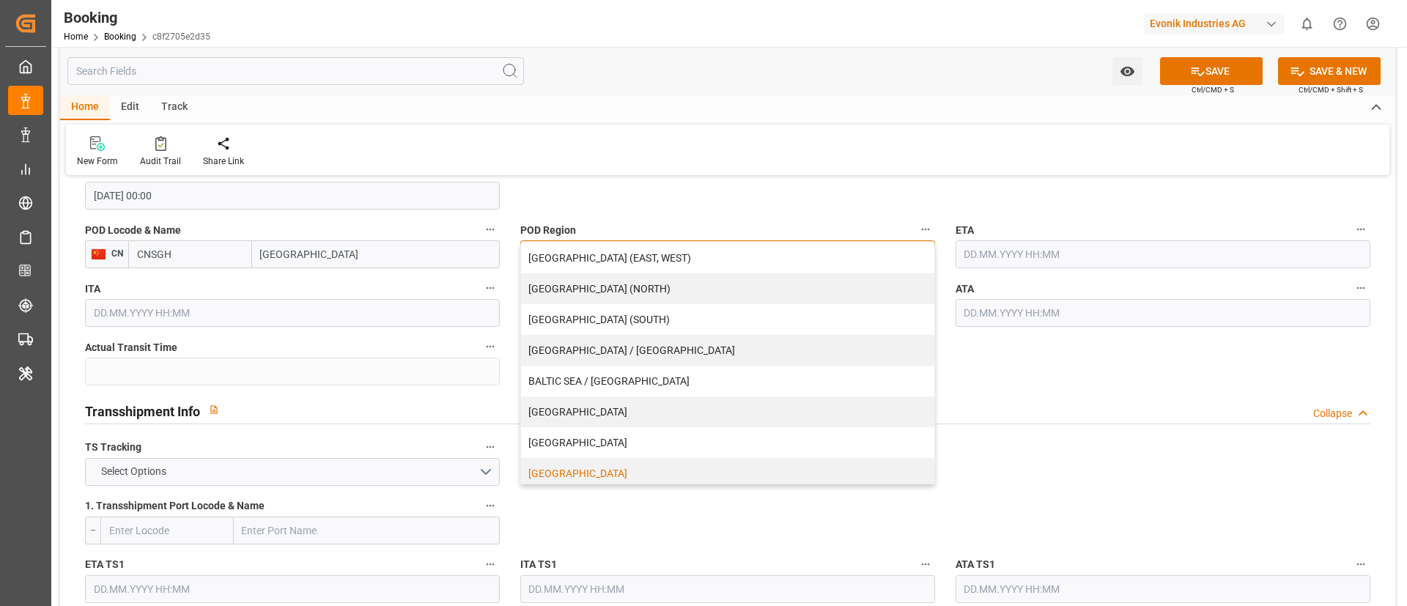
click at [586, 470] on div "CHINA" at bounding box center [727, 473] width 413 height 31
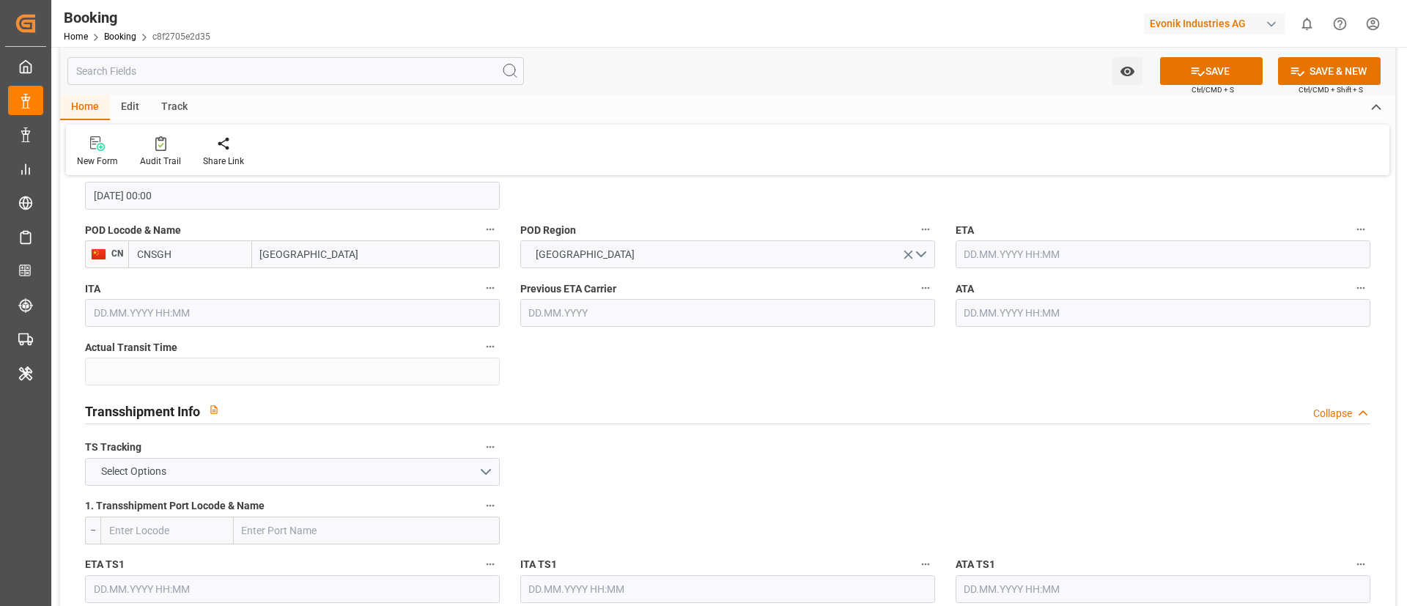
click at [1053, 256] on input "text" at bounding box center [1163, 254] width 415 height 28
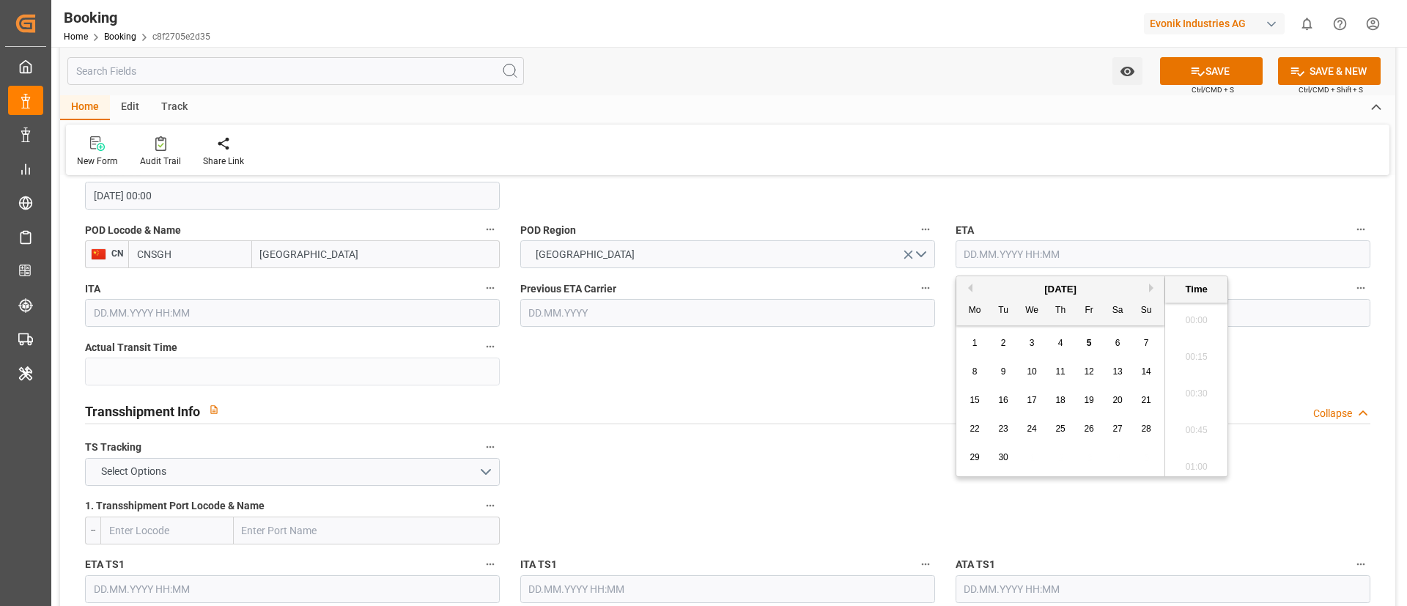
scroll to position [2607, 0]
click at [1007, 428] on span "23" at bounding box center [1003, 429] width 10 height 10
type input "23.09.2025 00:00"
click at [375, 458] on button "Select Options" at bounding box center [292, 472] width 415 height 28
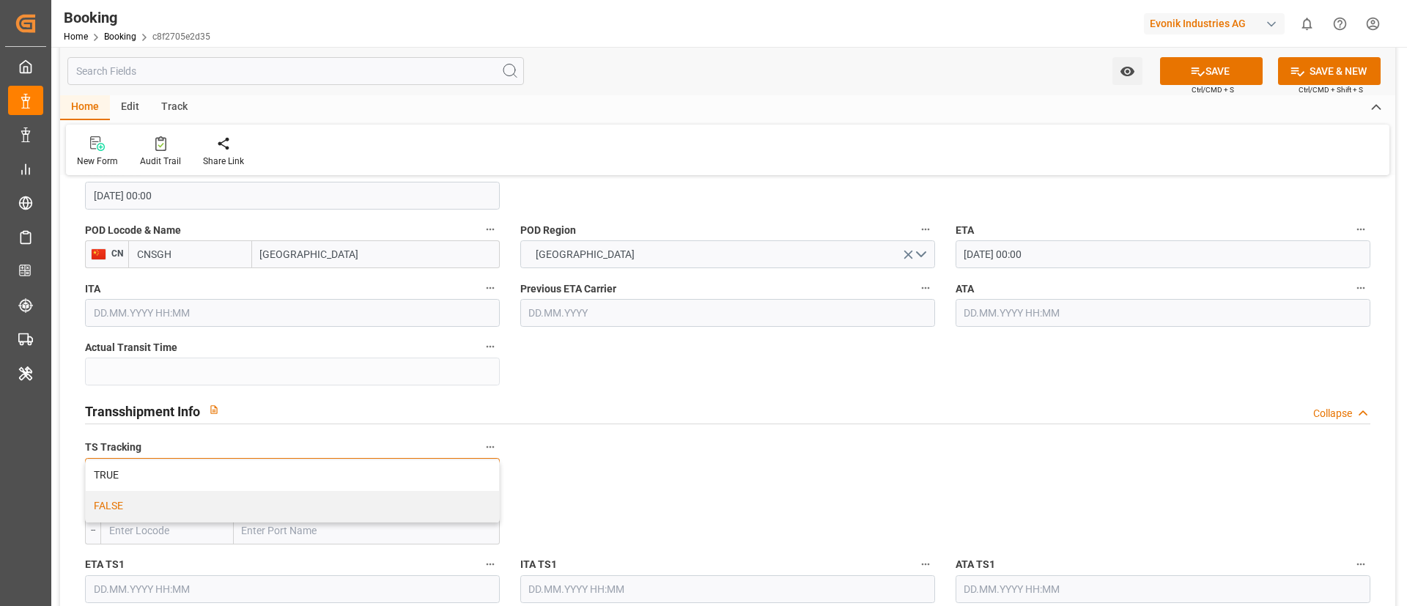
click at [340, 502] on div "FALSE" at bounding box center [292, 506] width 413 height 31
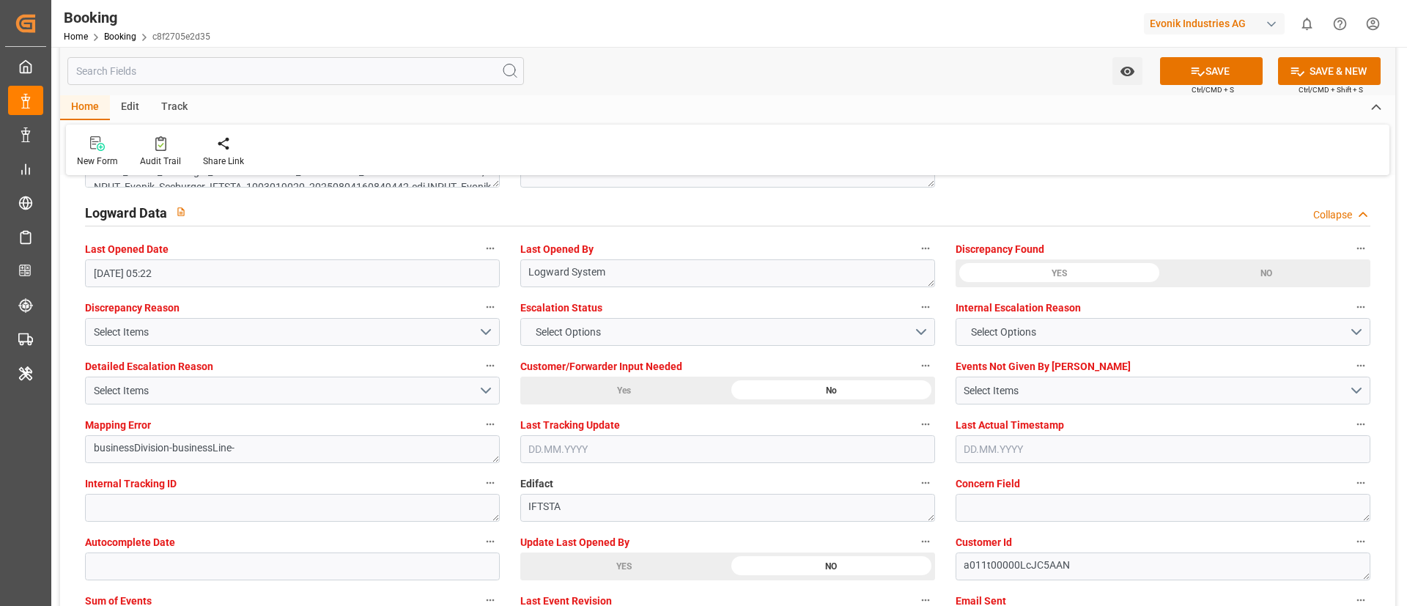
scroll to position [2859, 0]
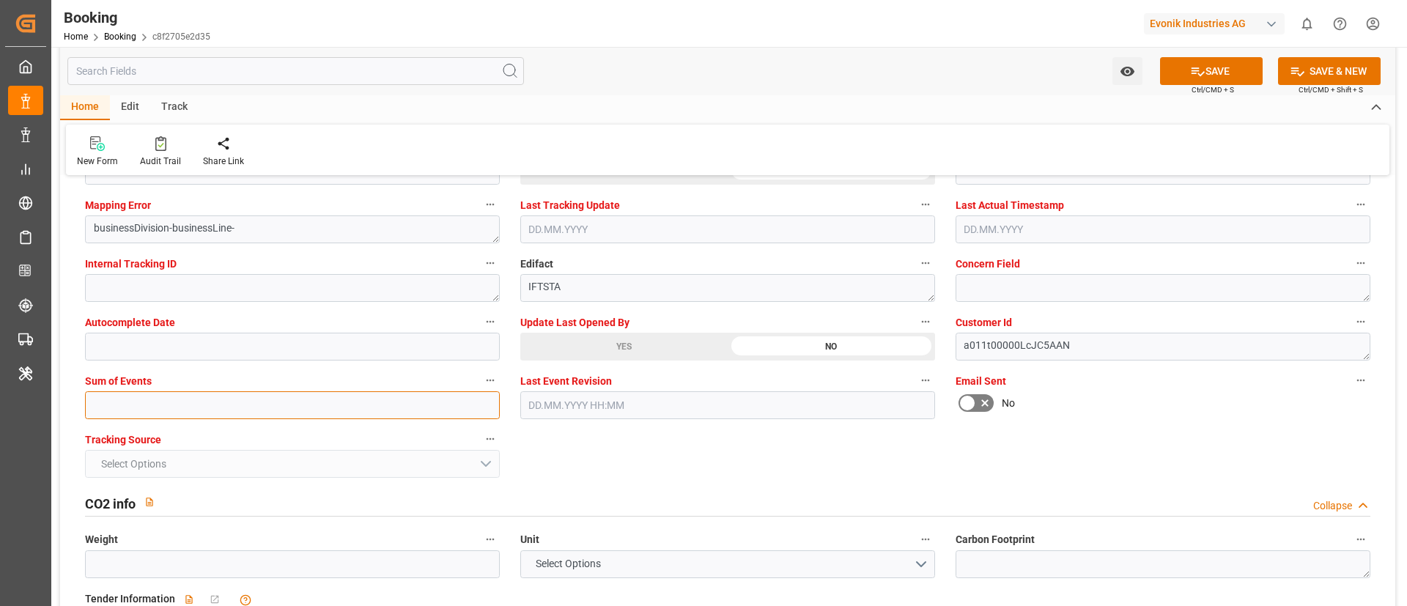
click at [294, 405] on input "text" at bounding box center [292, 405] width 415 height 28
type input "0"
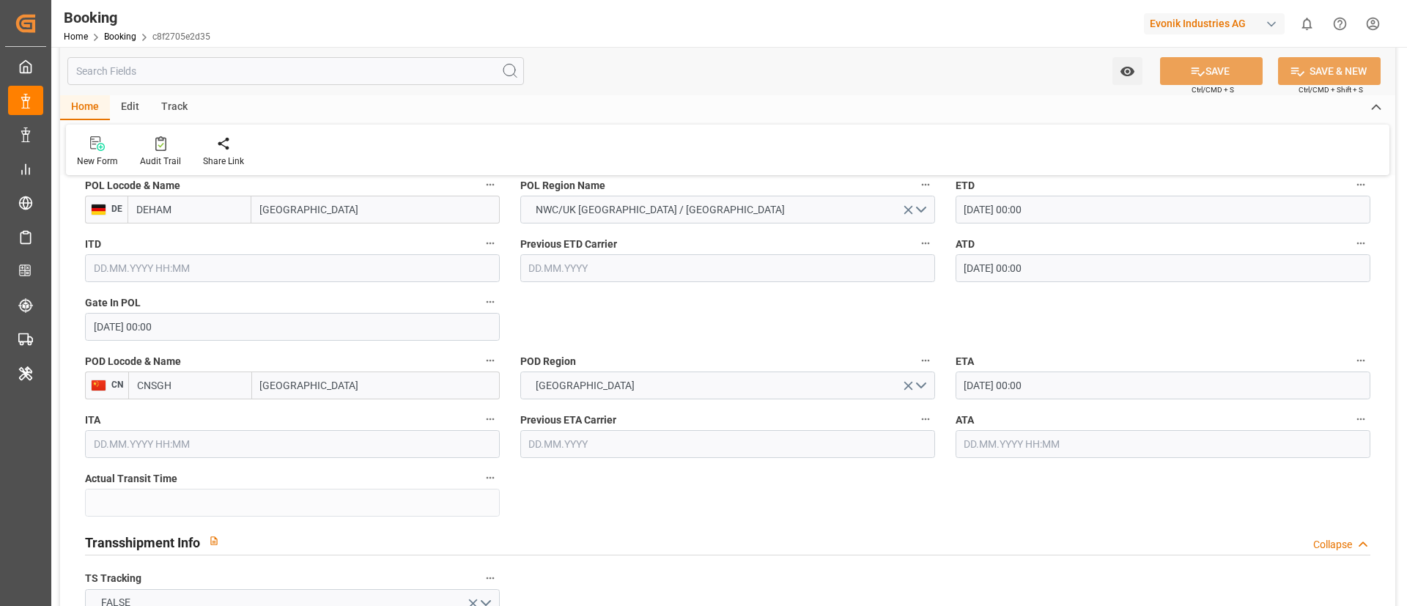
scroll to position [989, 0]
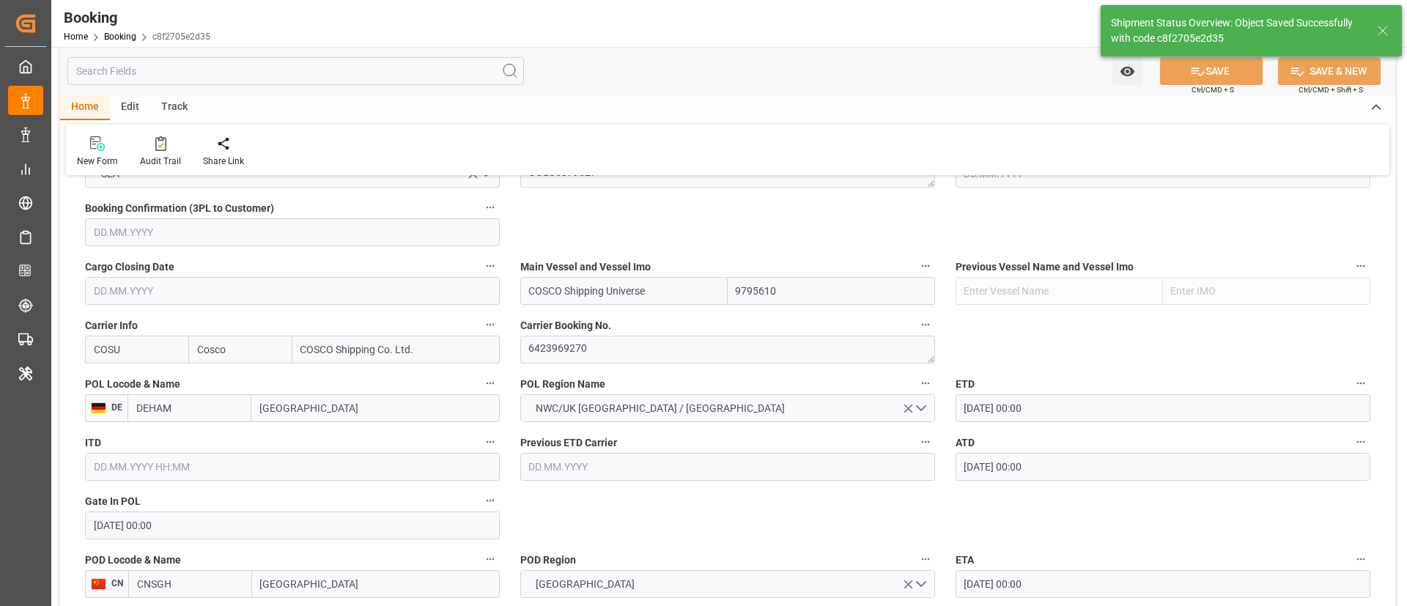
type textarea "NWC/UK North West Continent / UK_CNSGH_COSU_CU-CAD"
type textarea "Vismitha Mahadev"
type textarea "Pod-PodRegionName-businessDivision-businessLine-"
type input "15.08.2025 00:00"
type input "23.09.2025 00:00"
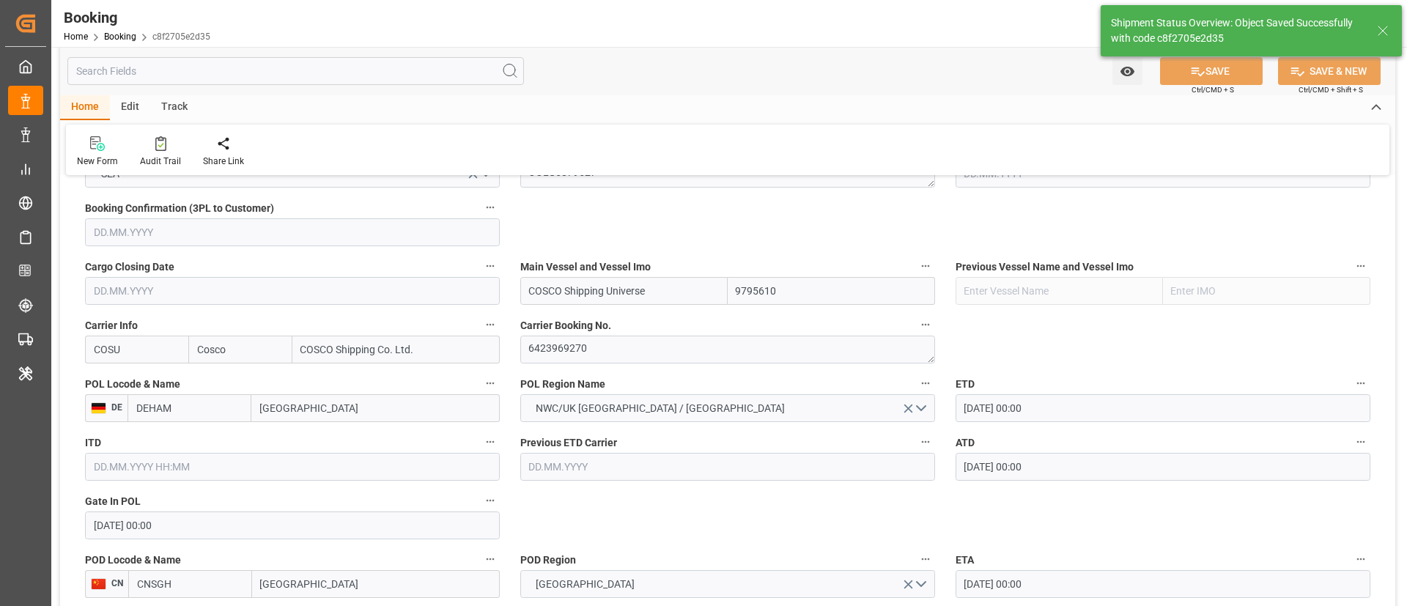
type input "05.09.2025 12:46"
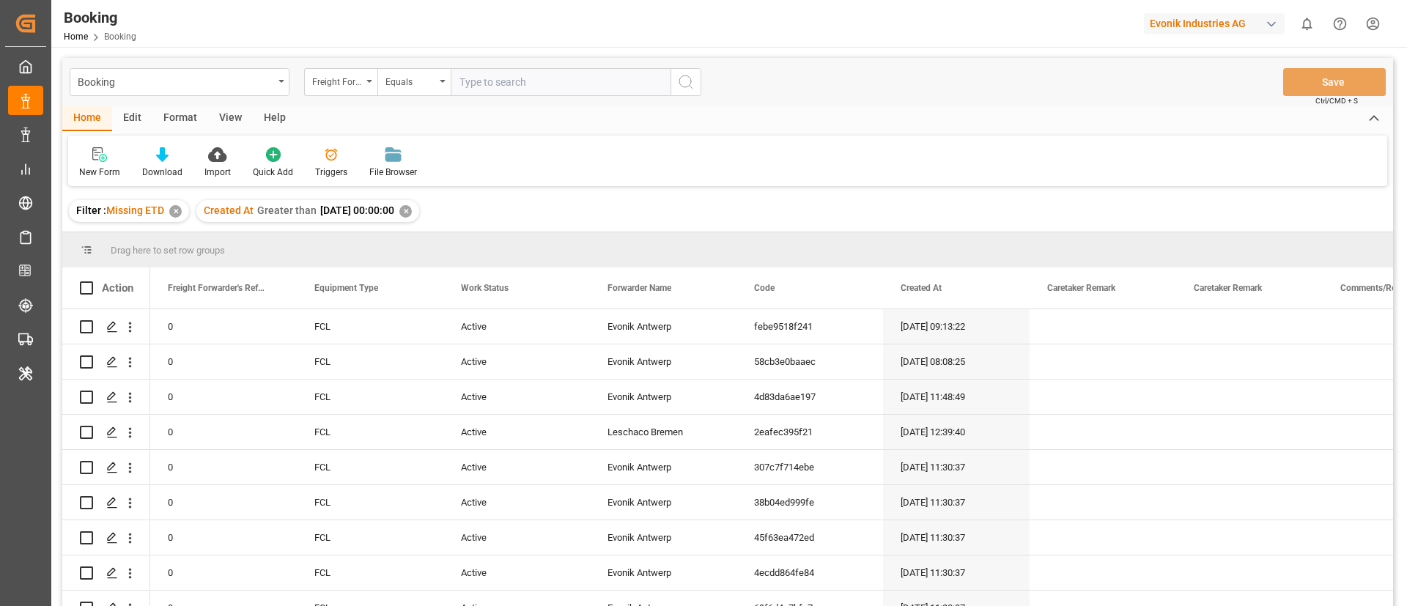
click at [180, 118] on div "Format" at bounding box center [180, 118] width 56 height 25
click at [108, 167] on div "Filter Rows" at bounding box center [100, 172] width 43 height 13
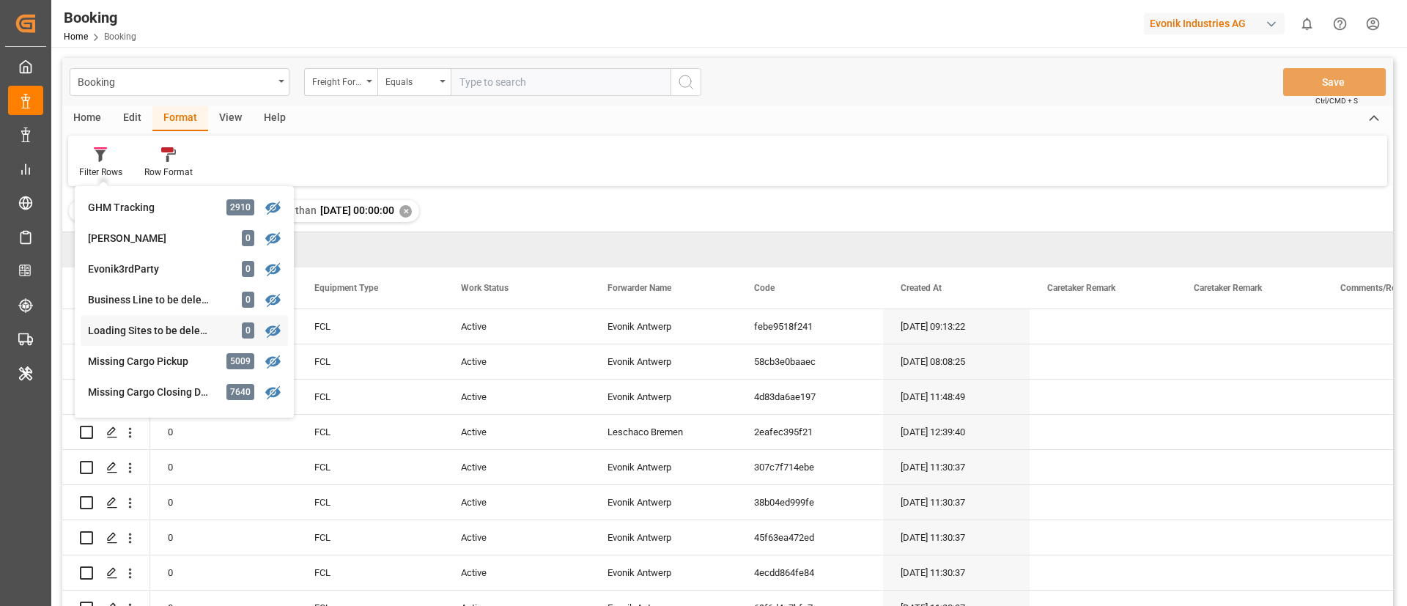
scroll to position [220, 0]
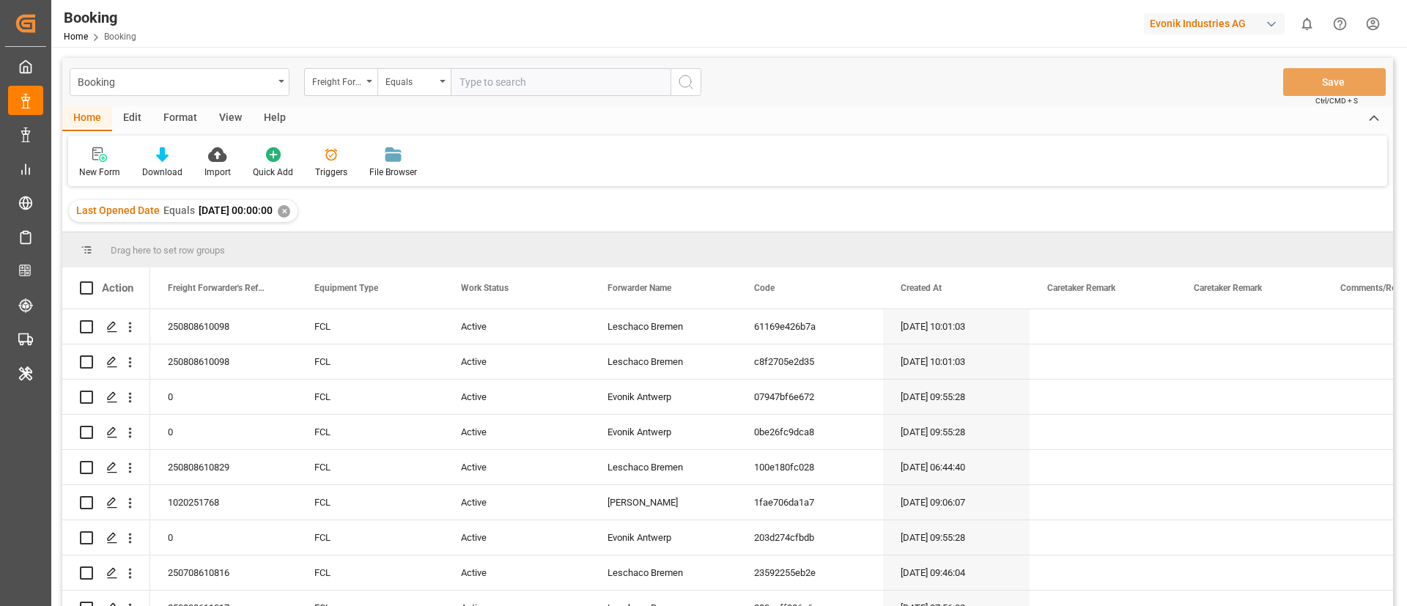
click at [232, 121] on div "View" at bounding box center [230, 118] width 45 height 25
click at [106, 166] on div "Default" at bounding box center [93, 172] width 29 height 13
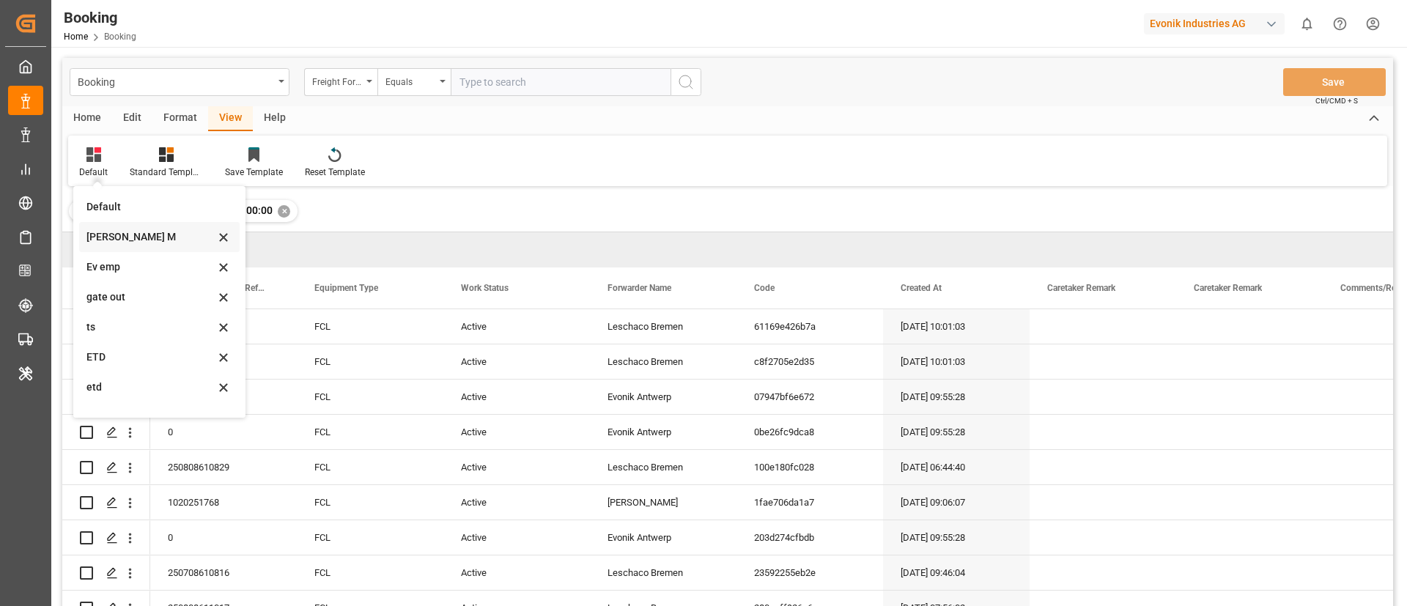
click at [139, 238] on div "[PERSON_NAME] M" at bounding box center [150, 236] width 128 height 15
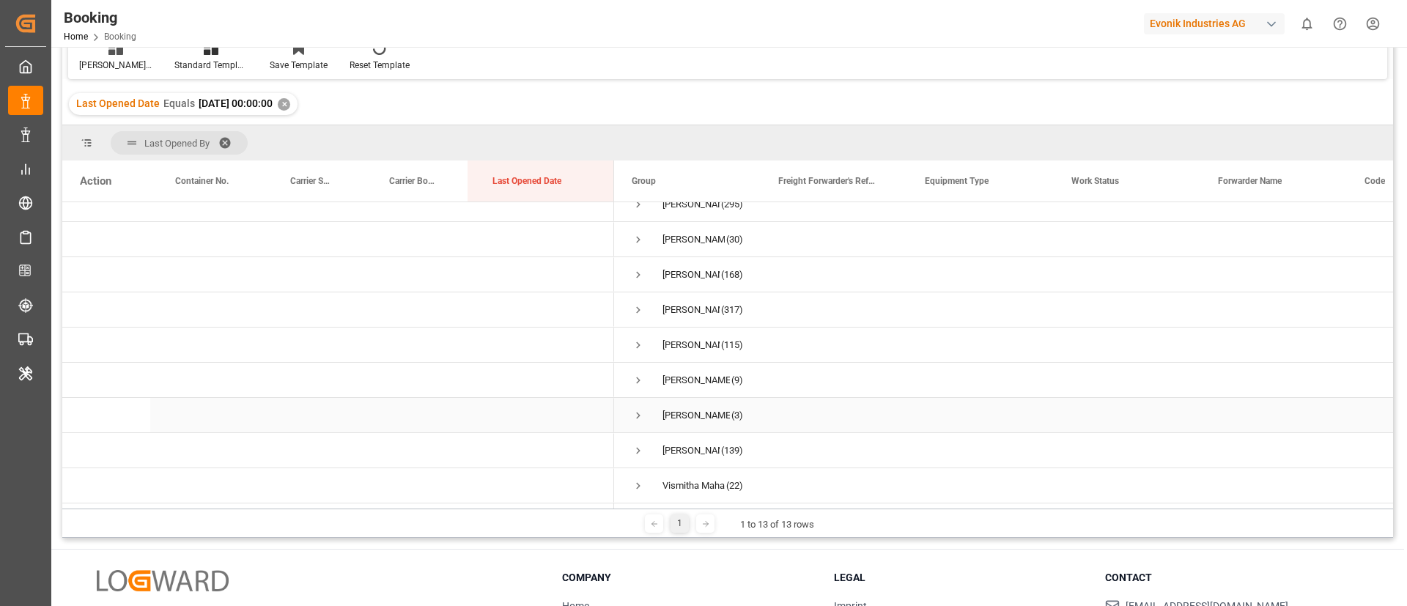
scroll to position [51, 0]
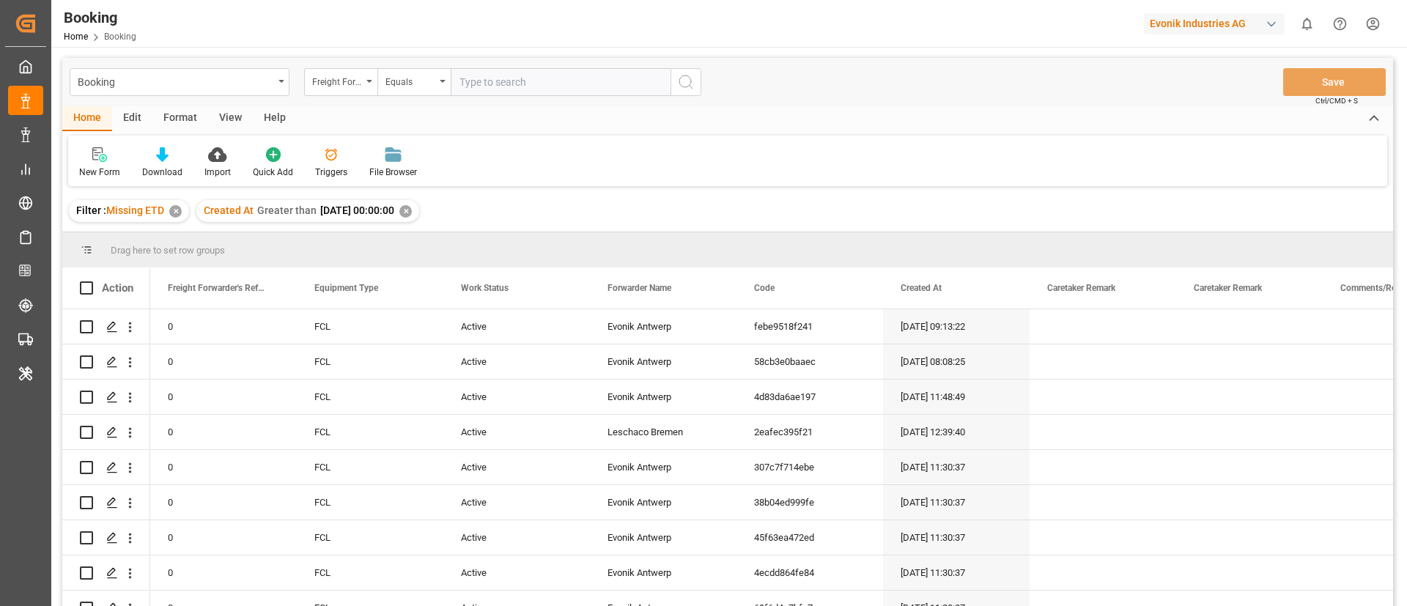
click at [183, 121] on div "Format" at bounding box center [180, 118] width 56 height 25
click at [106, 166] on div "Filter Rows" at bounding box center [100, 172] width 43 height 13
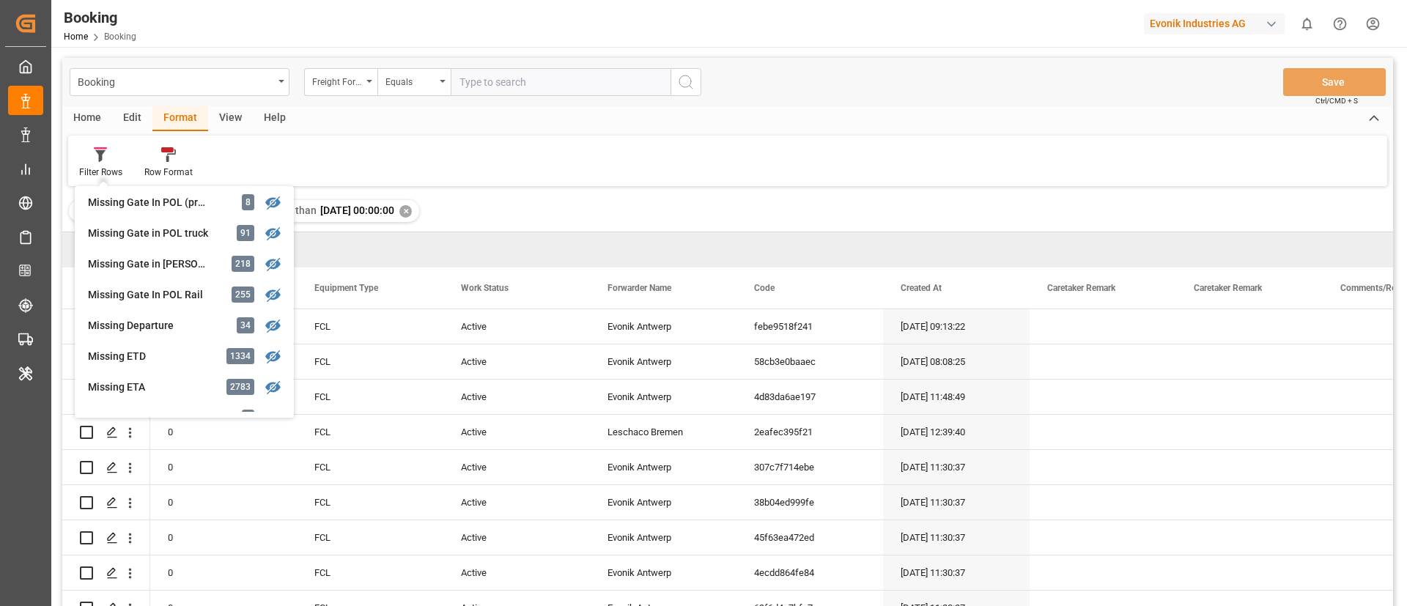
scroll to position [331, 0]
